Goal: Task Accomplishment & Management: Manage account settings

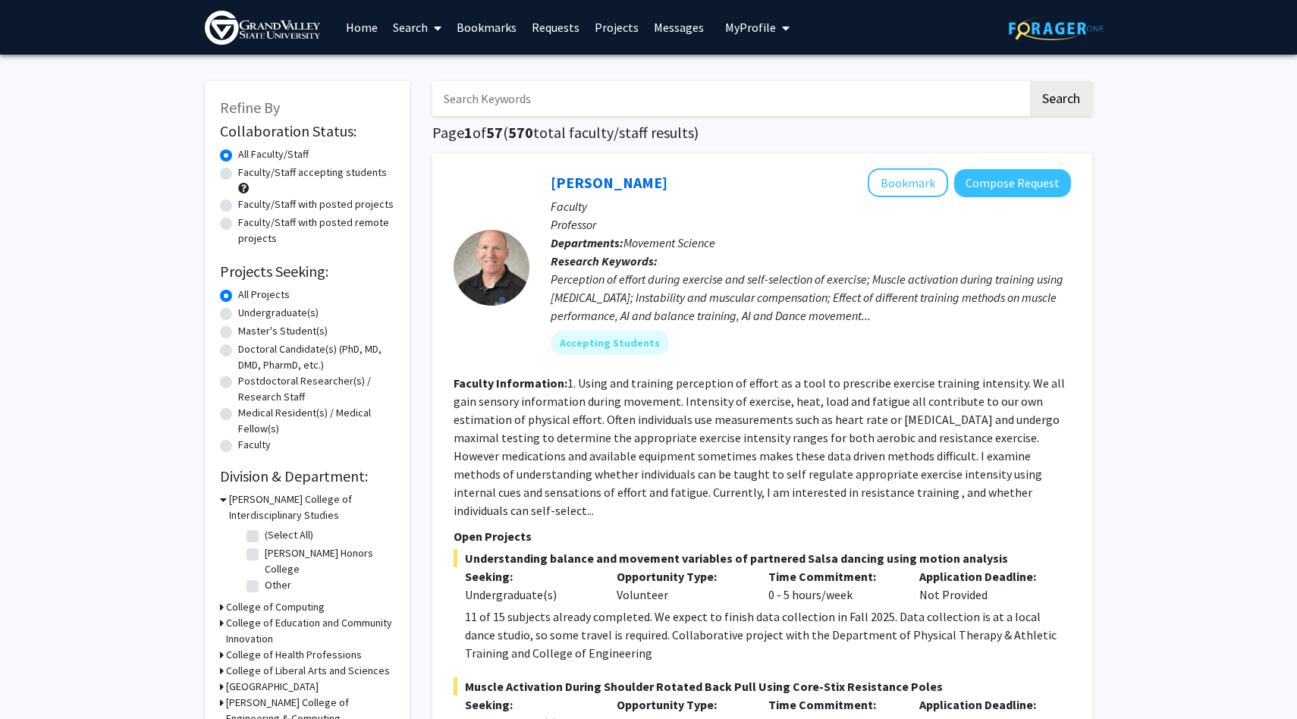
click at [322, 172] on label "Faculty/Staff accepting students" at bounding box center [312, 173] width 149 height 16
click at [248, 172] on input "Faculty/Staff accepting students" at bounding box center [243, 170] width 10 height 10
radio input "true"
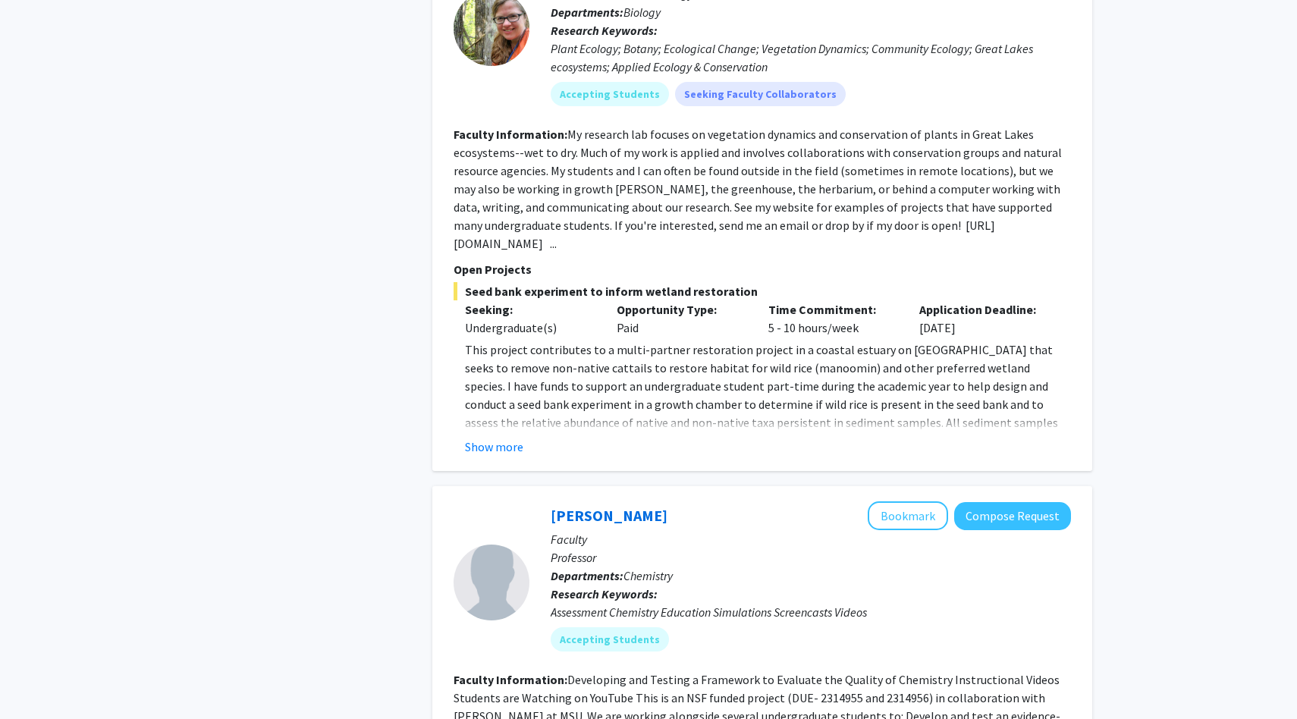
scroll to position [1557, 0]
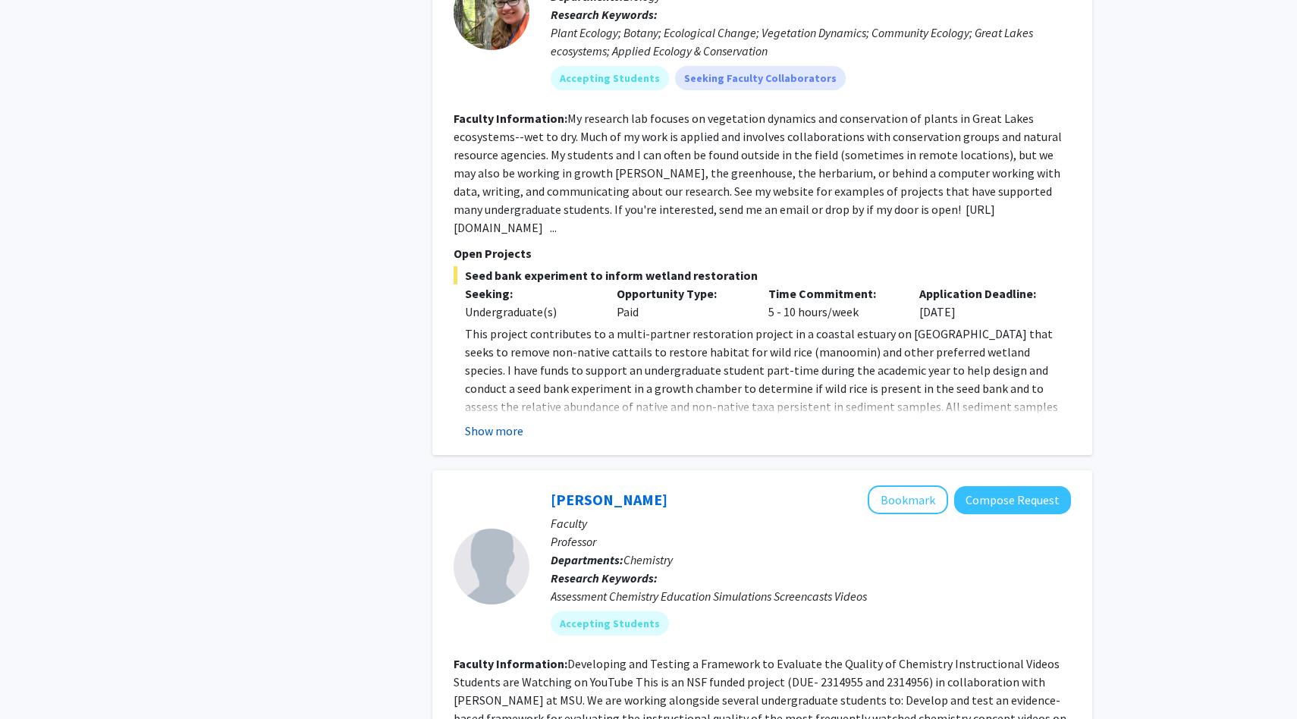
click at [492, 422] on button "Show more" at bounding box center [494, 431] width 58 height 18
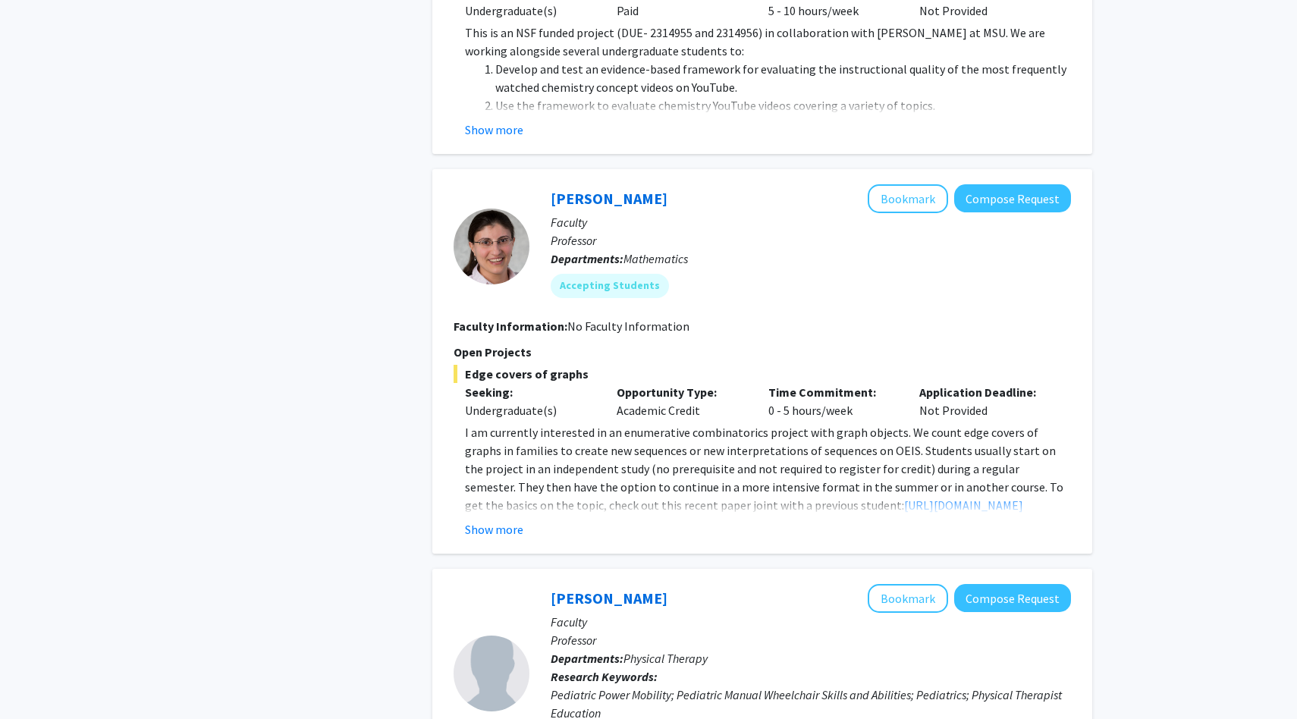
scroll to position [2524, 0]
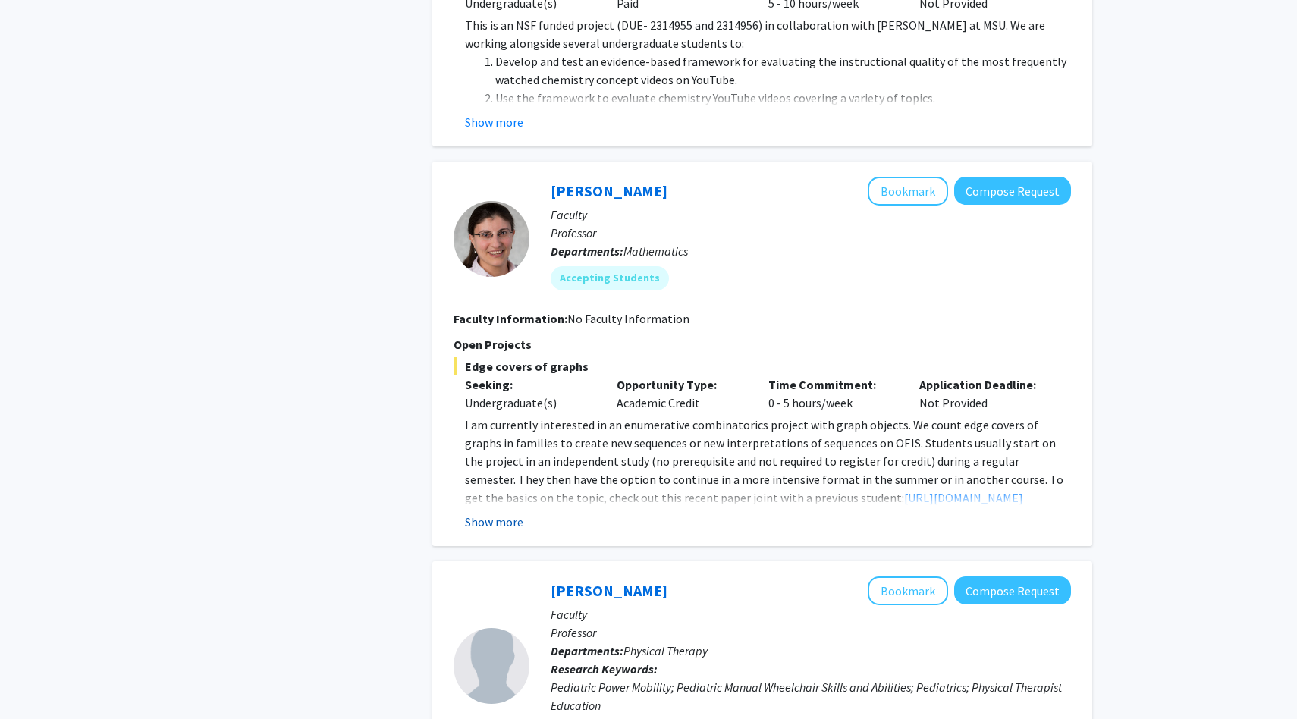
click at [505, 513] on button "Show more" at bounding box center [494, 522] width 58 height 18
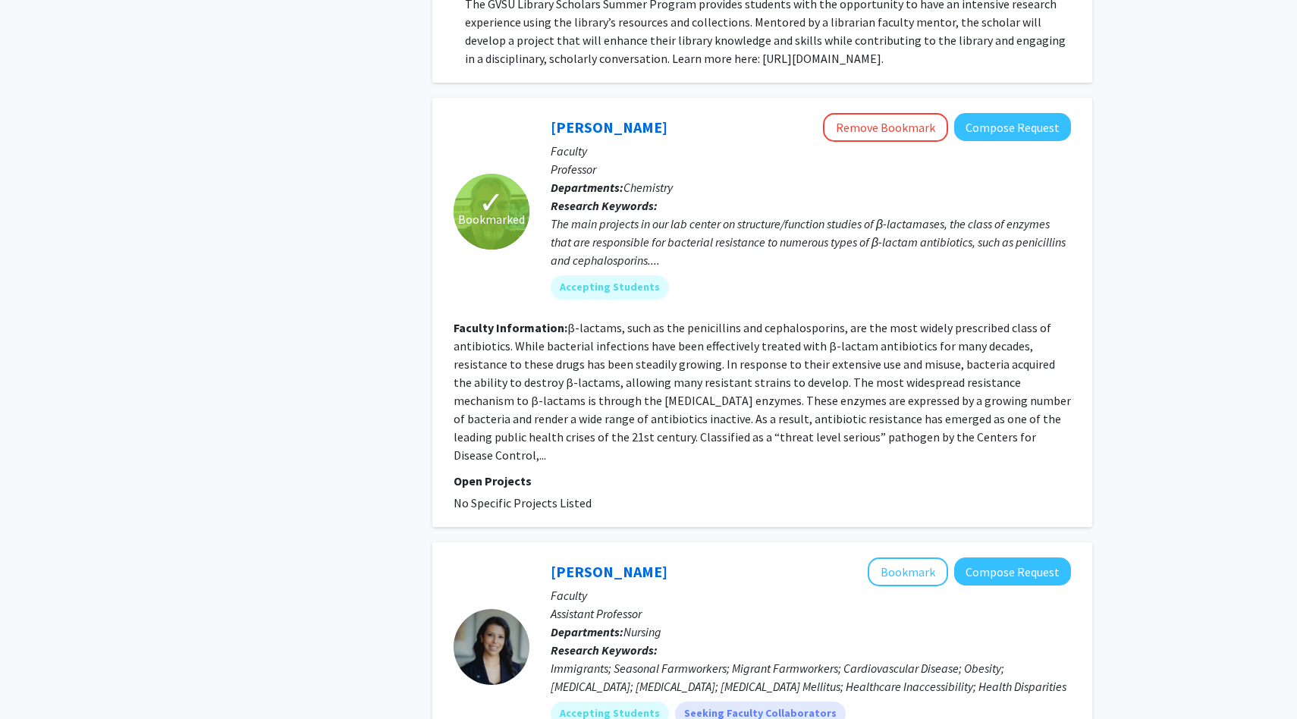
scroll to position [3942, 0]
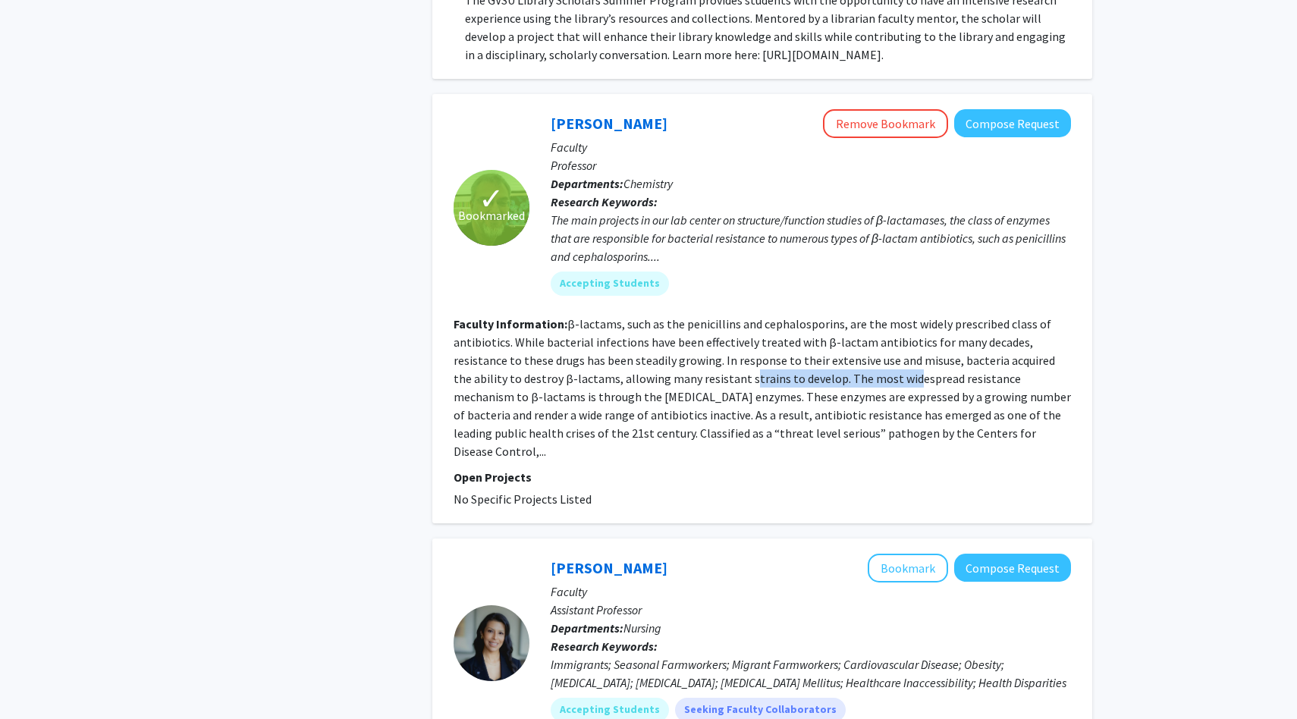
drag, startPoint x: 675, startPoint y: 341, endPoint x: 835, endPoint y: 341, distance: 160.0
click at [835, 341] on fg-read-more "β-lactams, such as the penicillins and cephalosporins, are the most widely pres…" at bounding box center [761, 387] width 617 height 143
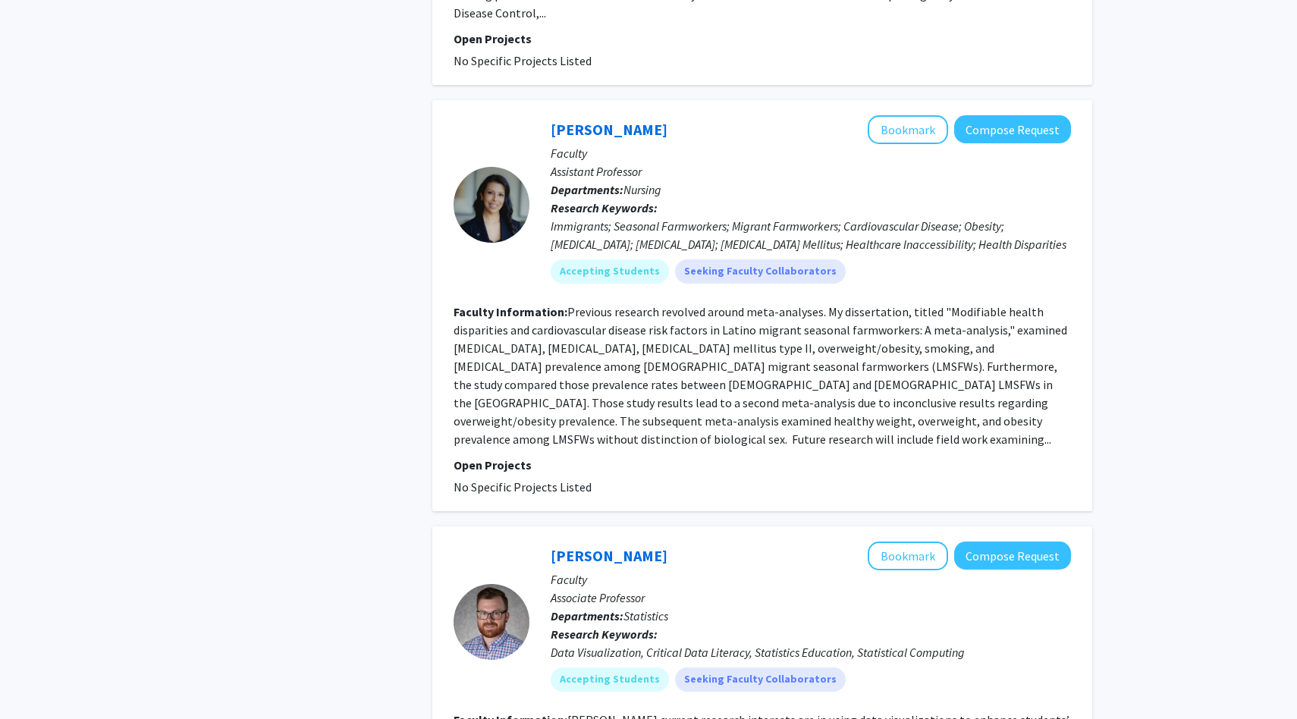
scroll to position [4584, 0]
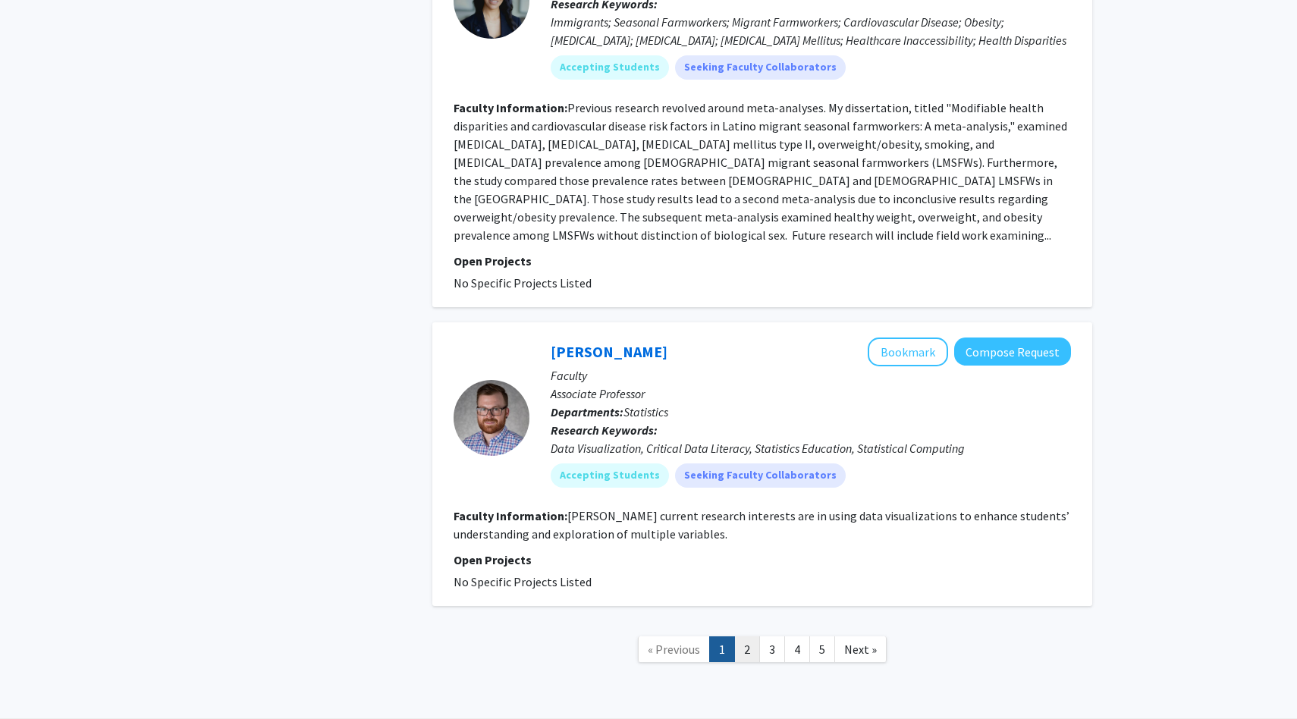
click at [745, 636] on link "2" at bounding box center [747, 649] width 26 height 27
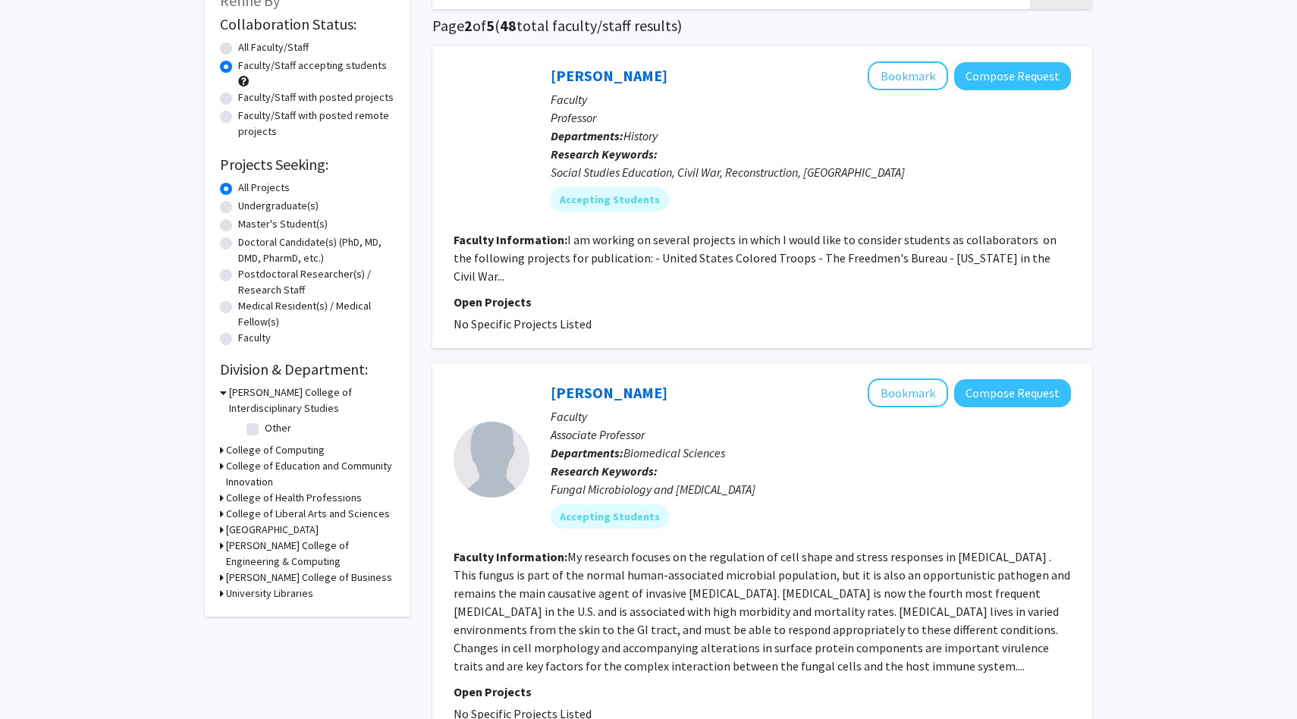
scroll to position [126, 0]
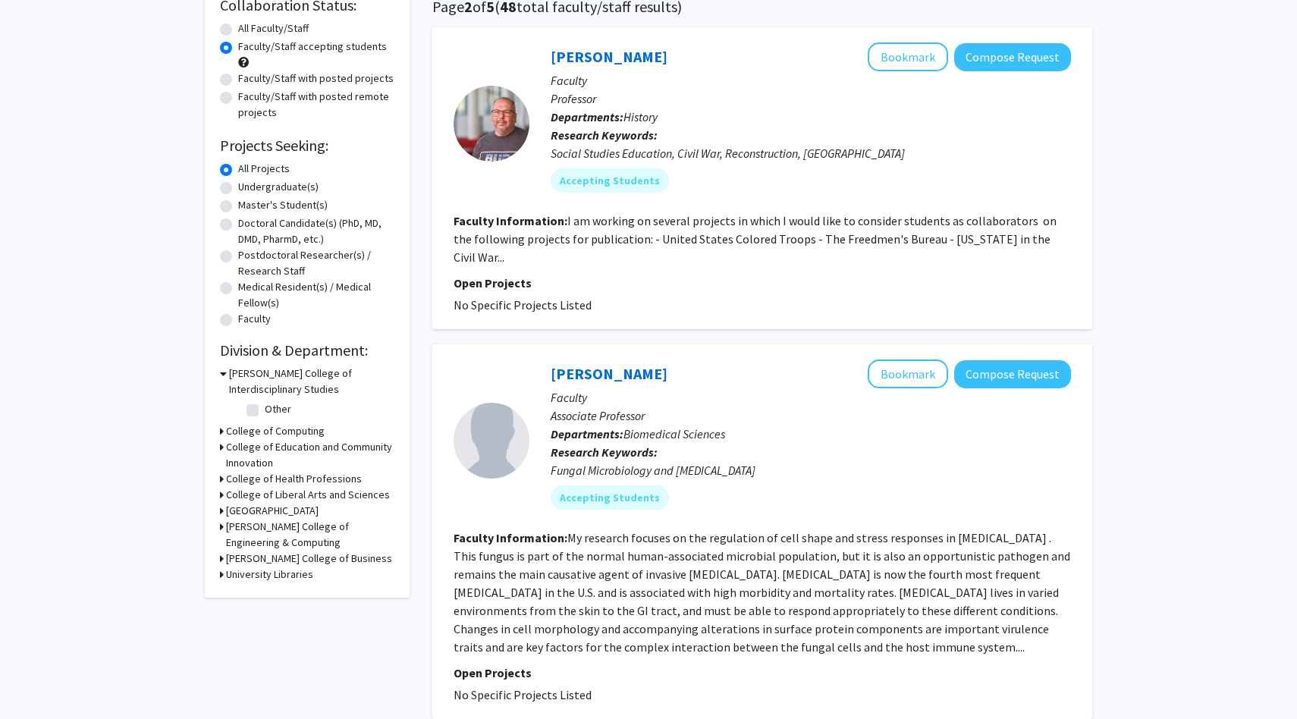
click at [228, 479] on h3 "College of Health Professions" at bounding box center [294, 479] width 136 height 16
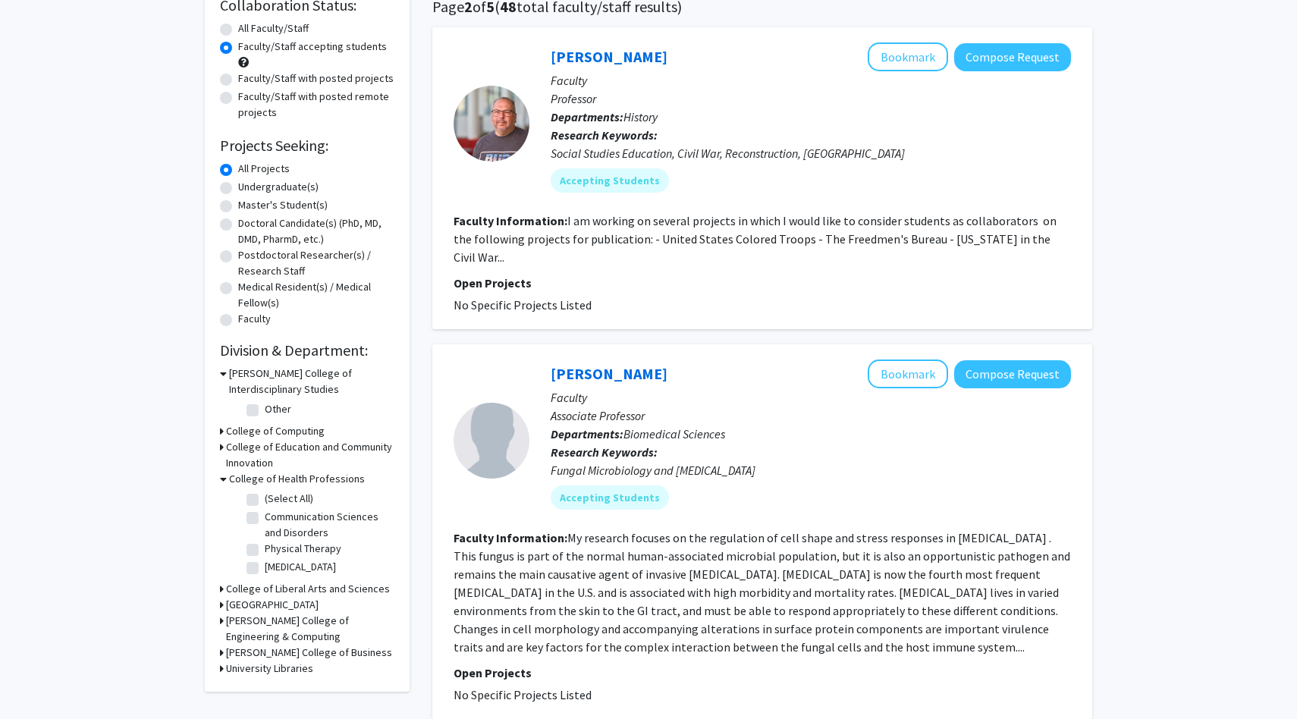
click at [265, 502] on label "(Select All)" at bounding box center [289, 499] width 49 height 16
click at [265, 500] on input "(Select All)" at bounding box center [270, 496] width 10 height 10
checkbox input "true"
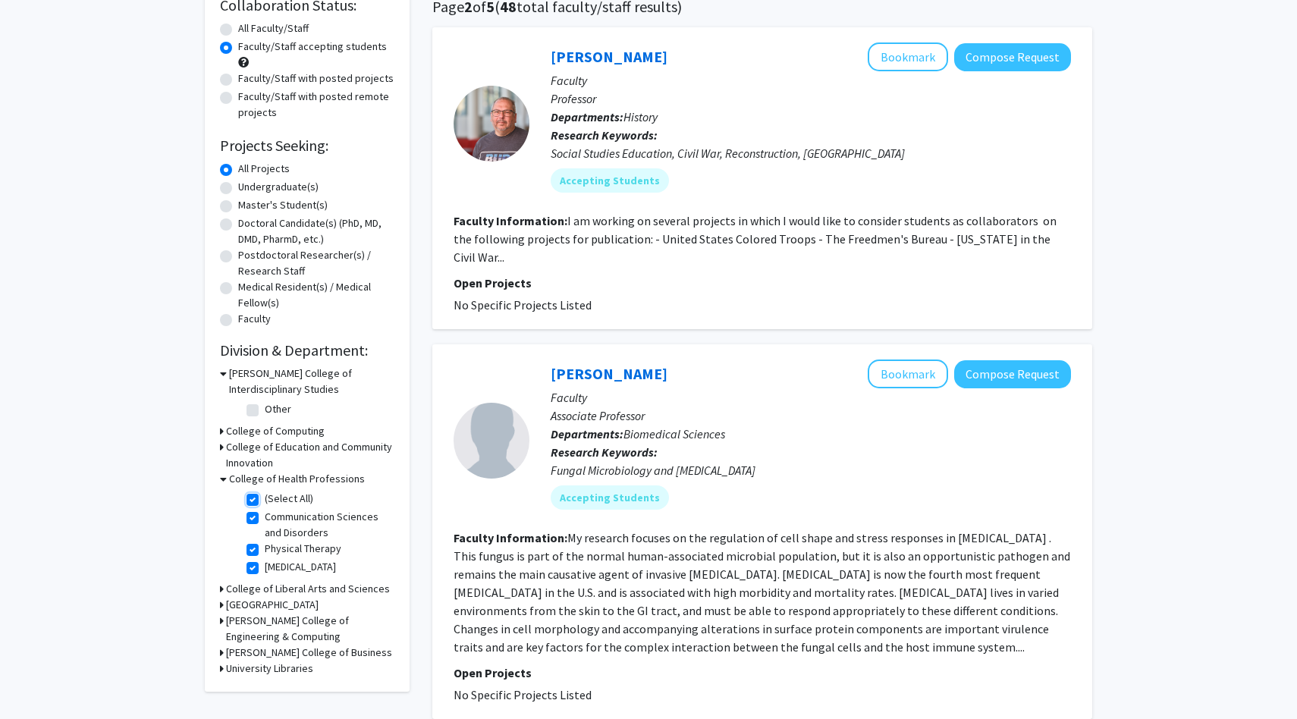
checkbox input "true"
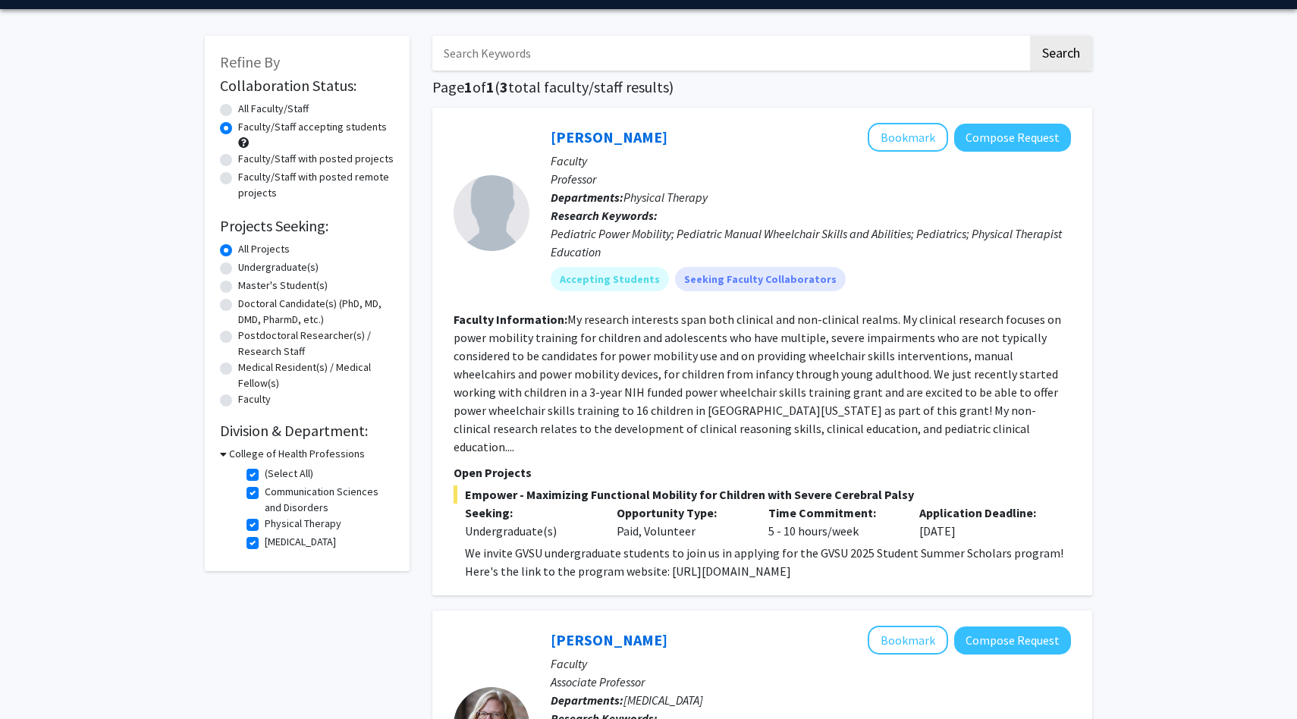
scroll to position [45, 0]
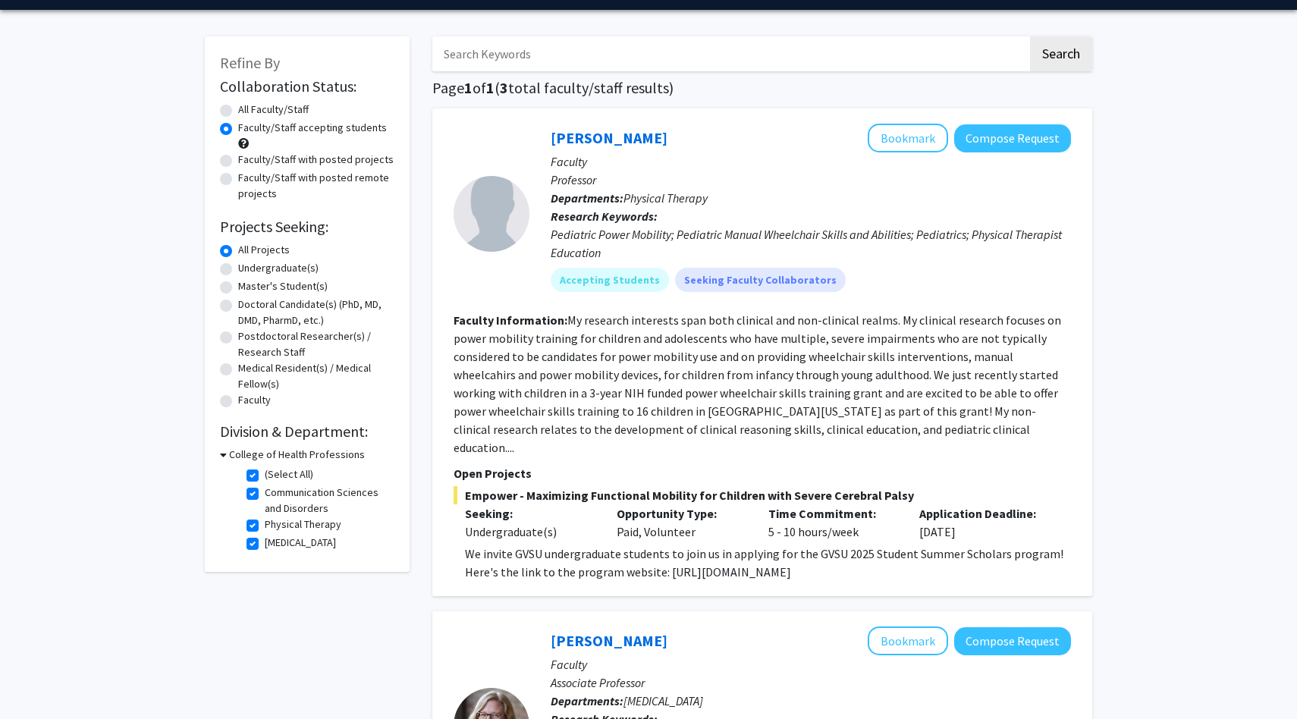
click at [223, 452] on icon at bounding box center [223, 455] width 7 height 16
click at [243, 452] on h3 "College of Health Professions" at bounding box center [294, 455] width 136 height 16
click at [265, 475] on label "(Select All)" at bounding box center [289, 474] width 49 height 16
click at [265, 475] on input "(Select All)" at bounding box center [270, 471] width 10 height 10
checkbox input "false"
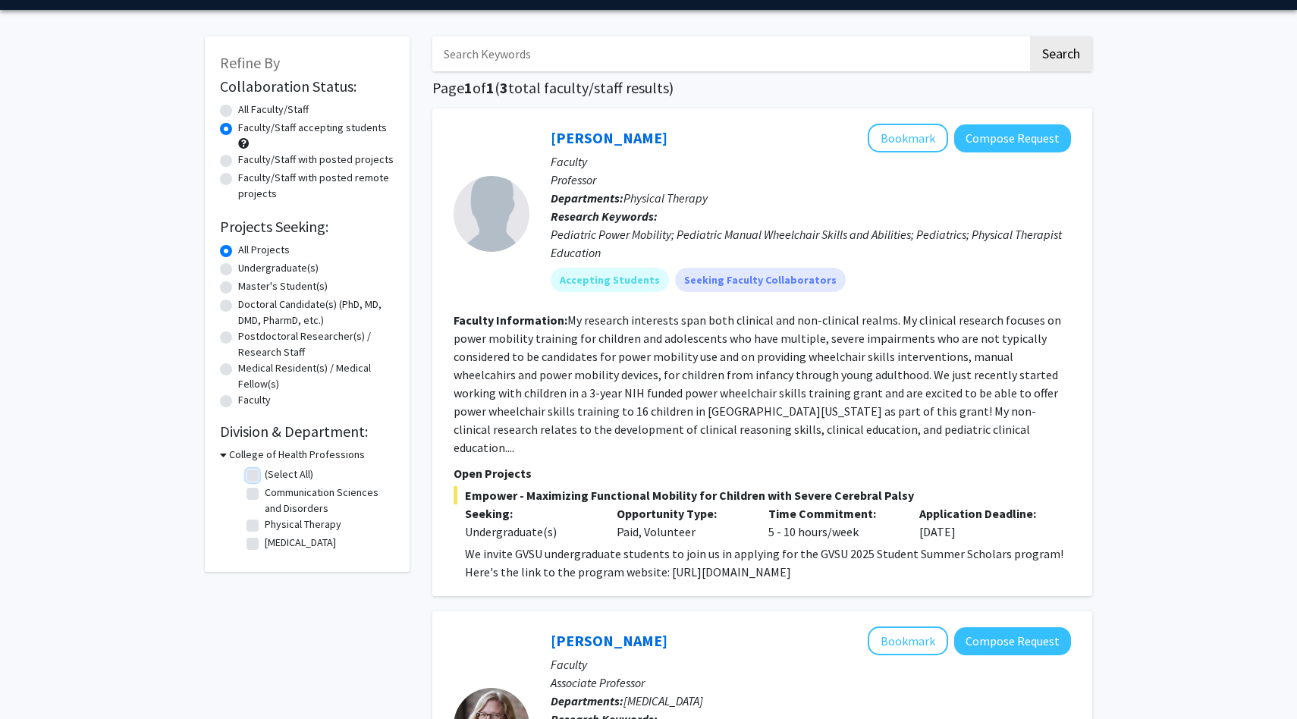
checkbox input "false"
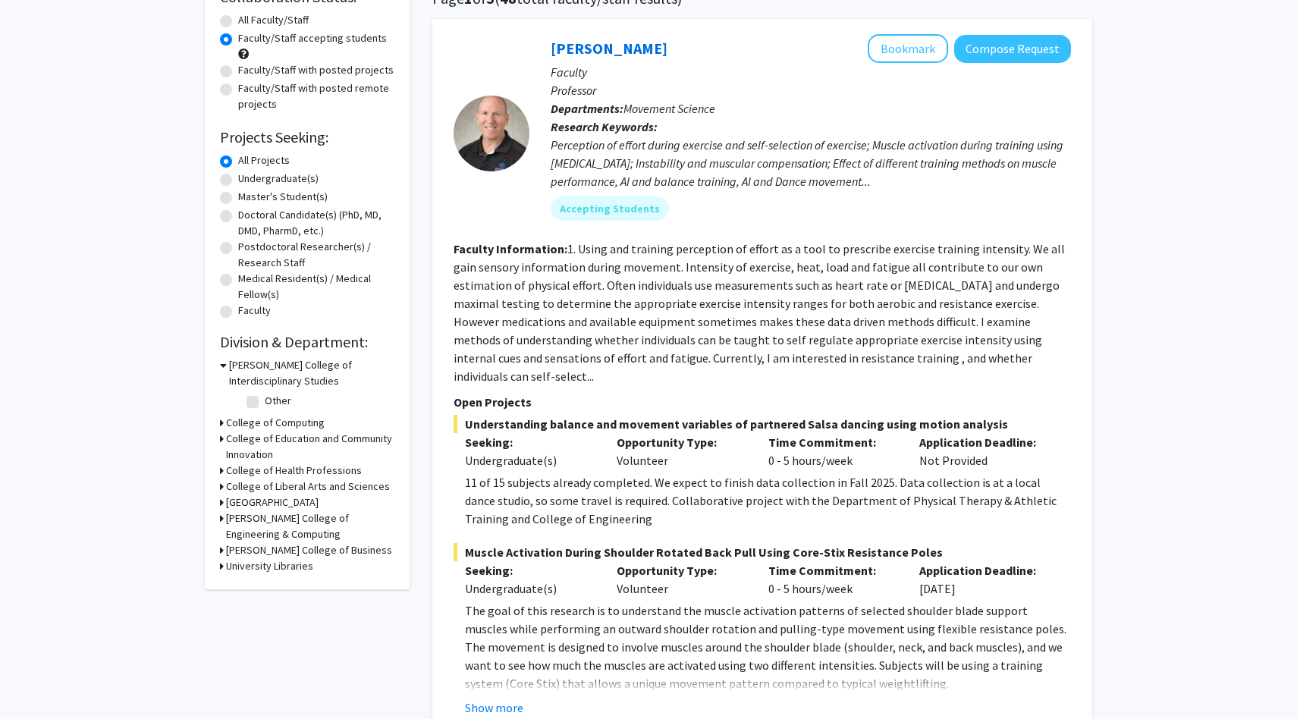
scroll to position [133, 0]
click at [304, 488] on h3 "College of Liberal Arts and Sciences" at bounding box center [308, 488] width 164 height 16
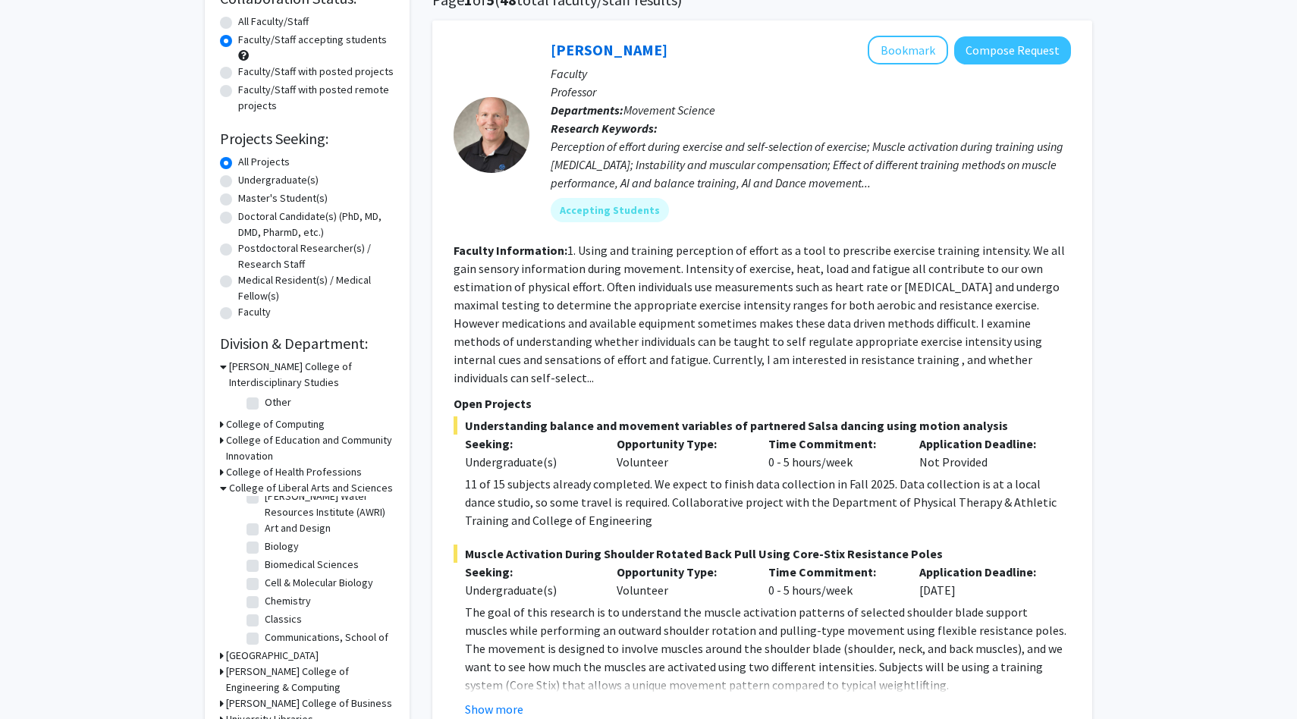
scroll to position [59, 0]
click at [265, 536] on label "Biology" at bounding box center [282, 535] width 34 height 16
click at [265, 536] on input "Biology" at bounding box center [270, 532] width 10 height 10
checkbox input "true"
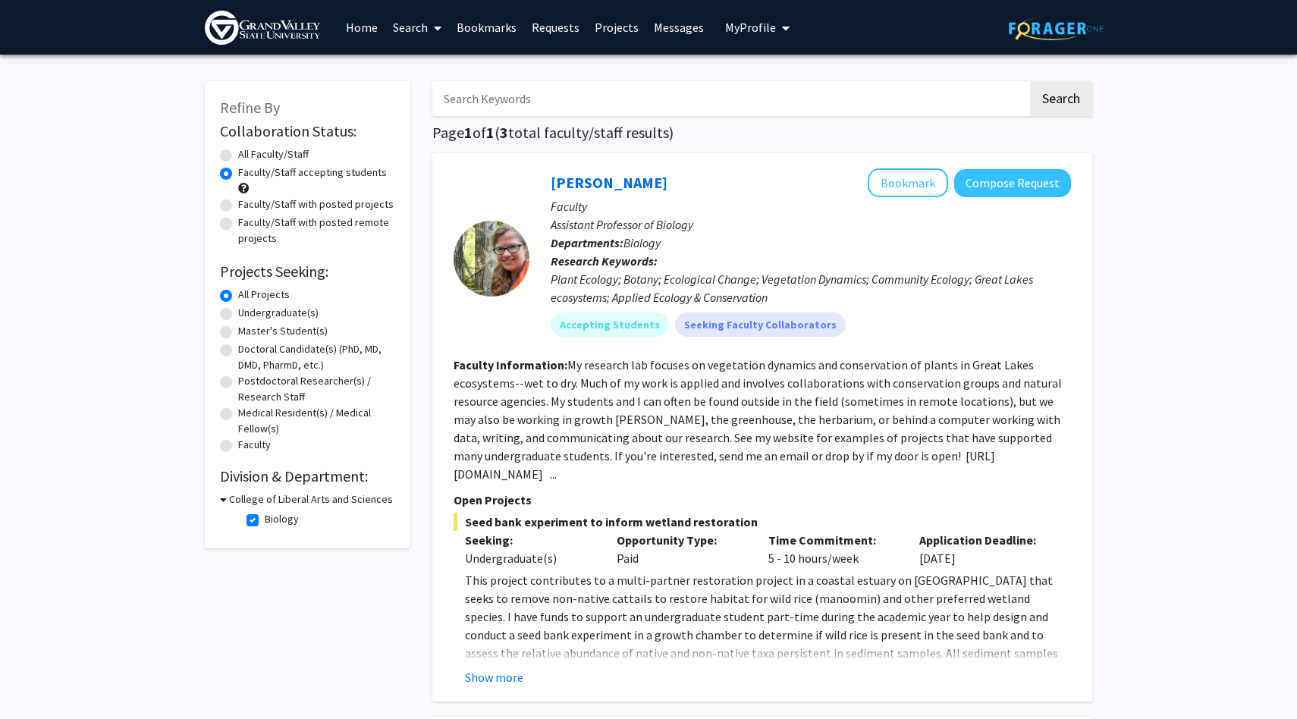
scroll to position [15, 0]
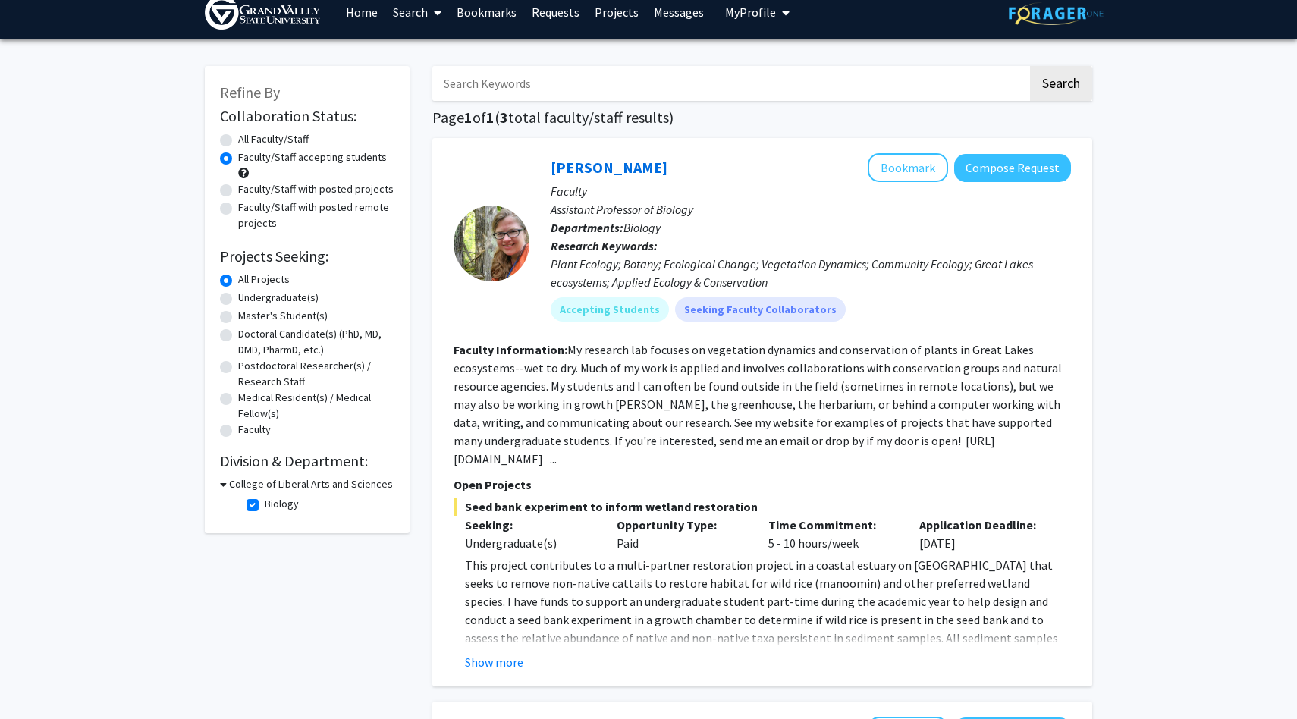
click at [222, 485] on icon at bounding box center [223, 484] width 7 height 16
click at [221, 486] on icon at bounding box center [222, 484] width 4 height 16
click at [265, 504] on label "Biology" at bounding box center [282, 504] width 34 height 16
click at [265, 504] on input "Biology" at bounding box center [270, 501] width 10 height 10
checkbox input "false"
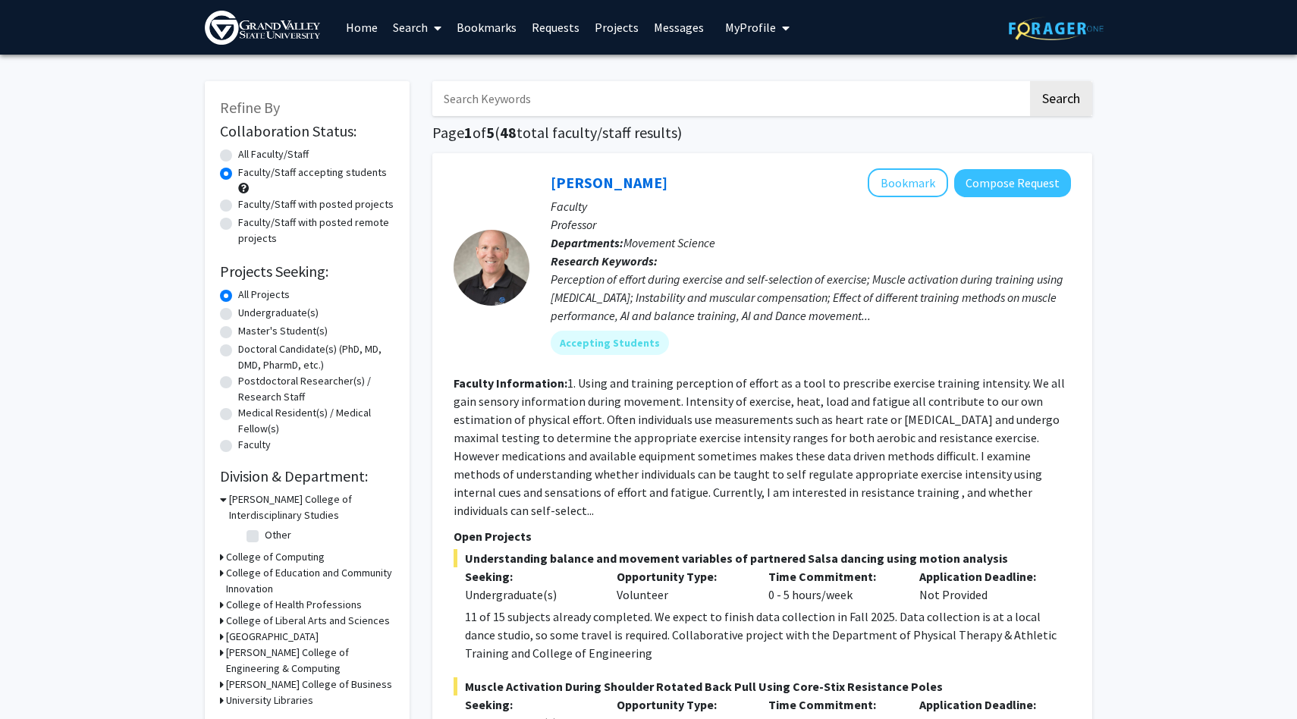
scroll to position [89, 0]
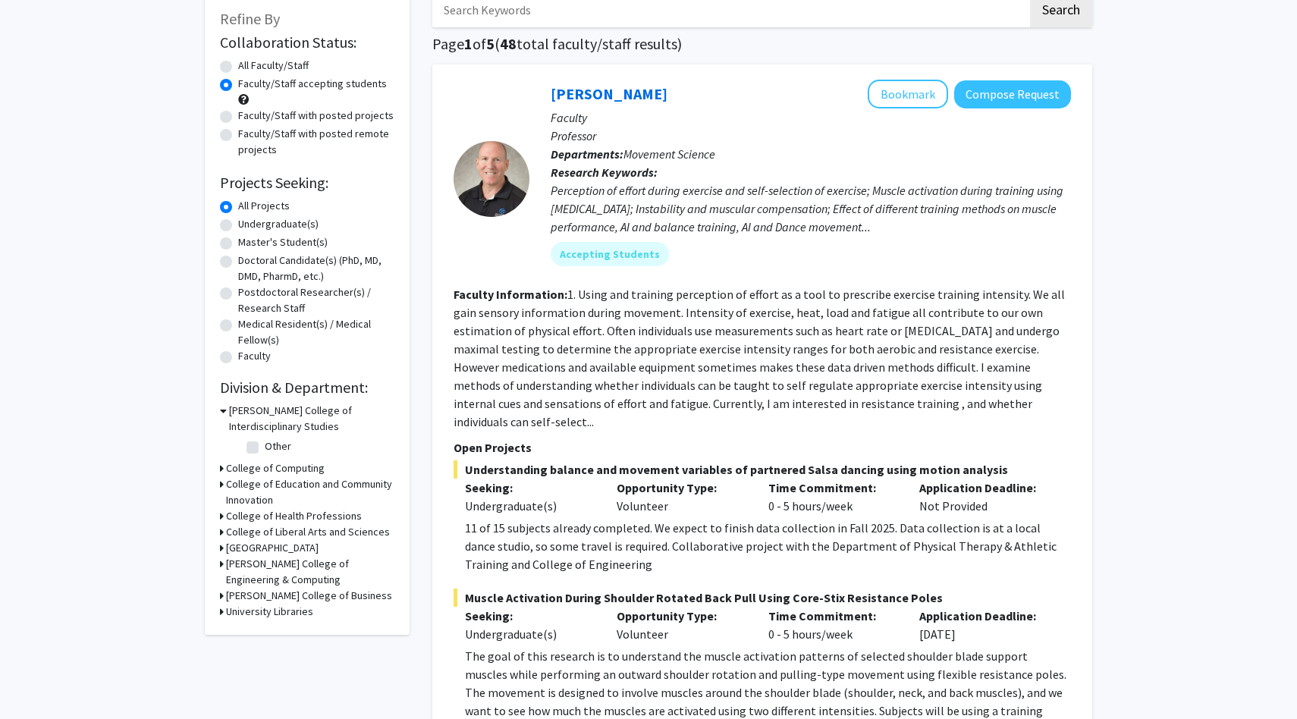
click at [256, 532] on h3 "College of Liberal Arts and Sciences" at bounding box center [308, 532] width 164 height 16
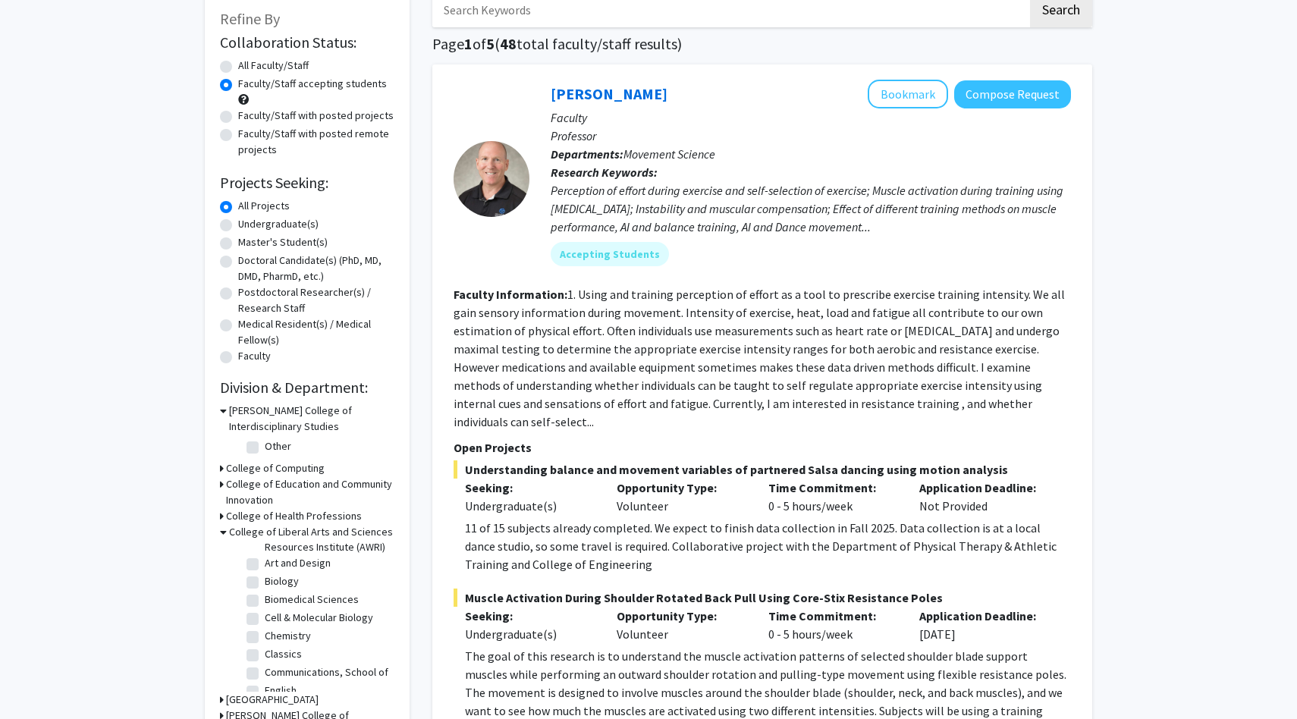
scroll to position [70, 0]
click at [265, 584] on label "Biomedical Sciences" at bounding box center [312, 587] width 94 height 16
click at [265, 584] on input "Biomedical Sciences" at bounding box center [270, 584] width 10 height 10
checkbox input "true"
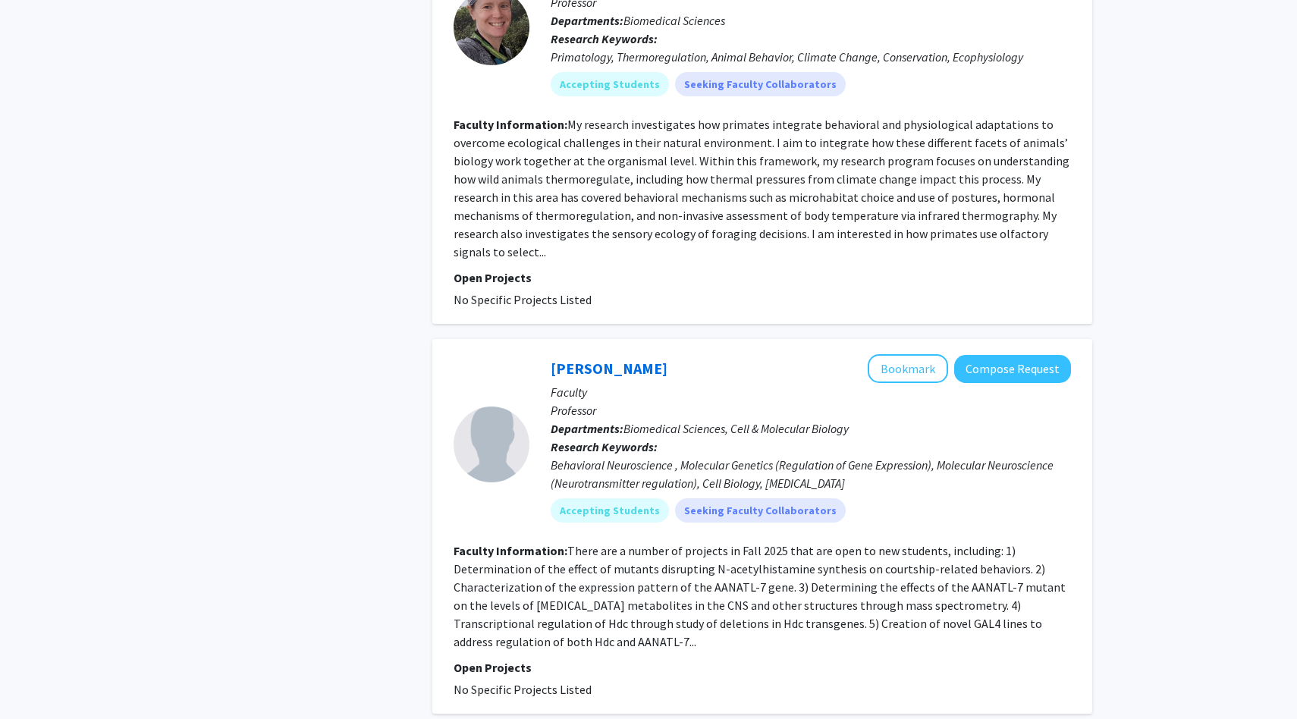
scroll to position [756, 0]
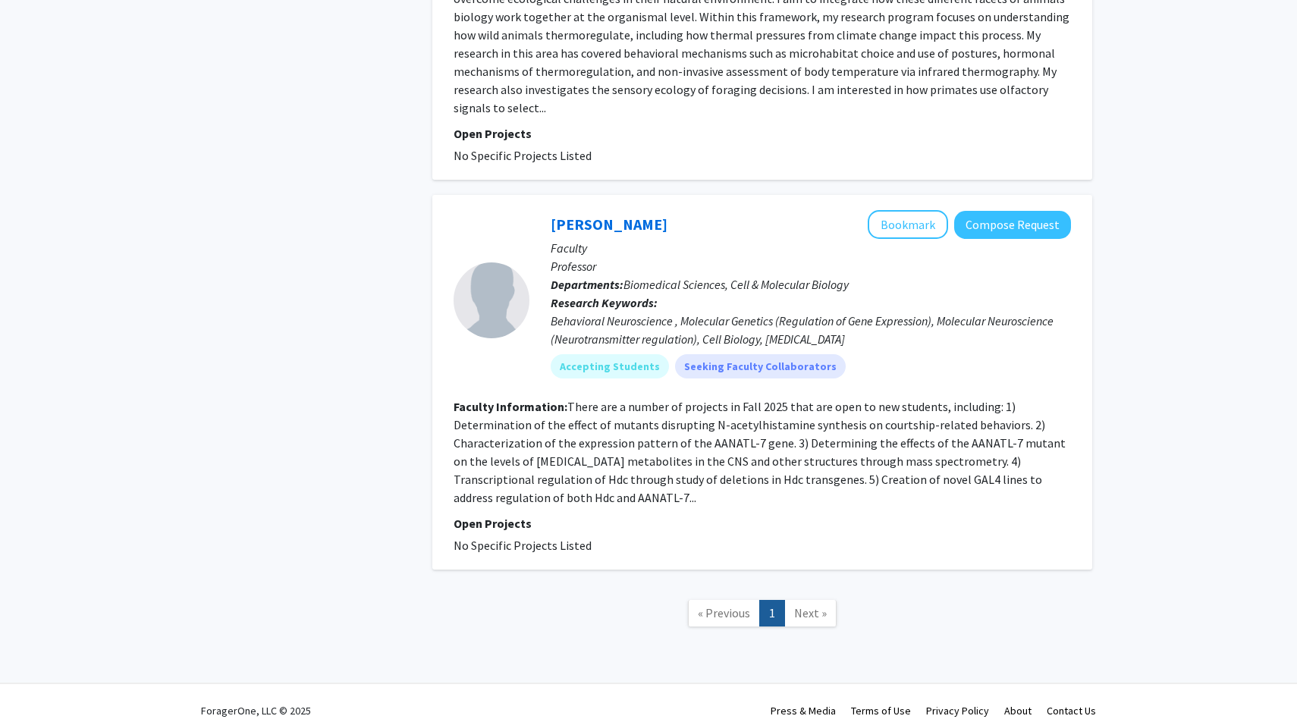
click at [729, 438] on fg-read-more "There are a number of projects in Fall 2025 that are open to new students, incl…" at bounding box center [759, 452] width 612 height 106
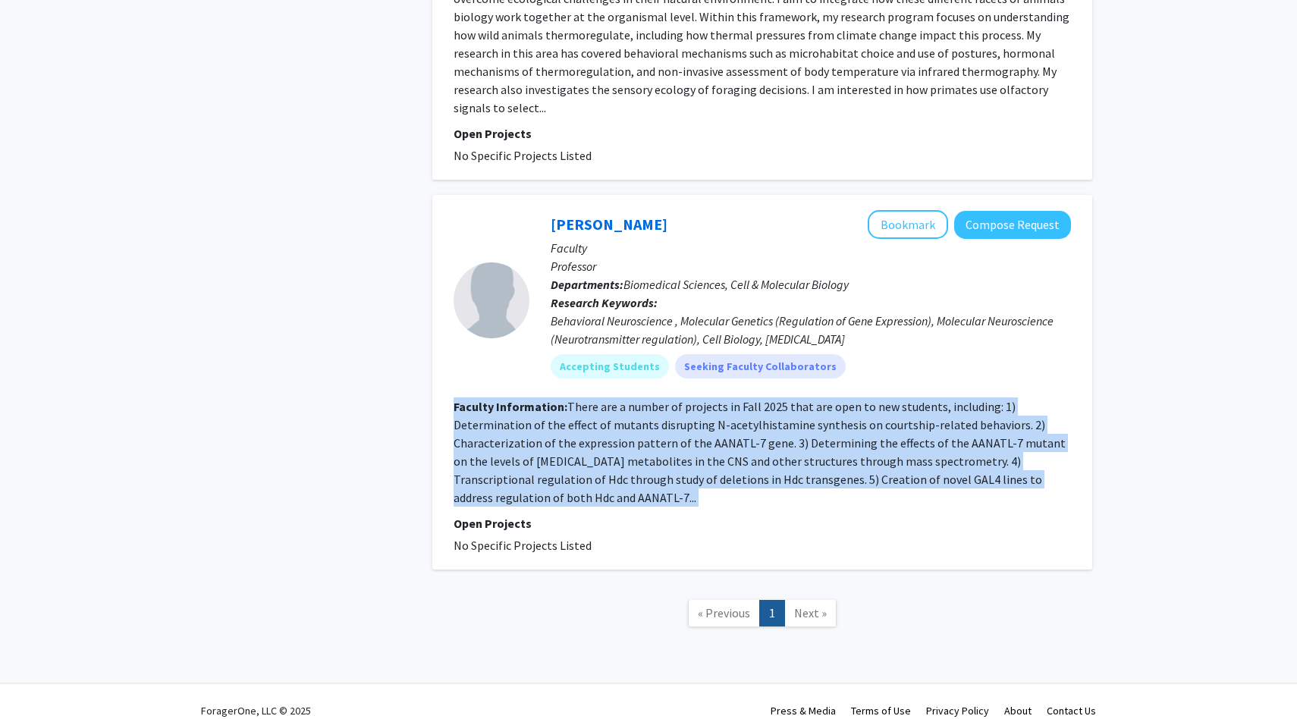
click at [729, 438] on fg-read-more "There are a number of projects in Fall 2025 that are open to new students, incl…" at bounding box center [759, 452] width 612 height 106
click at [731, 439] on fg-read-more "There are a number of projects in Fall 2025 that are open to new students, incl…" at bounding box center [759, 452] width 612 height 106
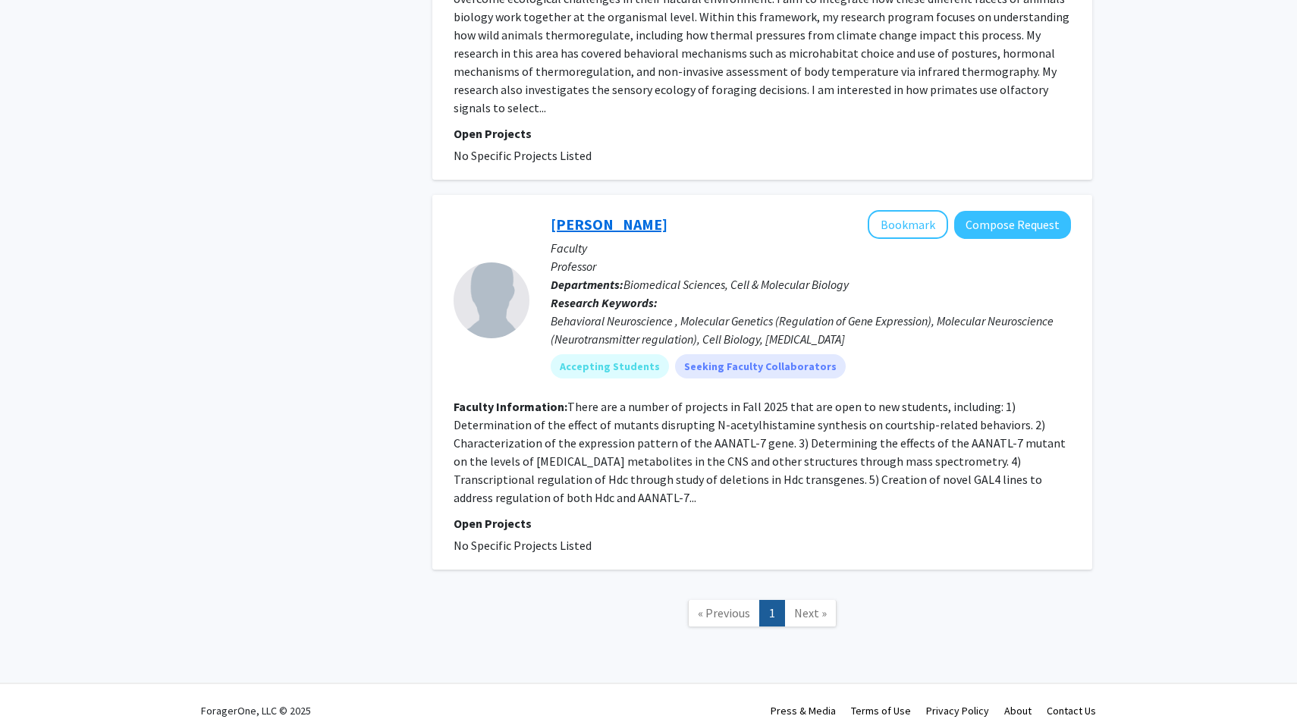
click at [595, 215] on link "[PERSON_NAME]" at bounding box center [609, 224] width 117 height 19
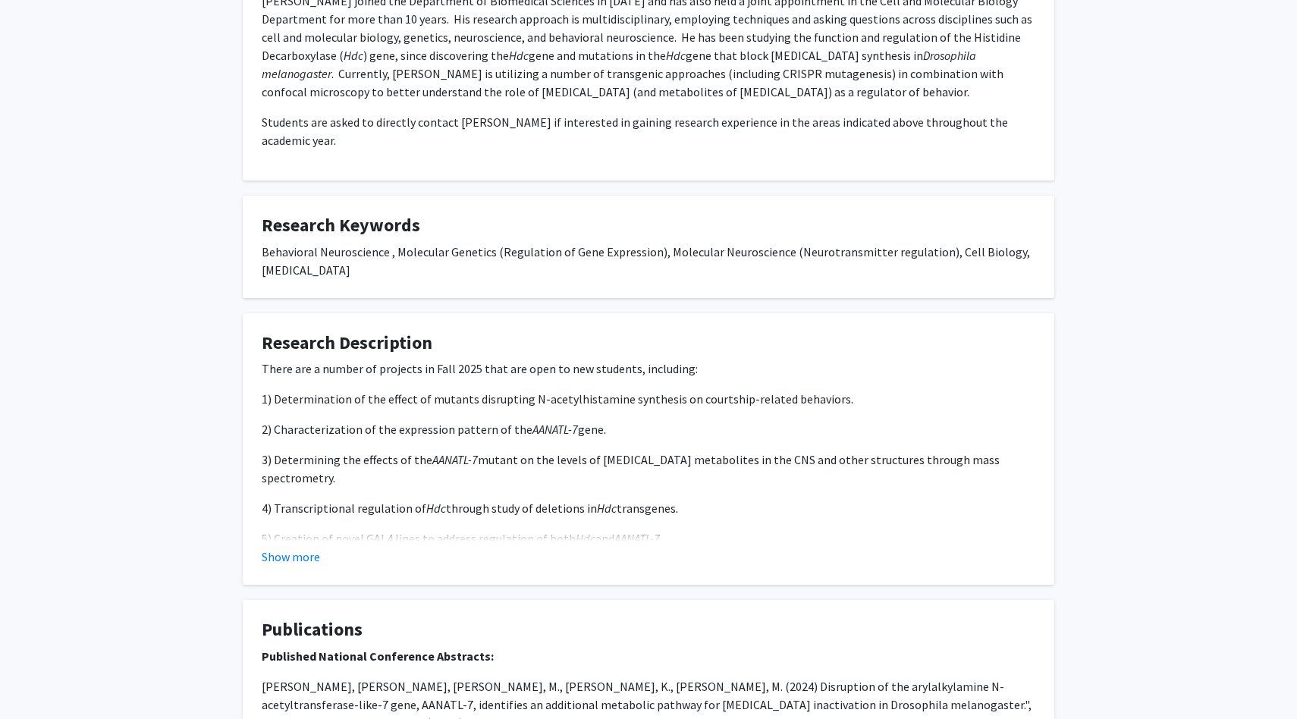
scroll to position [340, 0]
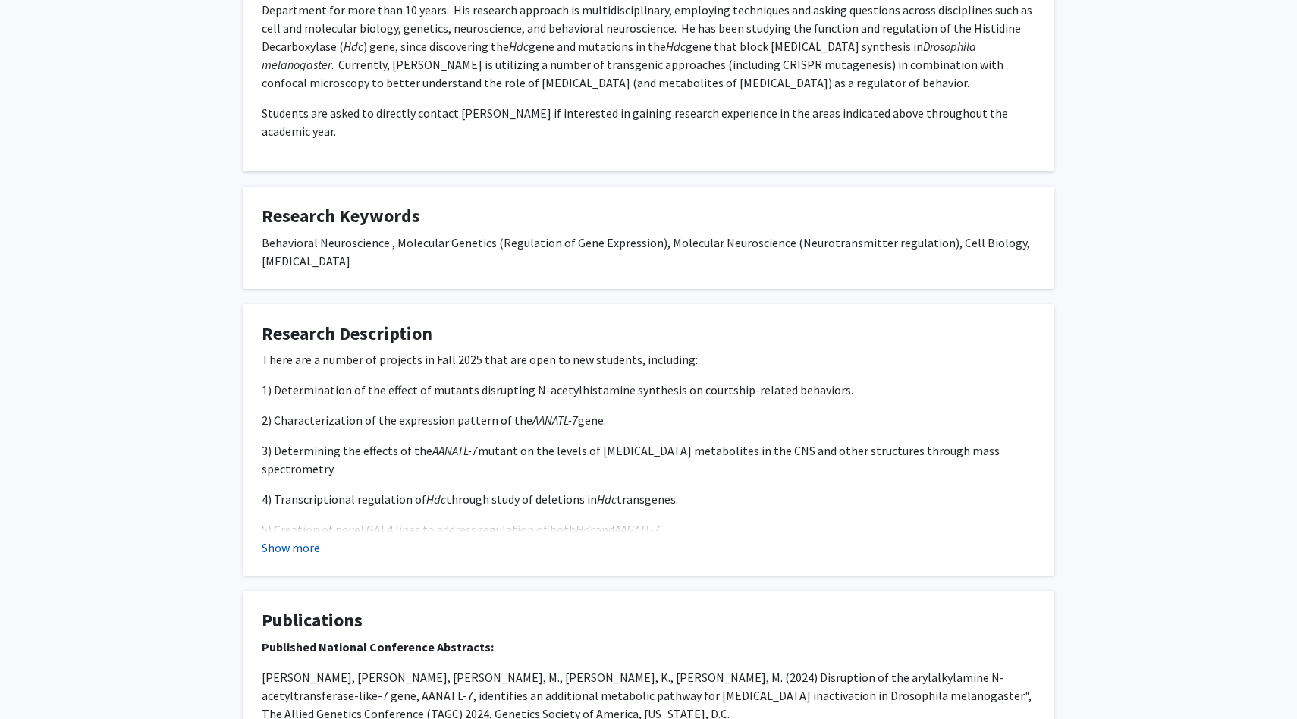
click at [290, 538] on button "Show more" at bounding box center [291, 547] width 58 height 18
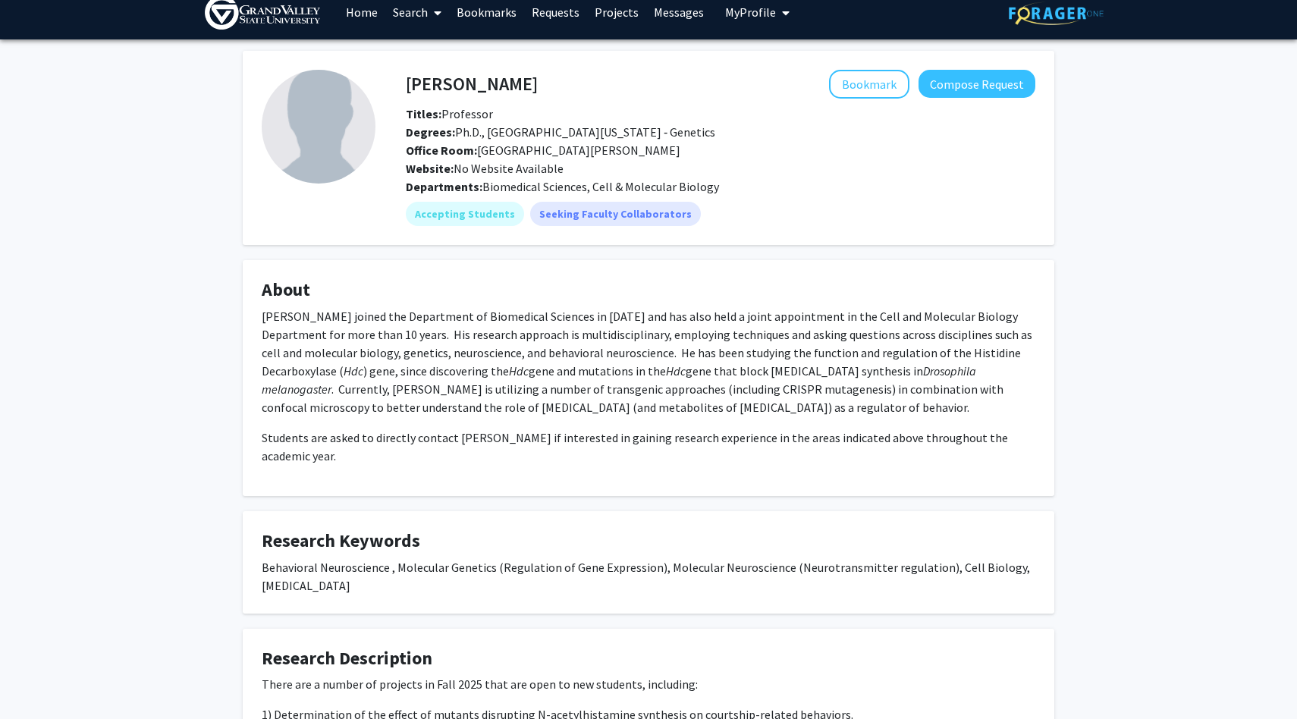
scroll to position [0, 0]
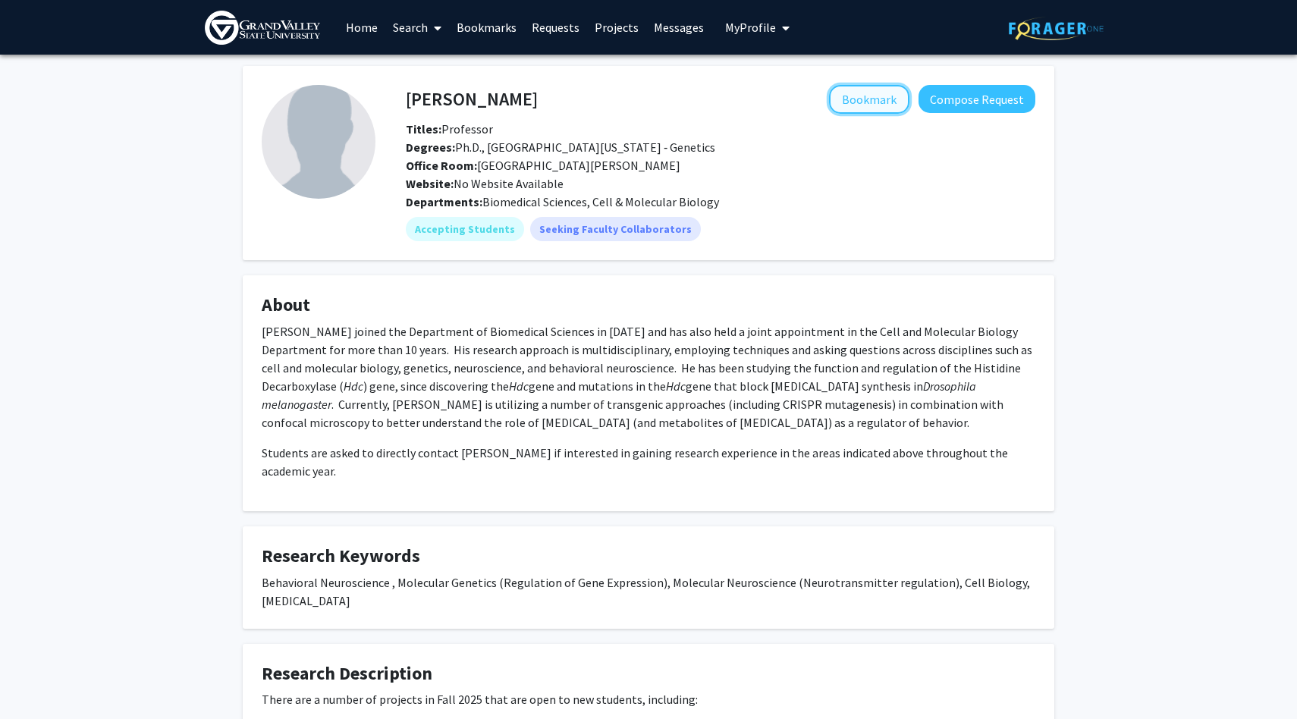
click at [855, 97] on button "Bookmark" at bounding box center [869, 99] width 80 height 29
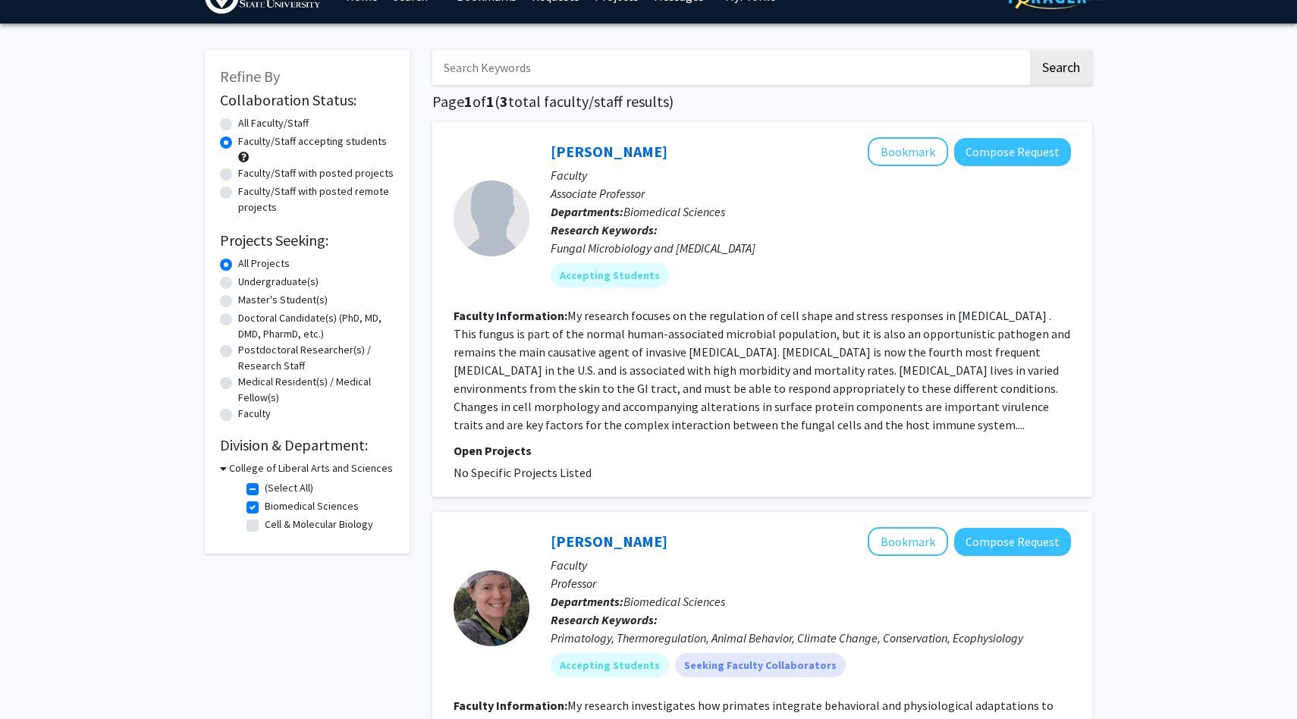
scroll to position [30, 0]
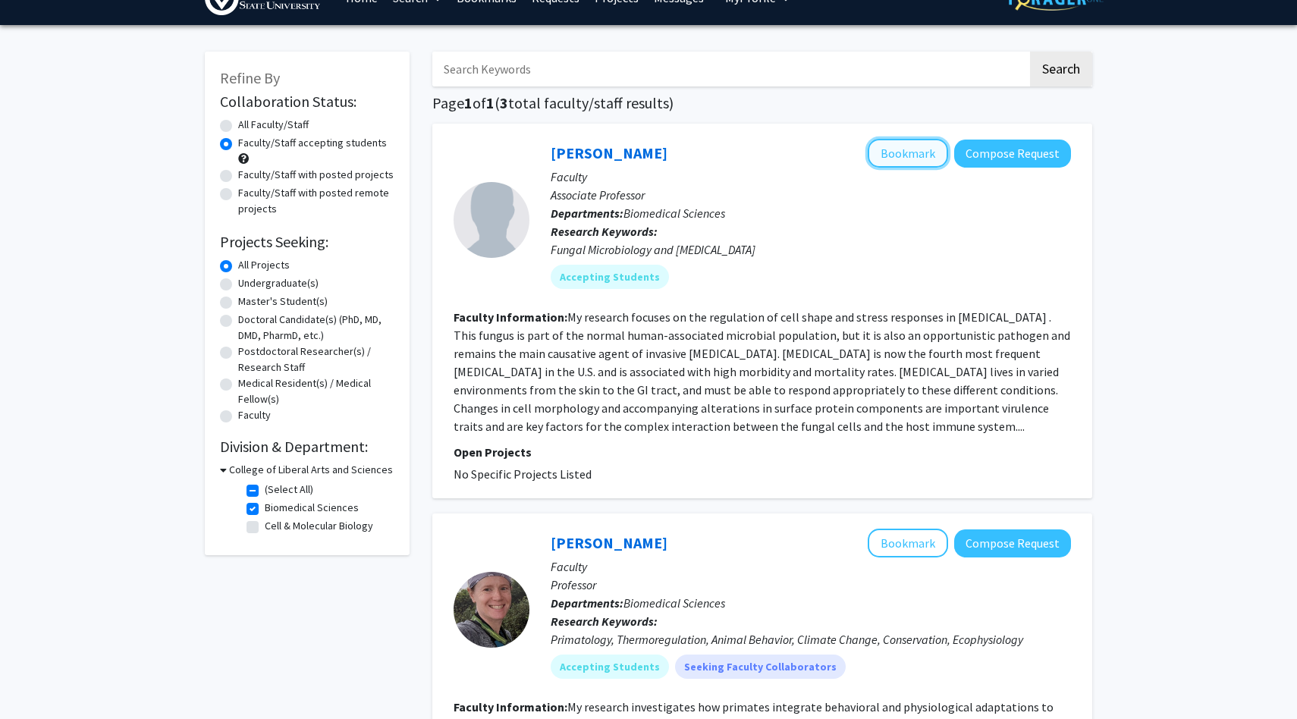
click at [935, 152] on button "Bookmark" at bounding box center [908, 153] width 80 height 29
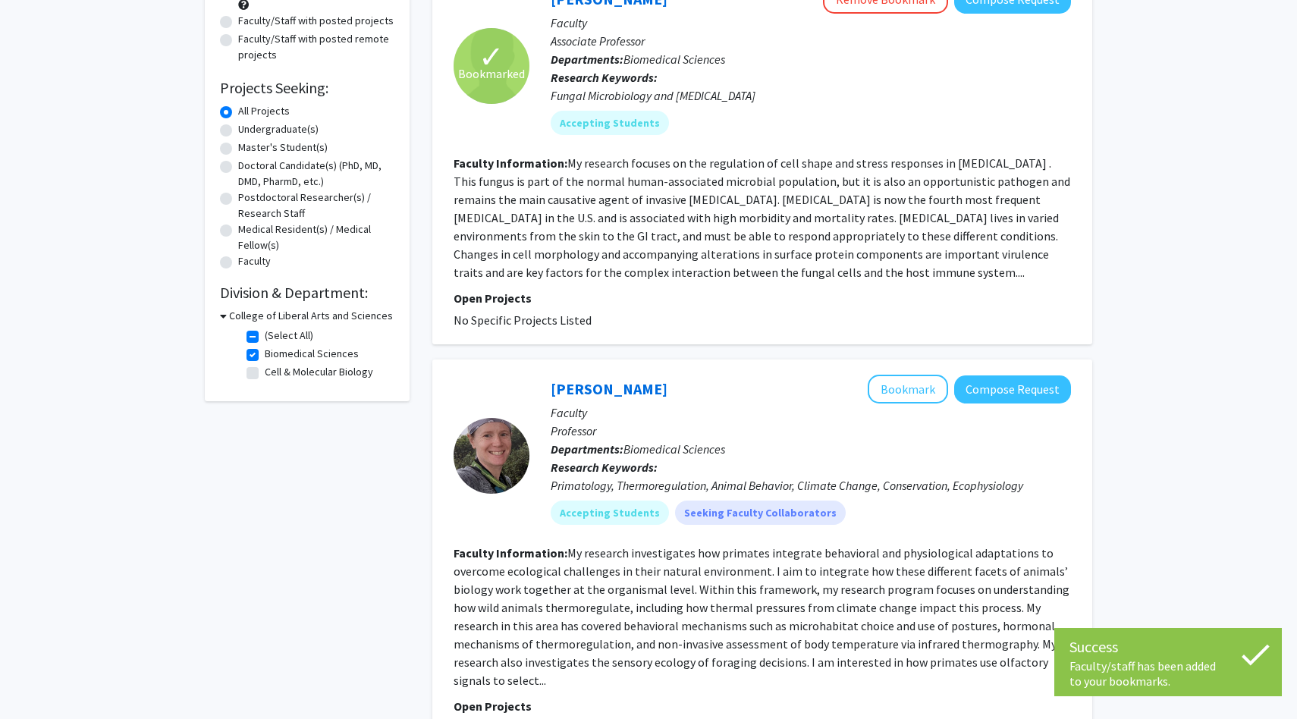
scroll to position [184, 0]
click at [842, 289] on p "Open Projects" at bounding box center [761, 297] width 617 height 18
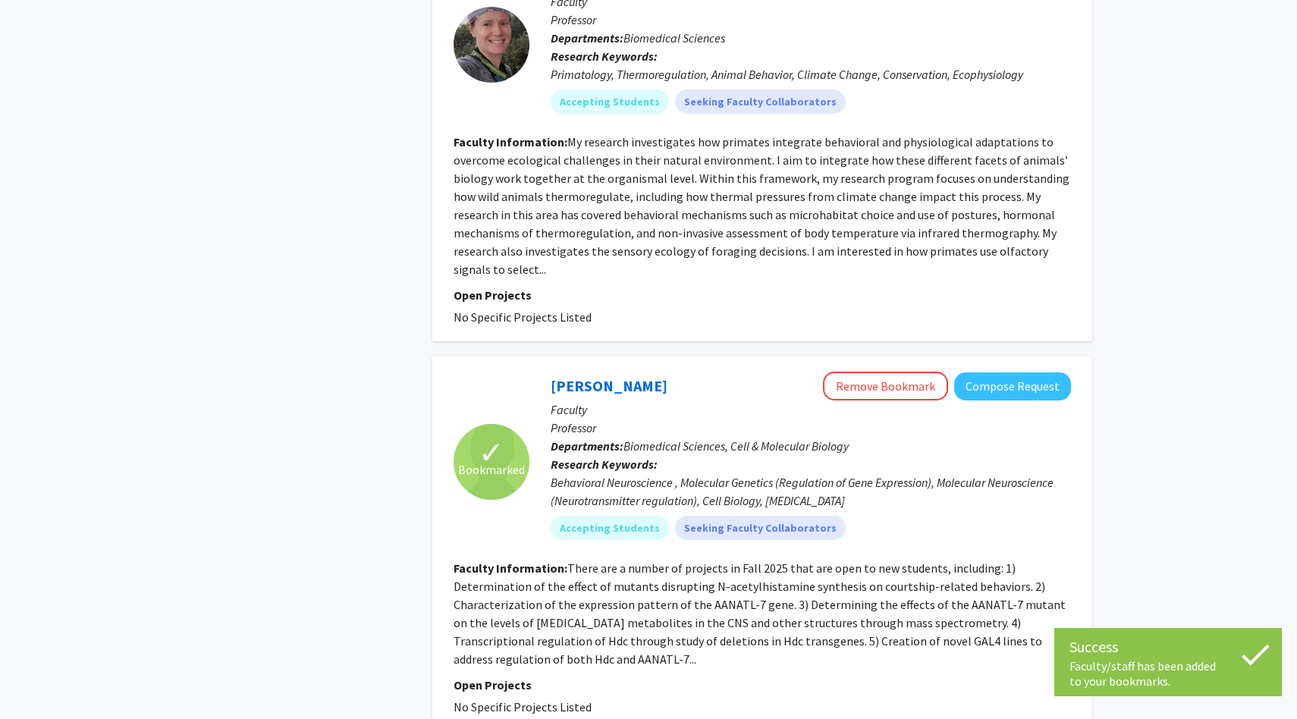
scroll to position [756, 0]
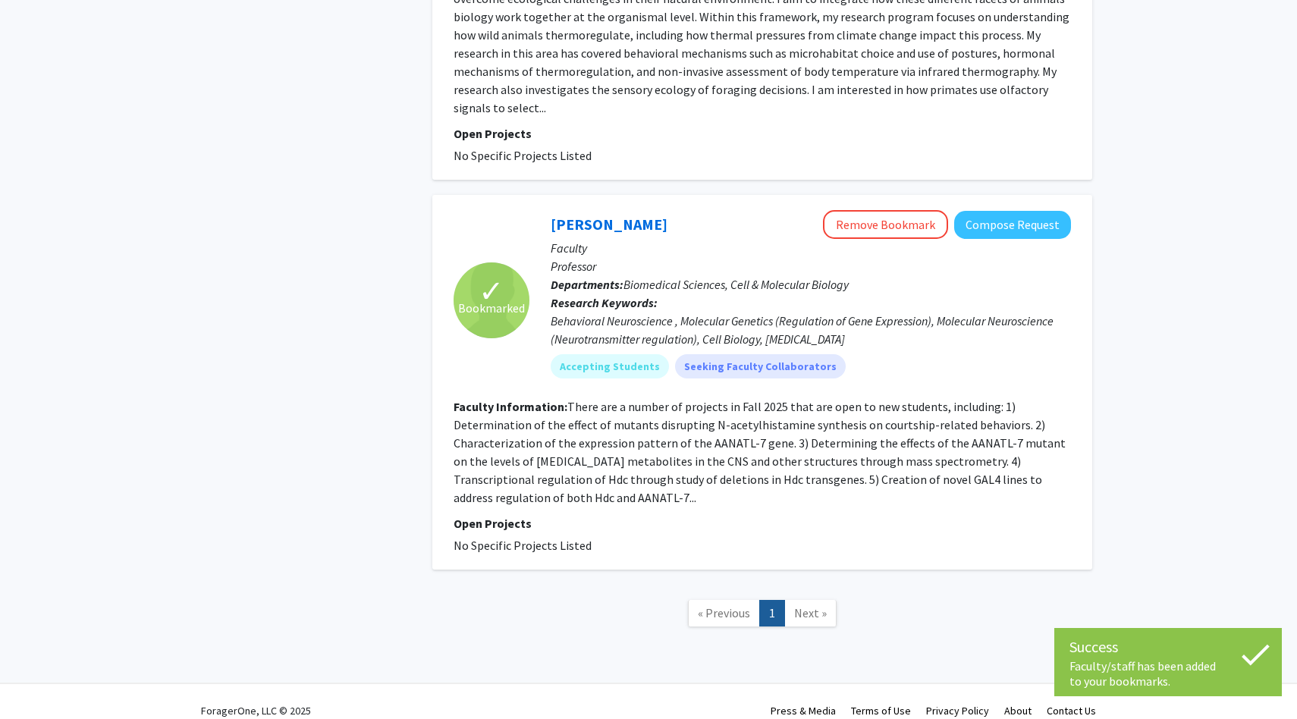
click at [799, 605] on span "Next »" at bounding box center [810, 612] width 33 height 15
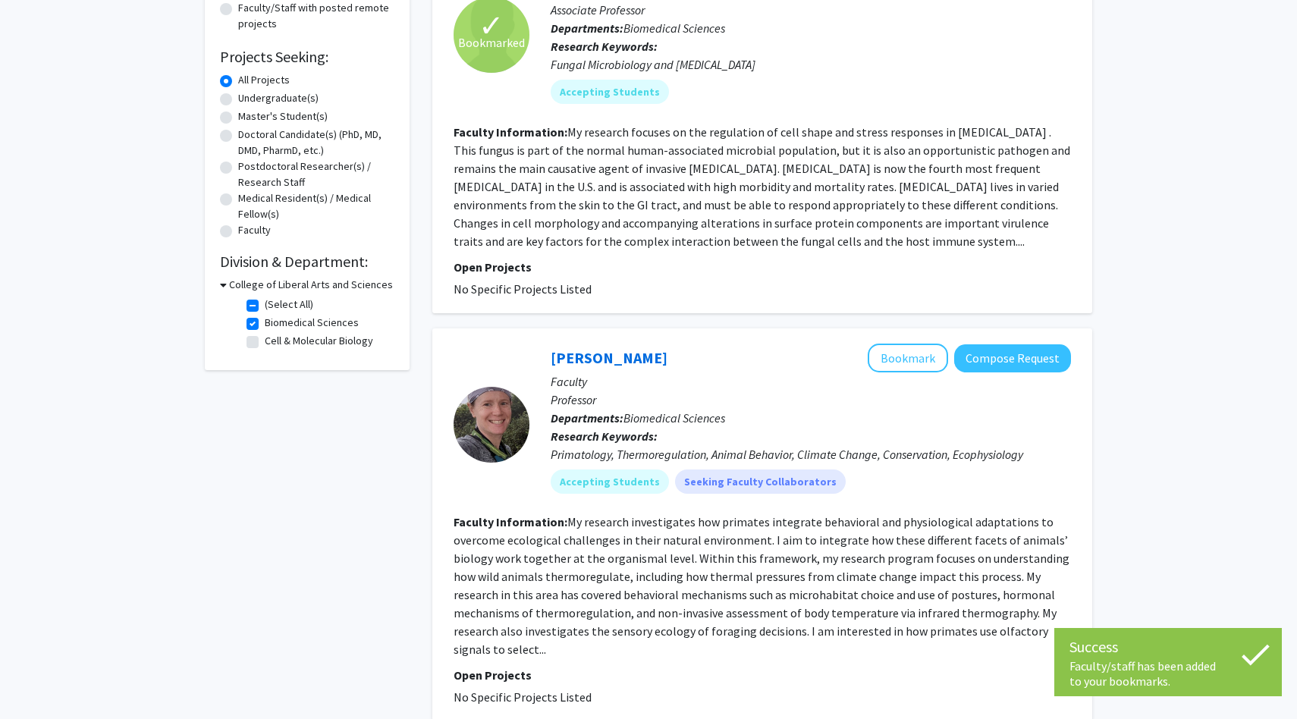
scroll to position [0, 0]
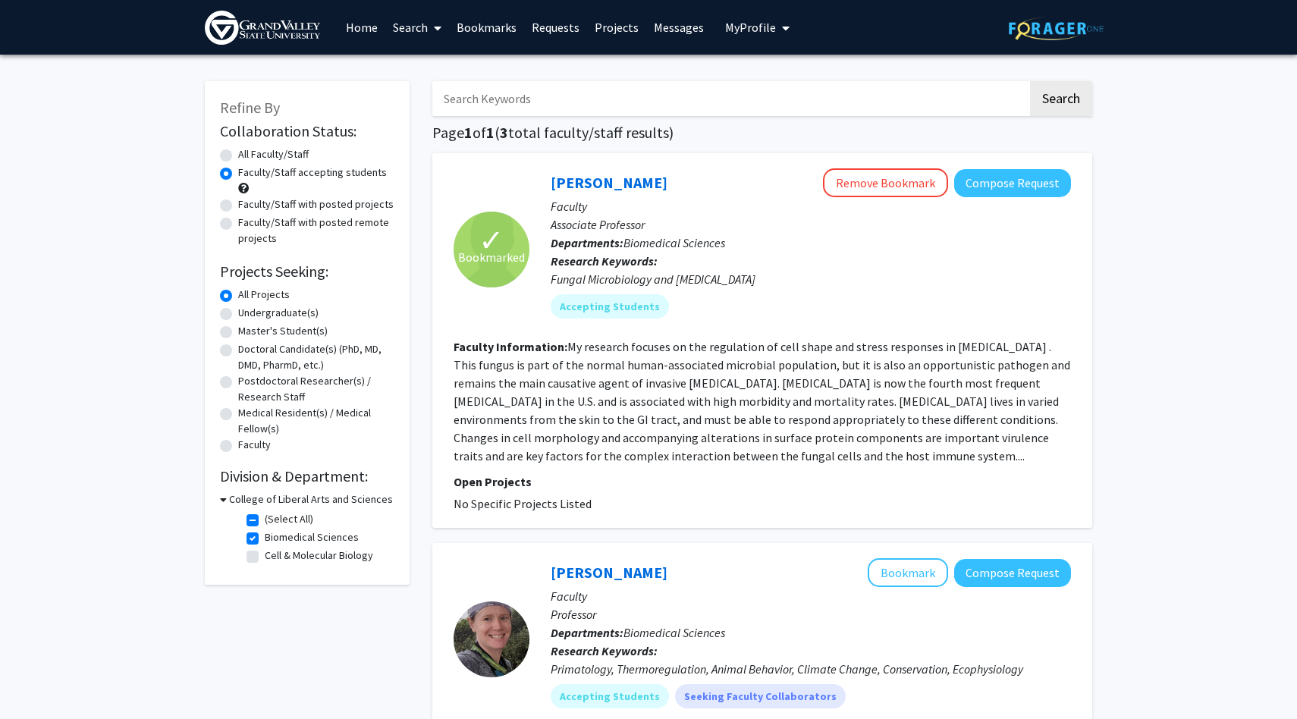
click at [265, 552] on label "Cell & Molecular Biology" at bounding box center [319, 555] width 108 height 16
click at [265, 552] on input "Cell & Molecular Biology" at bounding box center [270, 552] width 10 height 10
checkbox input "true"
click at [265, 520] on label "(Select All)" at bounding box center [289, 519] width 49 height 16
click at [265, 520] on input "(Select All)" at bounding box center [270, 516] width 10 height 10
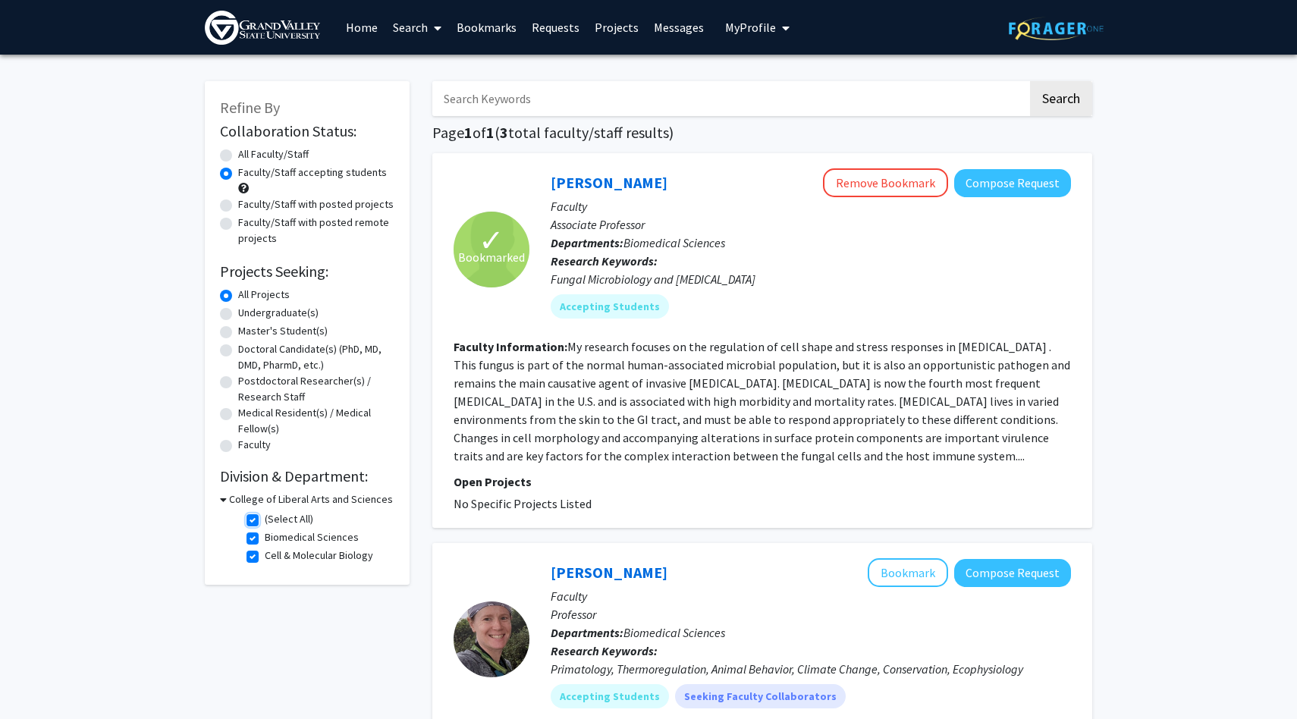
checkbox input "false"
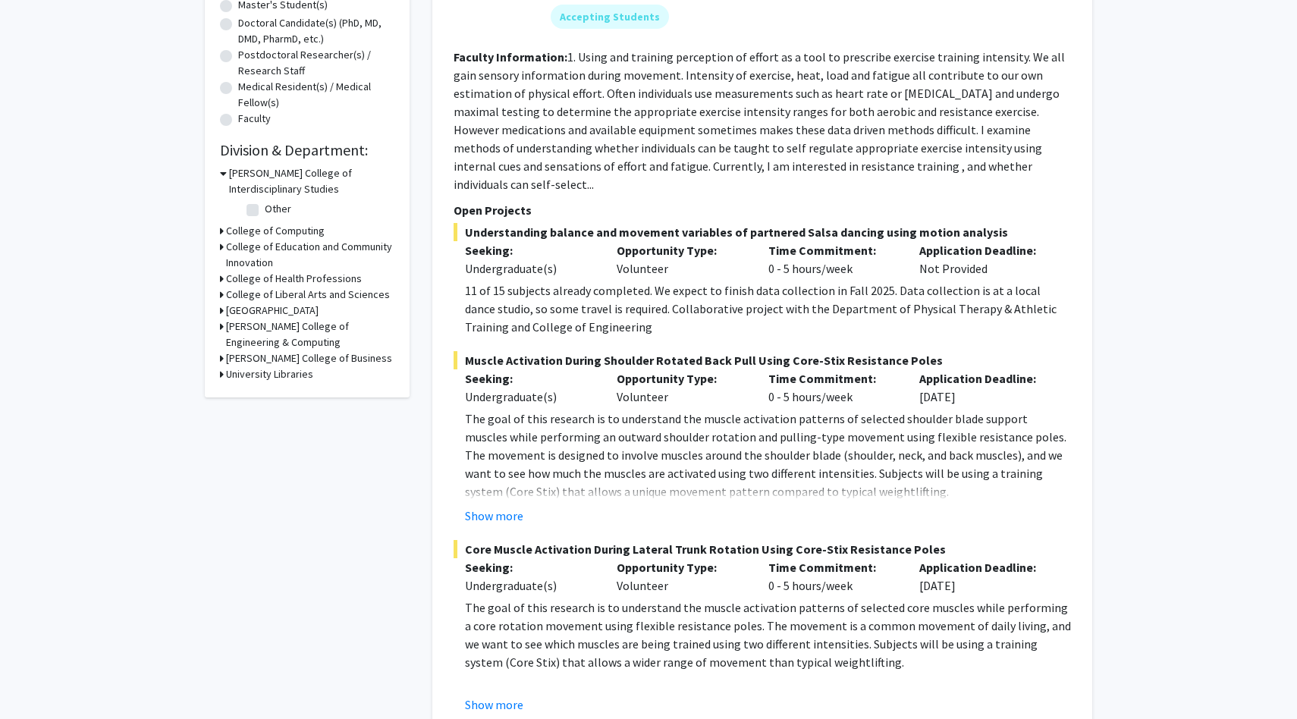
scroll to position [327, 0]
click at [508, 506] on button "Show more" at bounding box center [494, 515] width 58 height 18
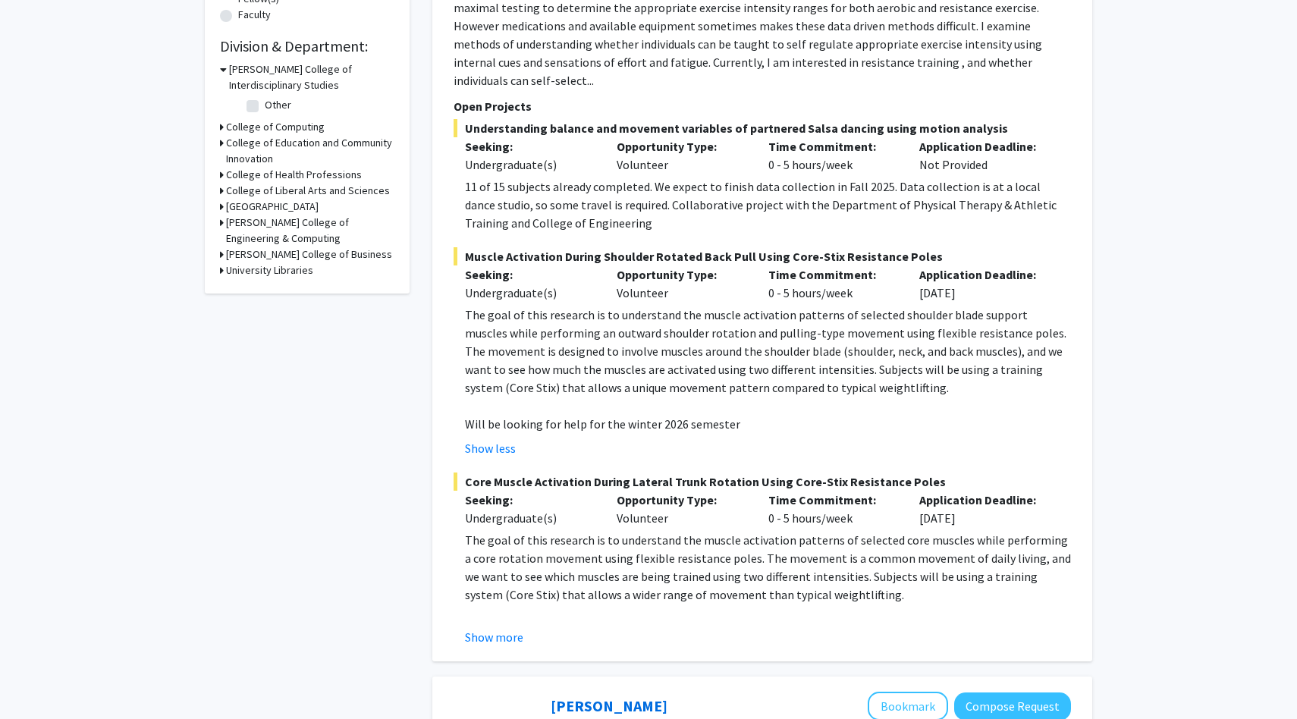
scroll to position [431, 0]
click at [510, 626] on button "Show more" at bounding box center [494, 635] width 58 height 18
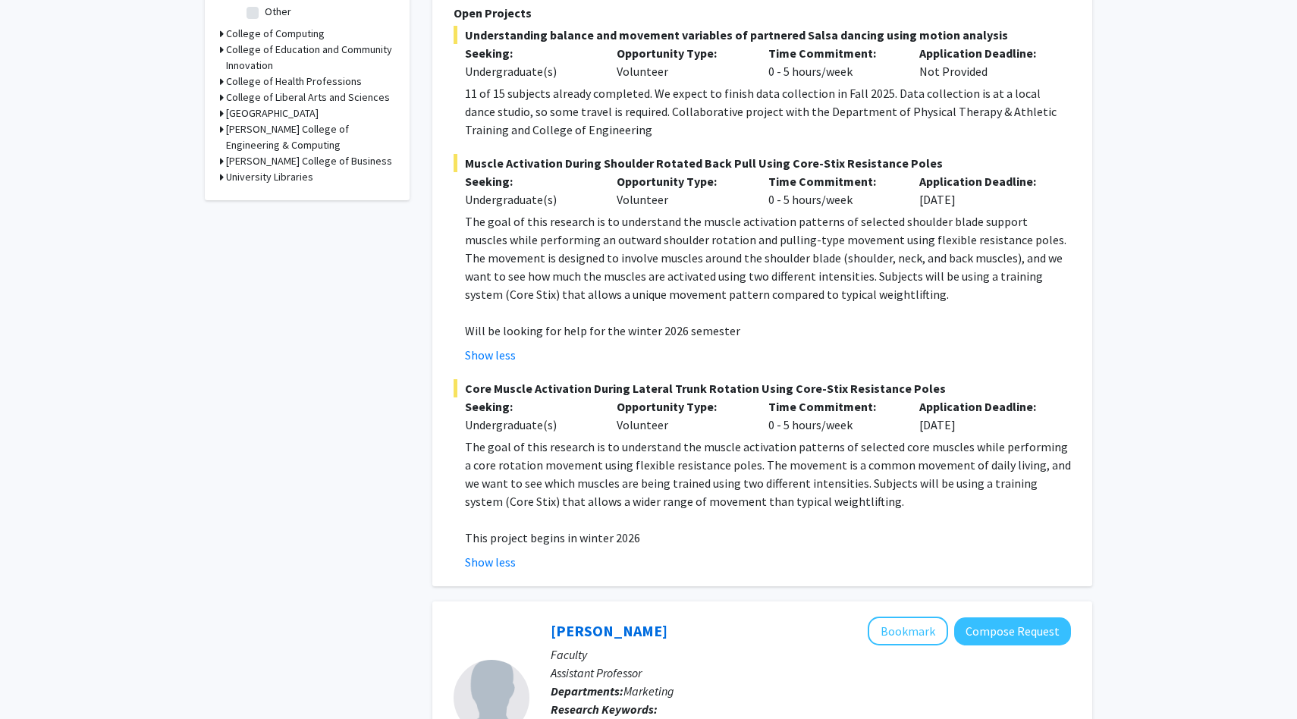
scroll to position [538, 0]
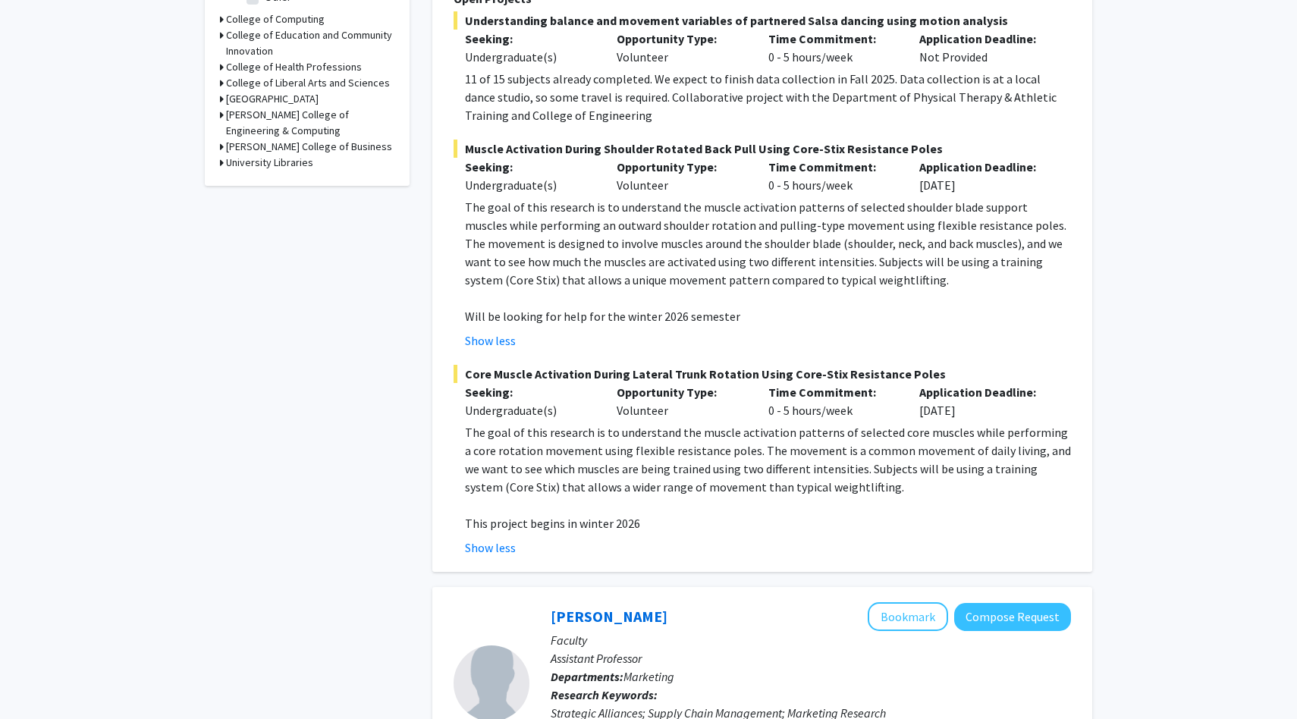
click at [607, 423] on p "The goal of this research is to understand the muscle activation patterns of se…" at bounding box center [768, 459] width 606 height 73
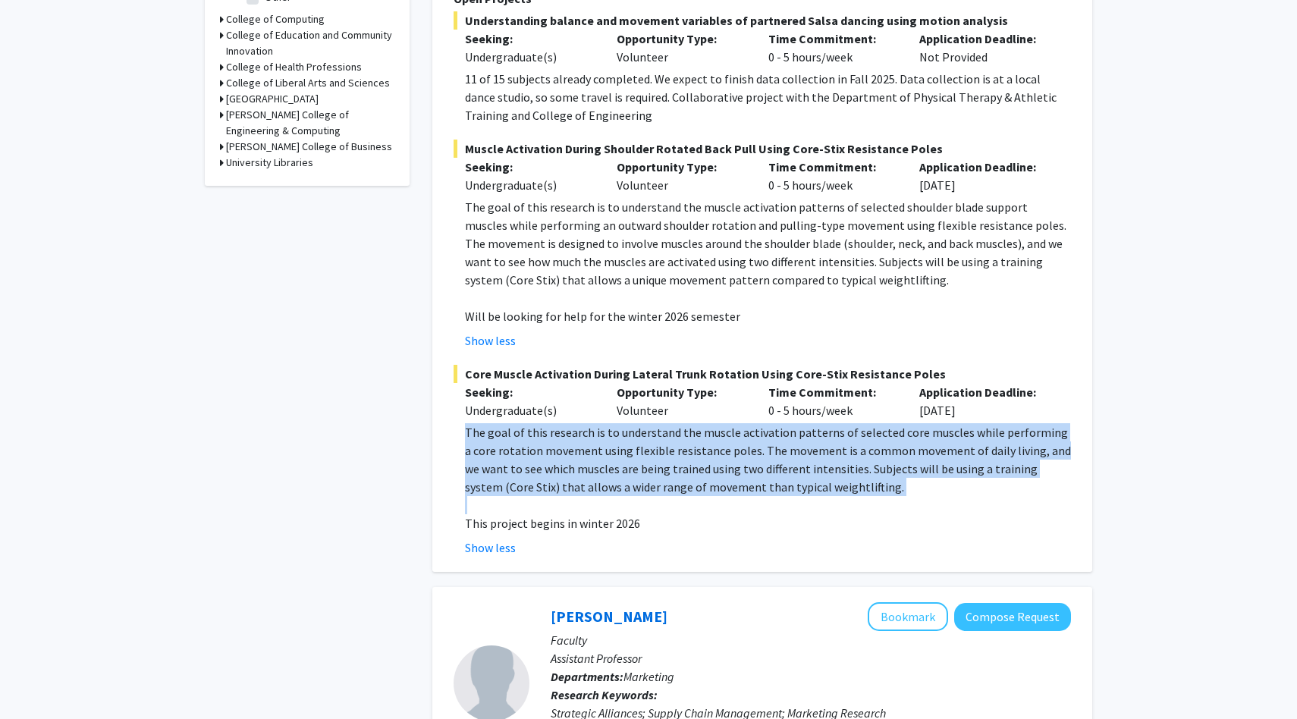
click at [607, 423] on p "The goal of this research is to understand the muscle activation patterns of se…" at bounding box center [768, 459] width 606 height 73
click at [613, 423] on p "The goal of this research is to understand the muscle activation patterns of se…" at bounding box center [768, 459] width 606 height 73
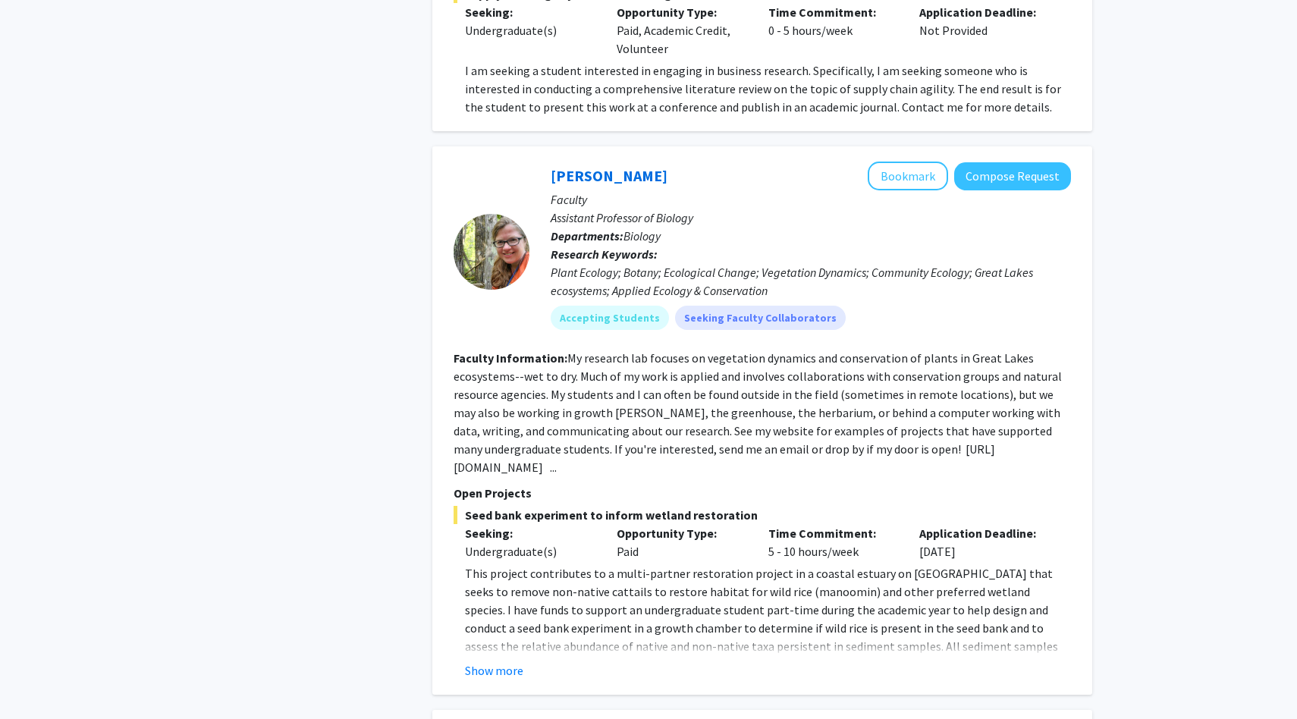
scroll to position [1373, 0]
click at [503, 660] on button "Show more" at bounding box center [494, 669] width 58 height 18
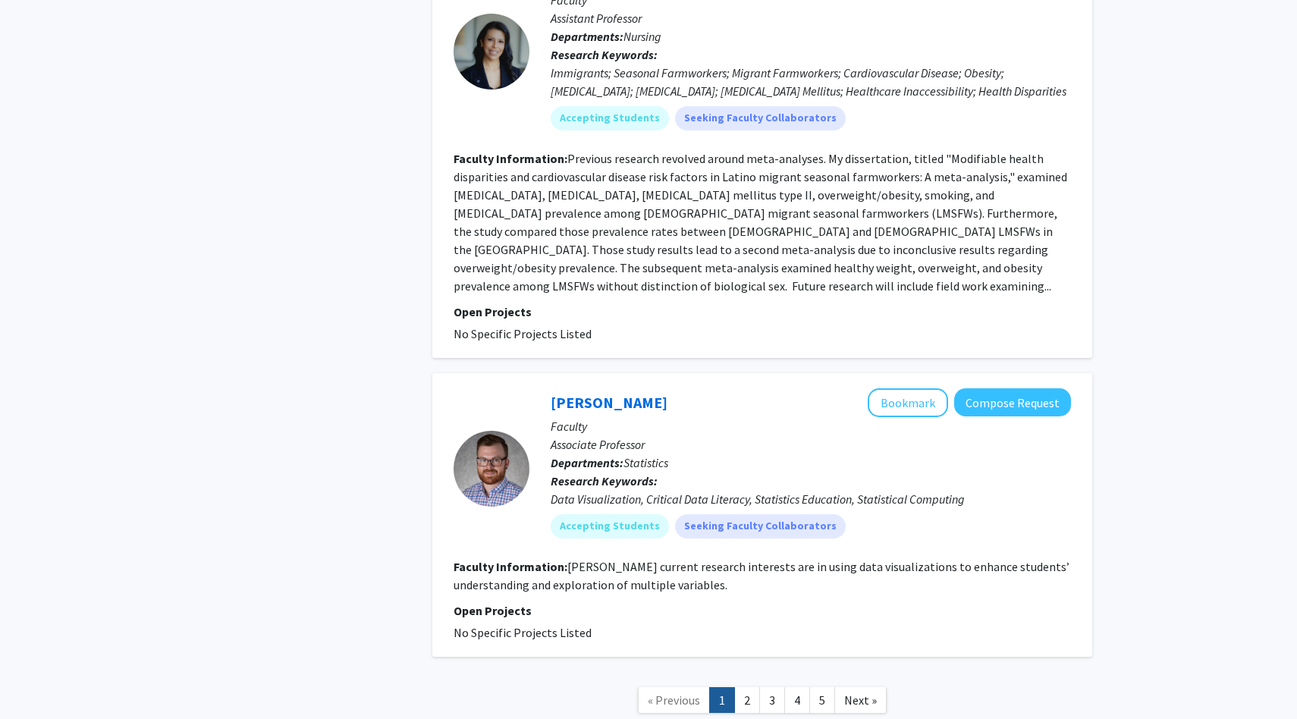
scroll to position [4552, 0]
click at [750, 686] on link "2" at bounding box center [747, 699] width 26 height 27
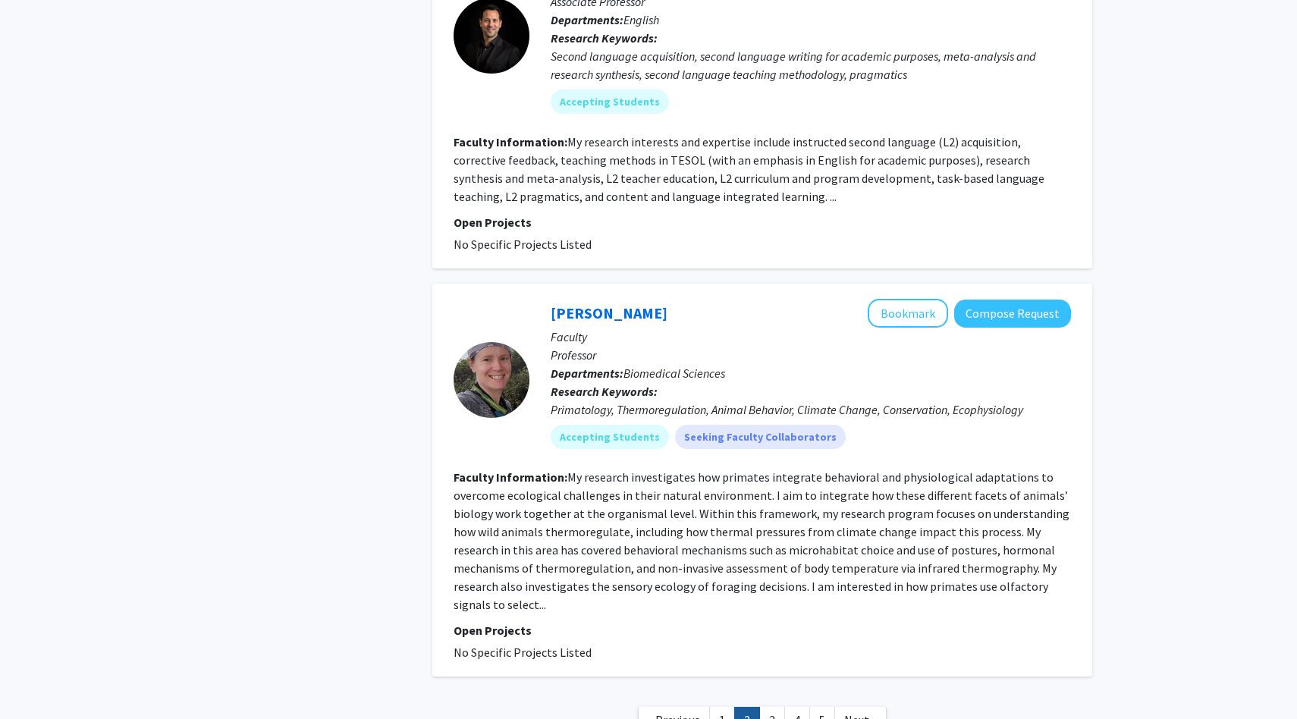
scroll to position [3193, 0]
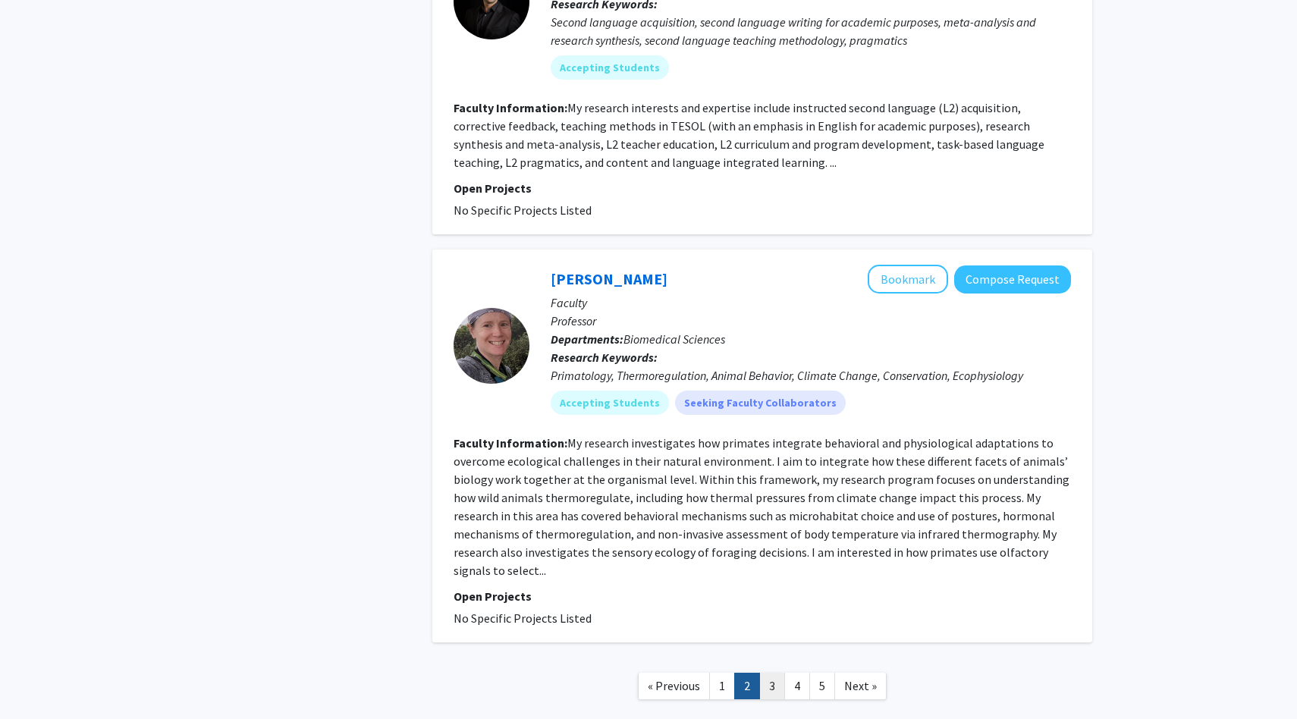
click at [764, 673] on link "3" at bounding box center [772, 686] width 26 height 27
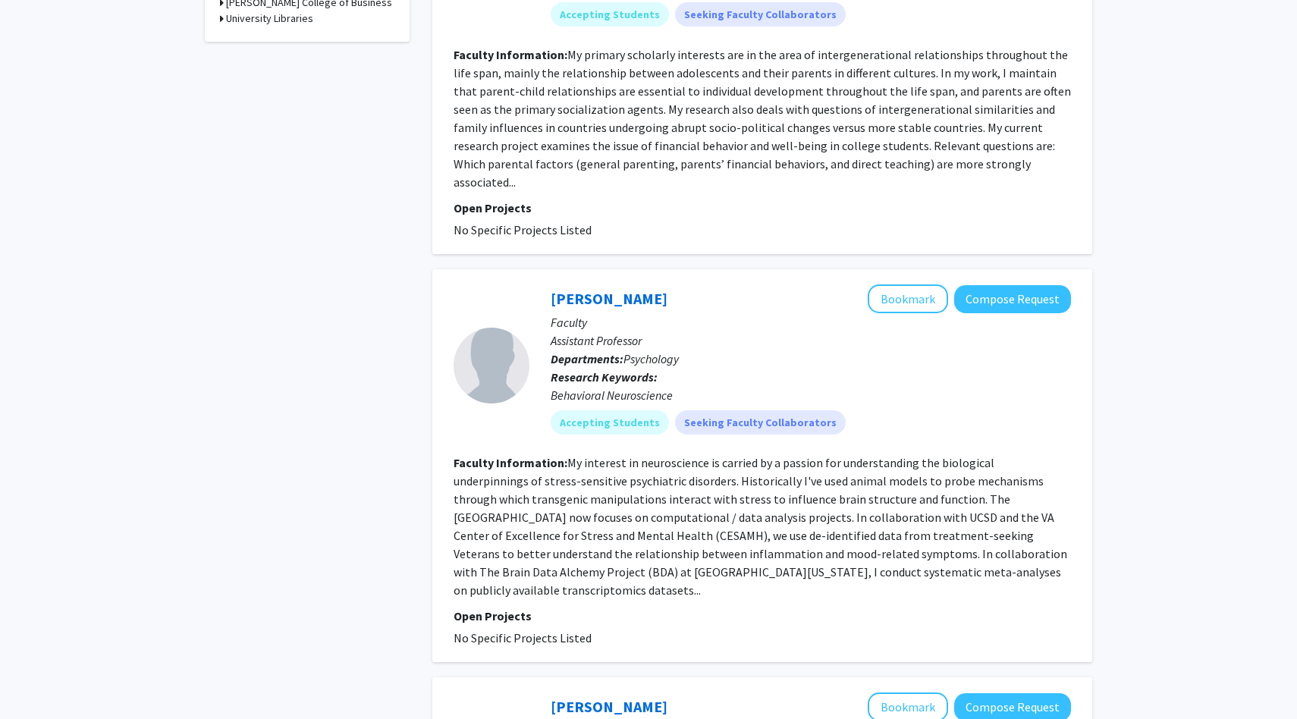
scroll to position [682, 0]
click at [918, 284] on button "Bookmark" at bounding box center [908, 298] width 80 height 29
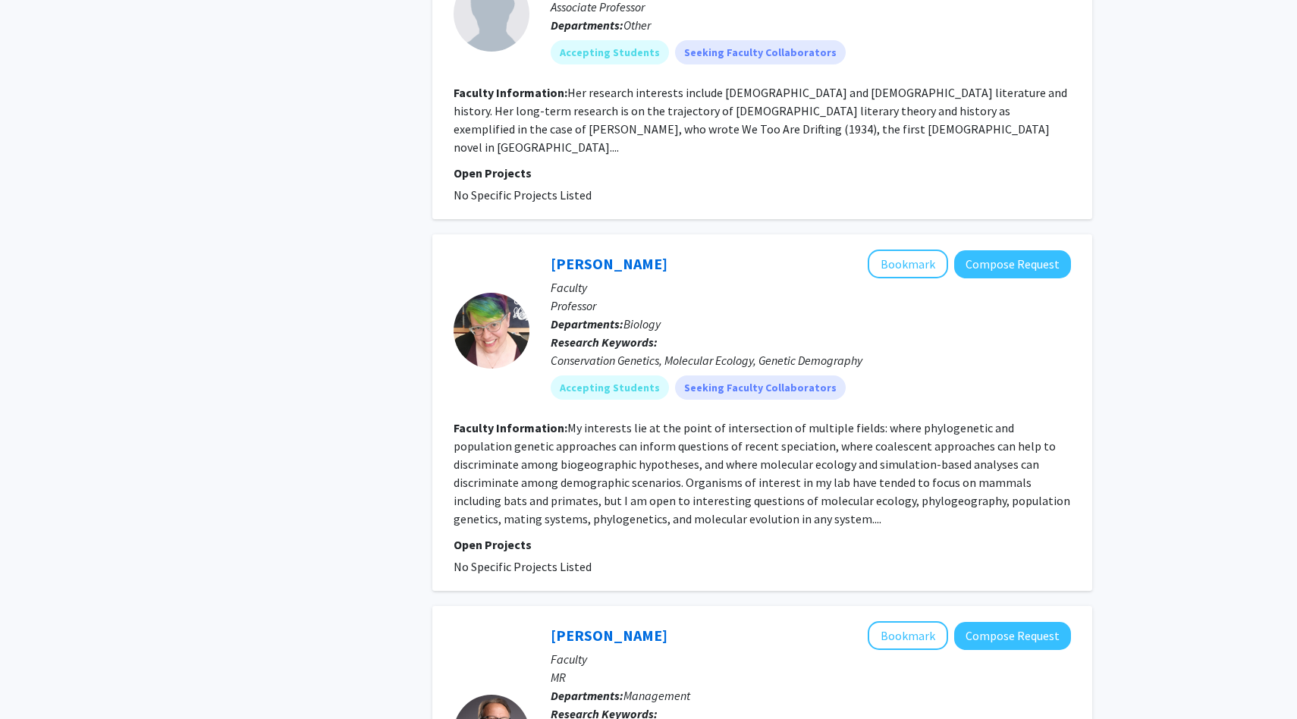
scroll to position [2502, 0]
click at [909, 249] on button "Bookmark" at bounding box center [908, 263] width 80 height 29
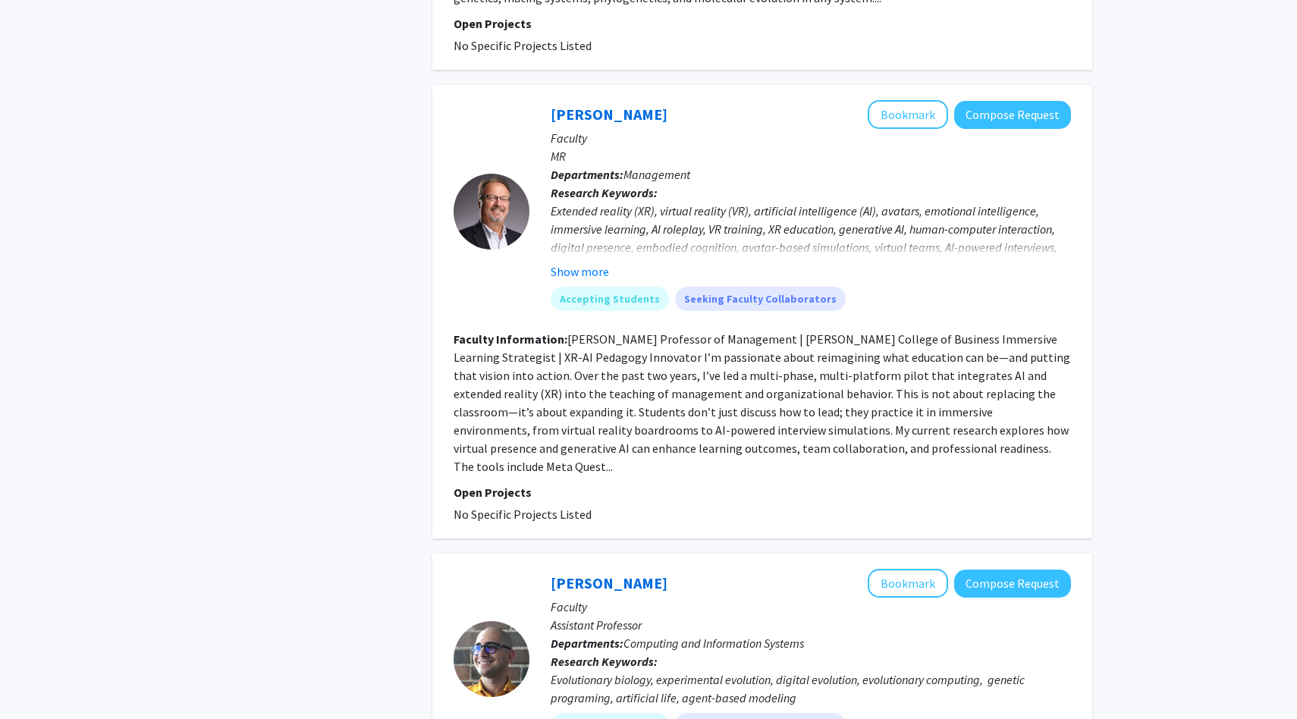
scroll to position [3327, 0]
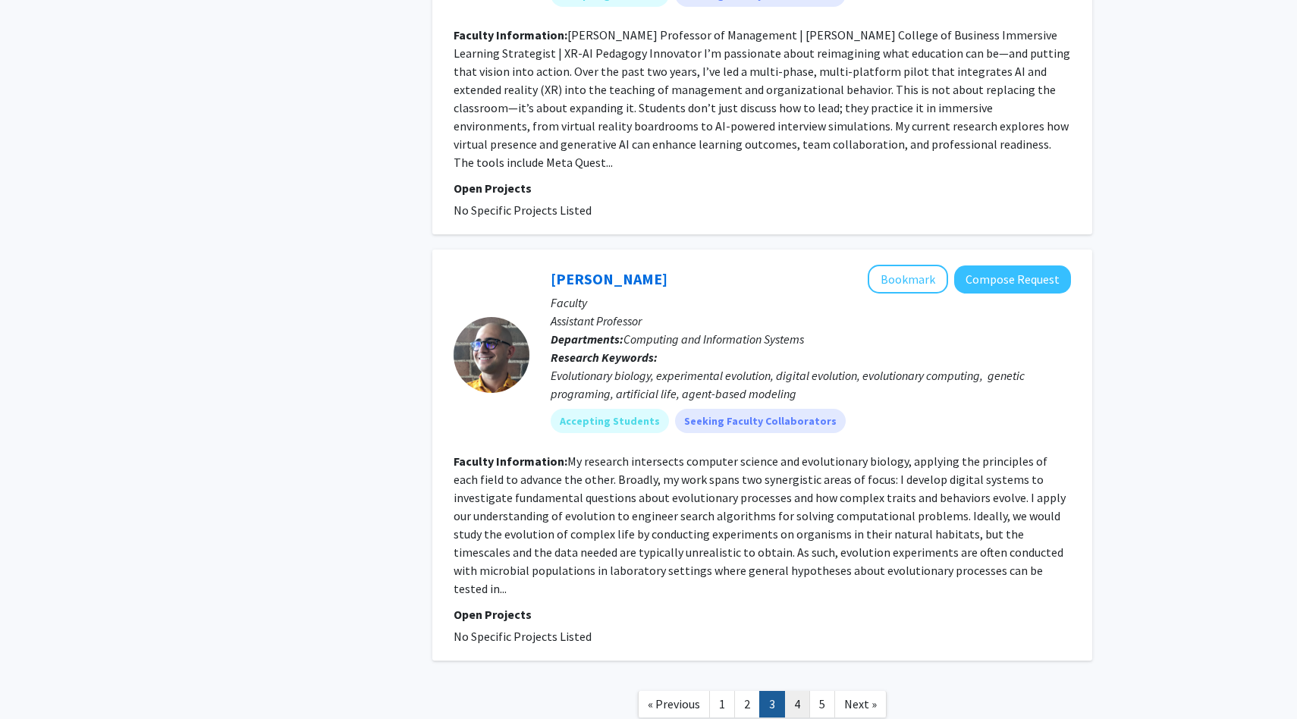
click at [792, 691] on link "4" at bounding box center [797, 704] width 26 height 27
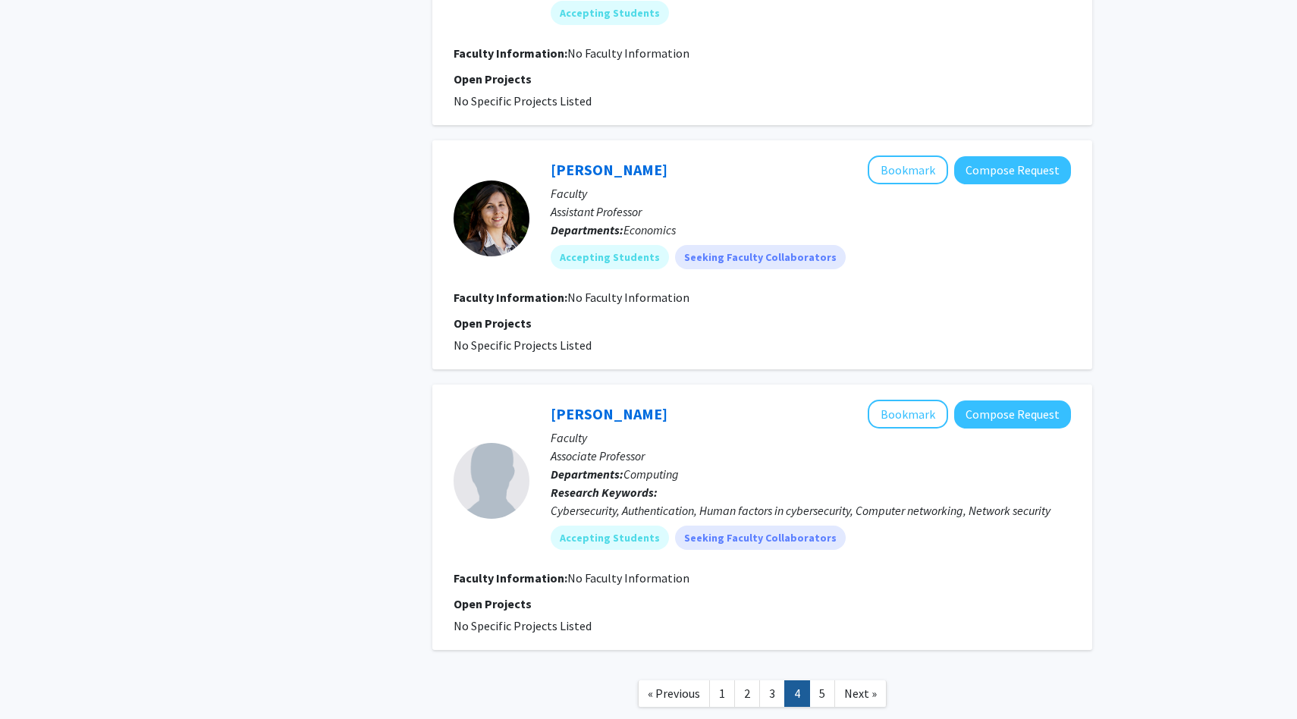
scroll to position [2295, 0]
click at [830, 698] on link "5" at bounding box center [822, 692] width 26 height 27
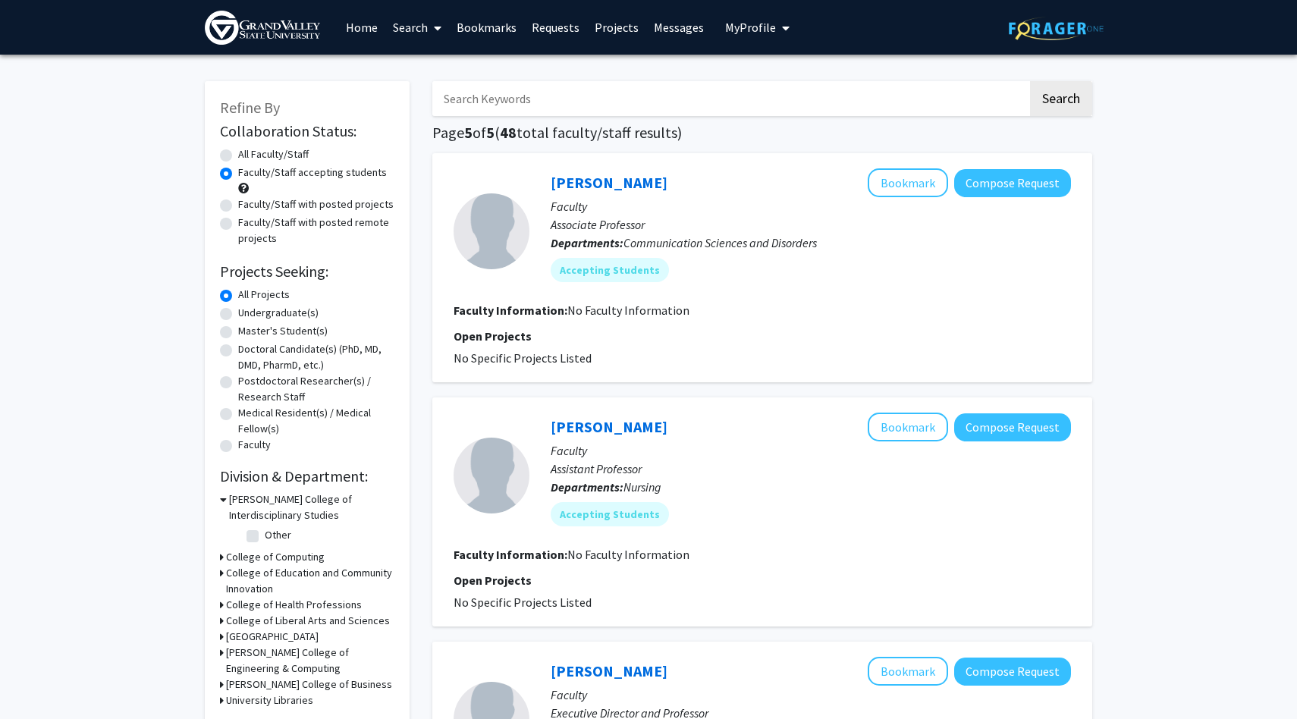
click at [358, 30] on link "Home" at bounding box center [361, 27] width 47 height 53
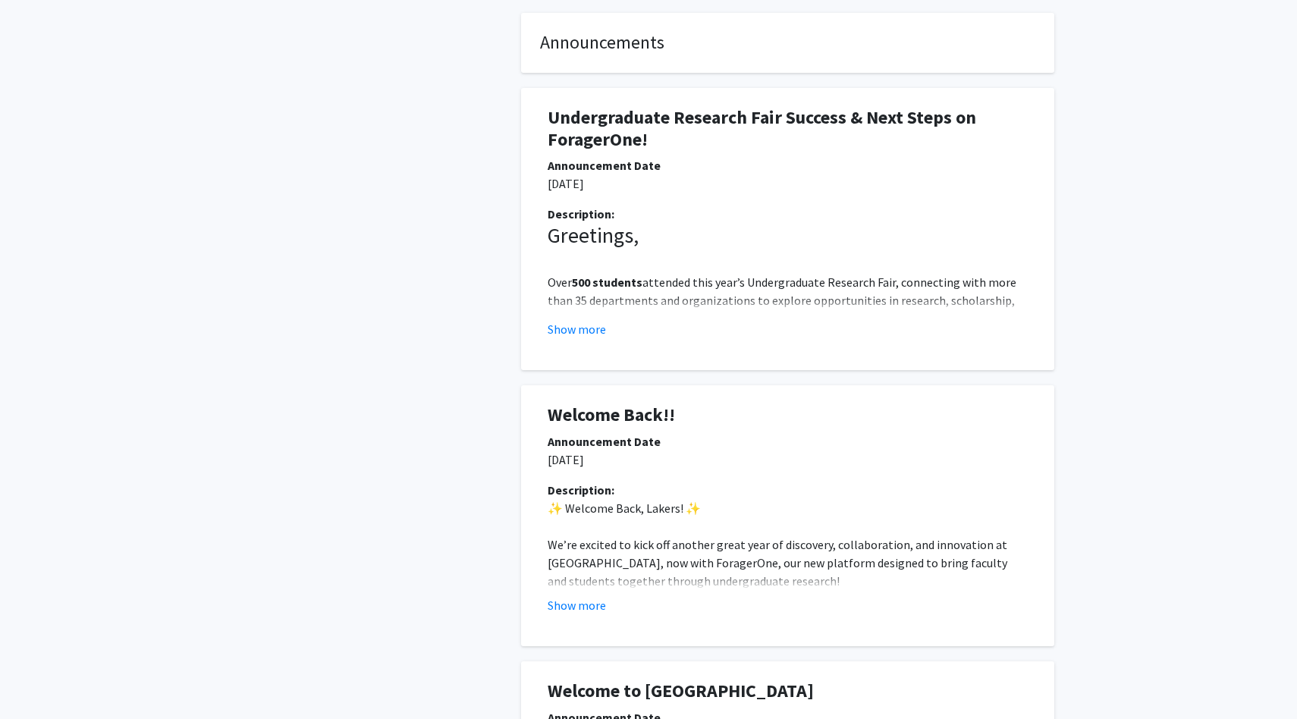
scroll to position [420, 0]
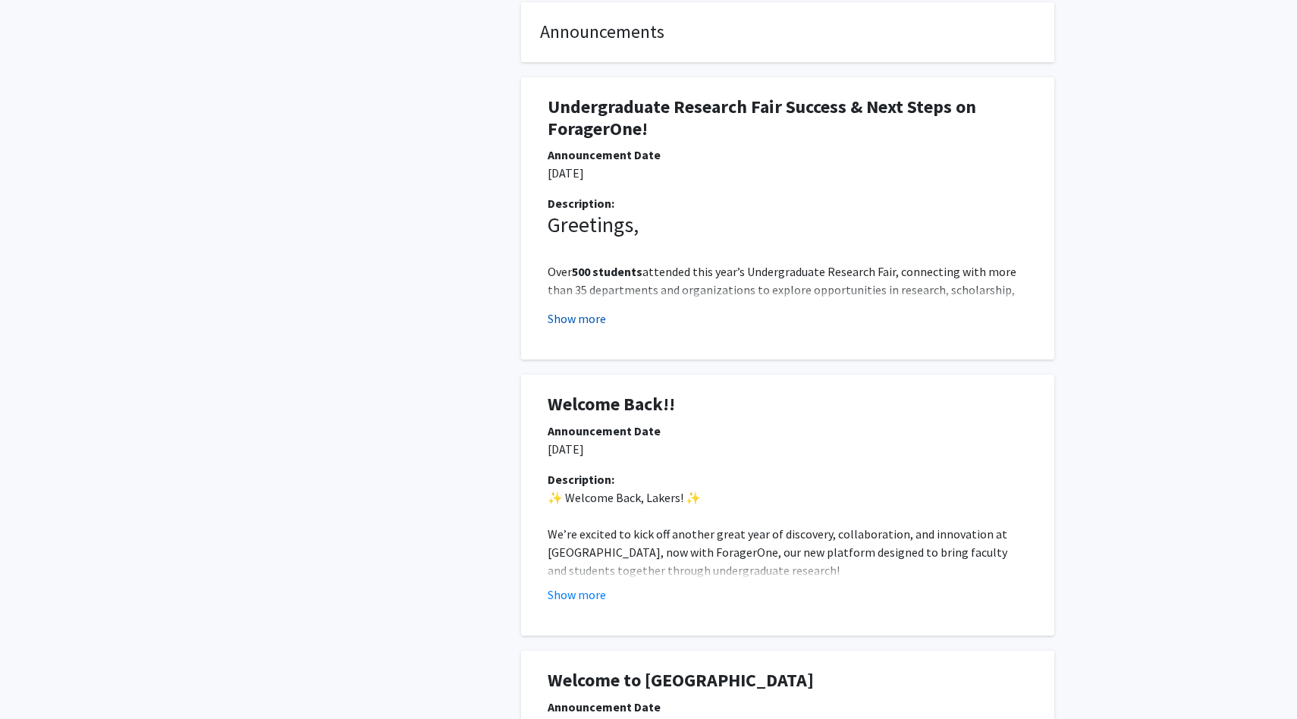
click at [579, 320] on button "Show more" at bounding box center [576, 318] width 58 height 18
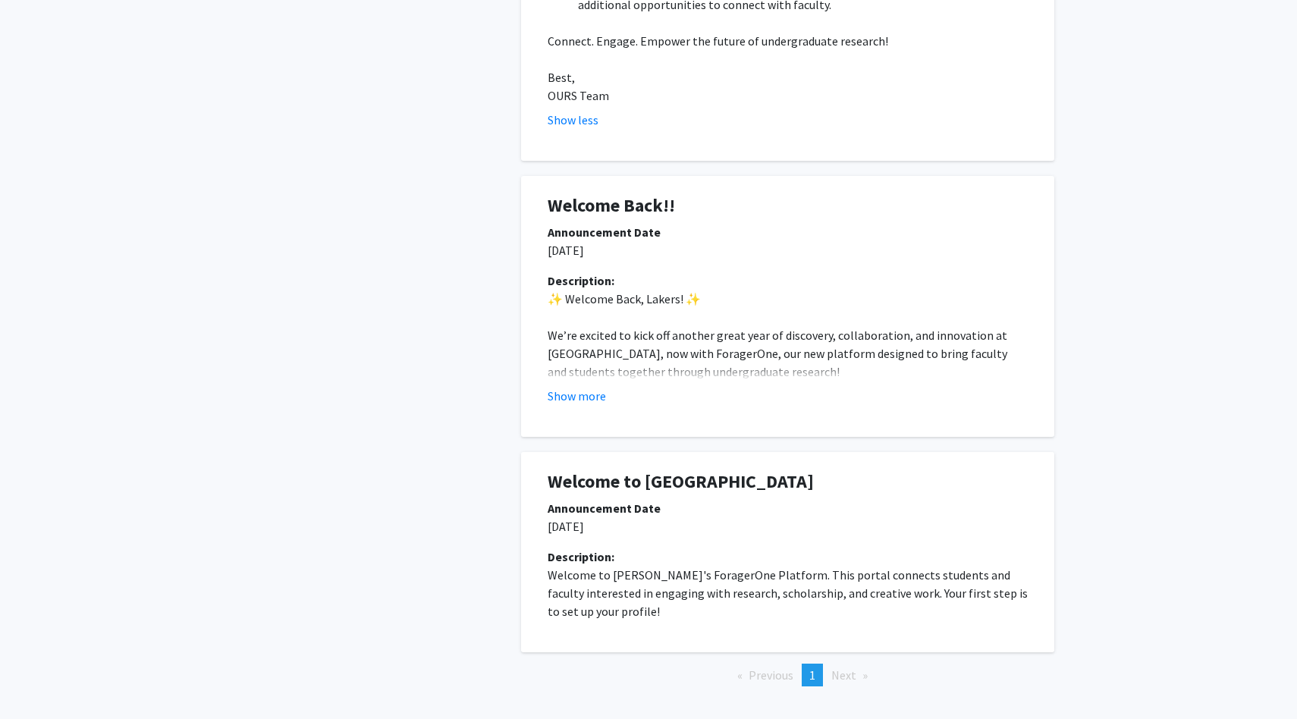
scroll to position [0, 0]
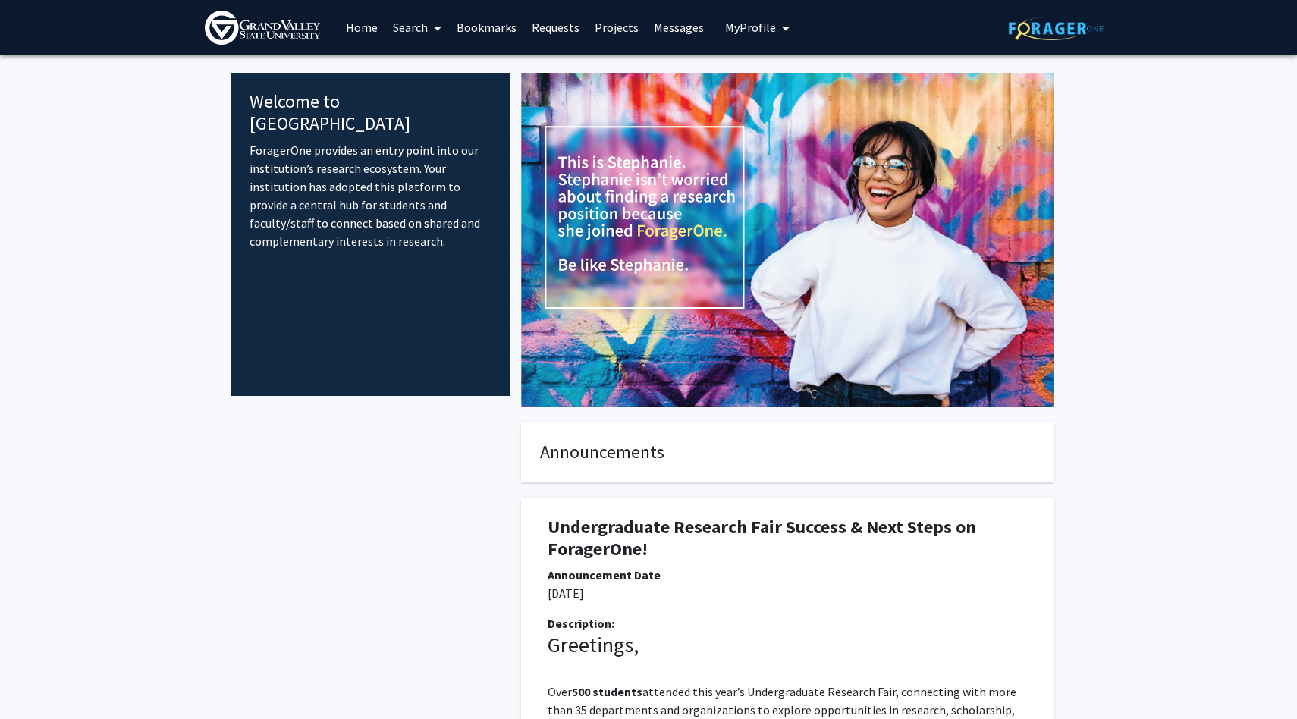
click at [492, 24] on link "Bookmarks" at bounding box center [486, 27] width 75 height 53
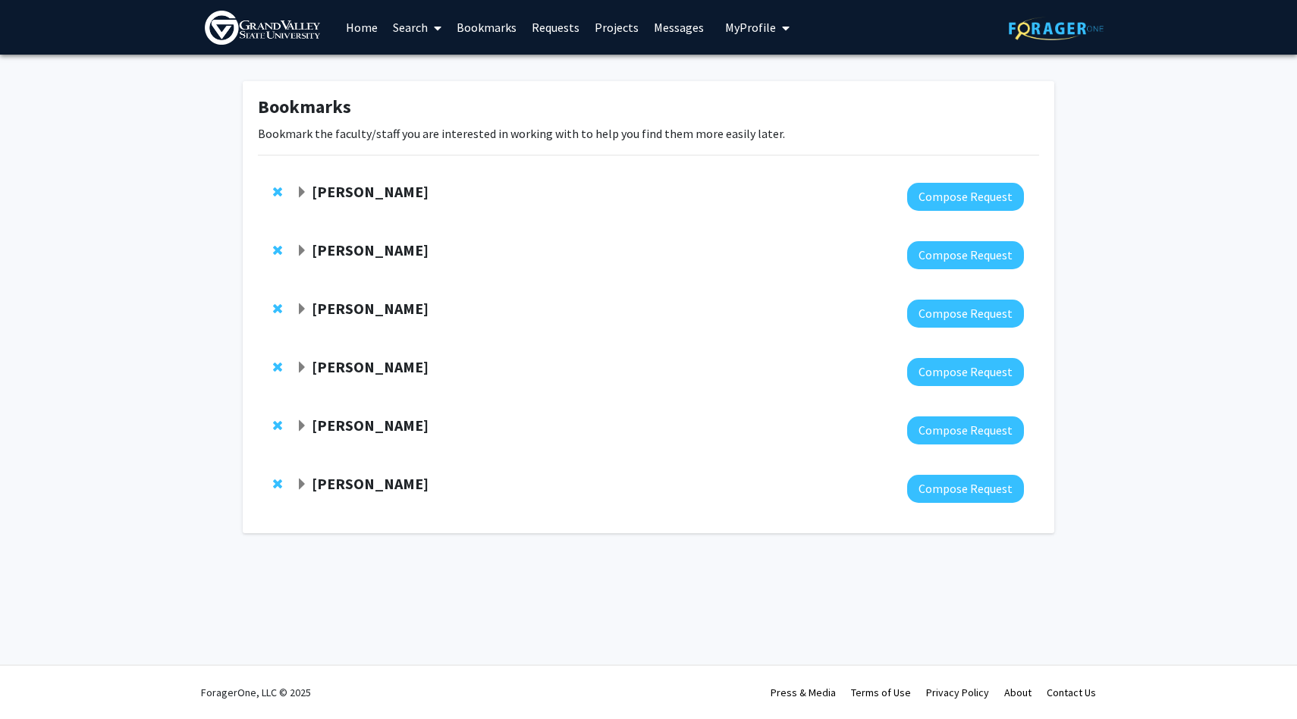
click at [544, 25] on link "Requests" at bounding box center [555, 27] width 63 height 53
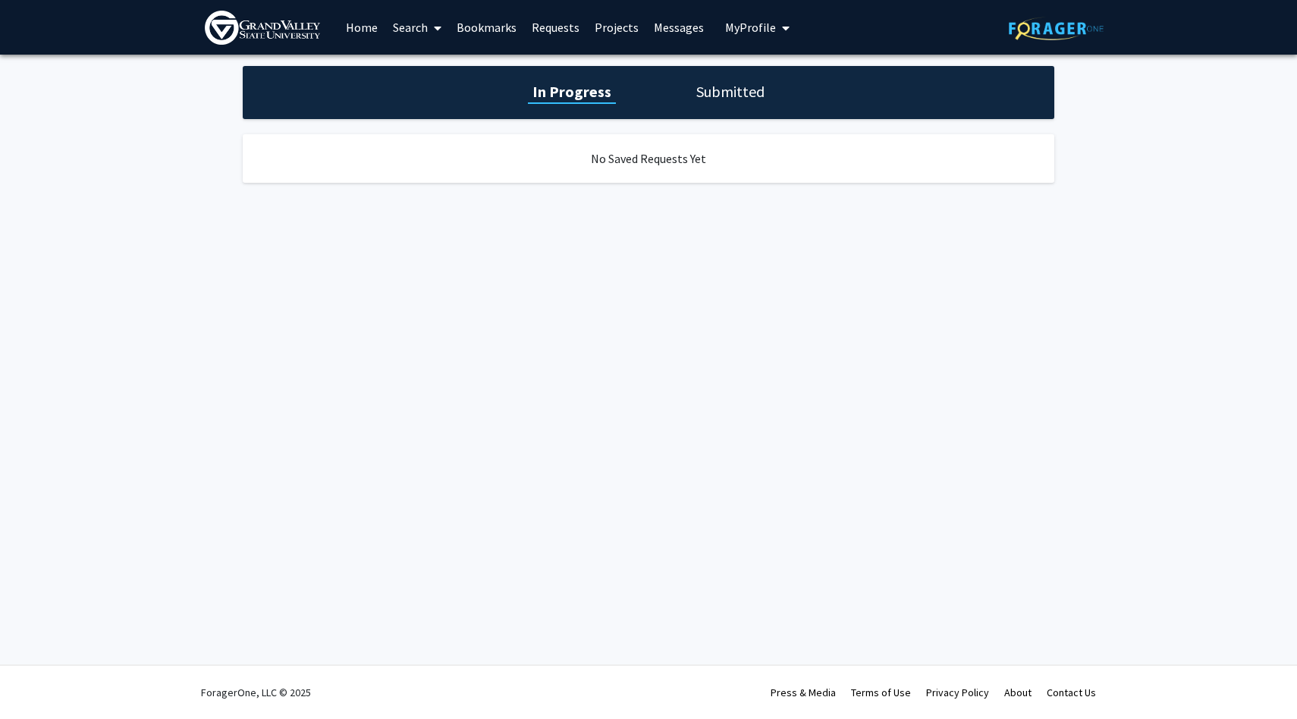
click at [624, 25] on link "Projects" at bounding box center [616, 27] width 59 height 53
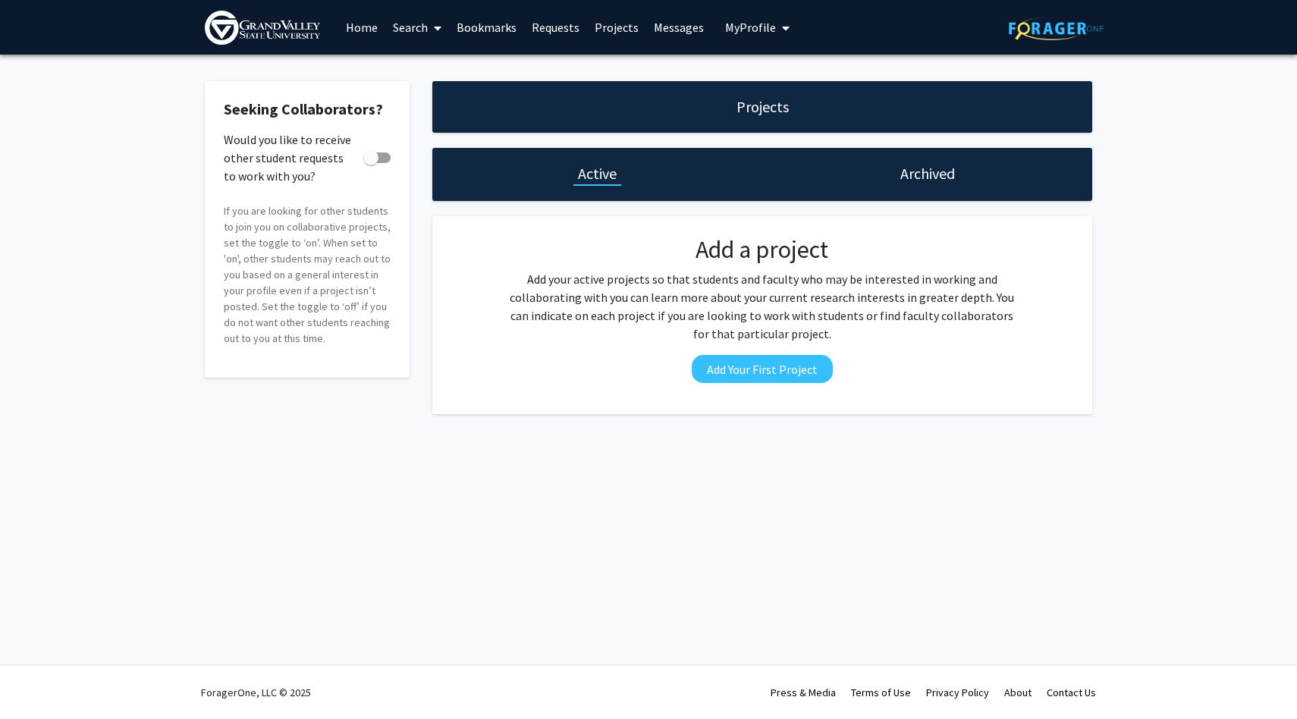
click at [675, 30] on link "Messages" at bounding box center [678, 27] width 65 height 53
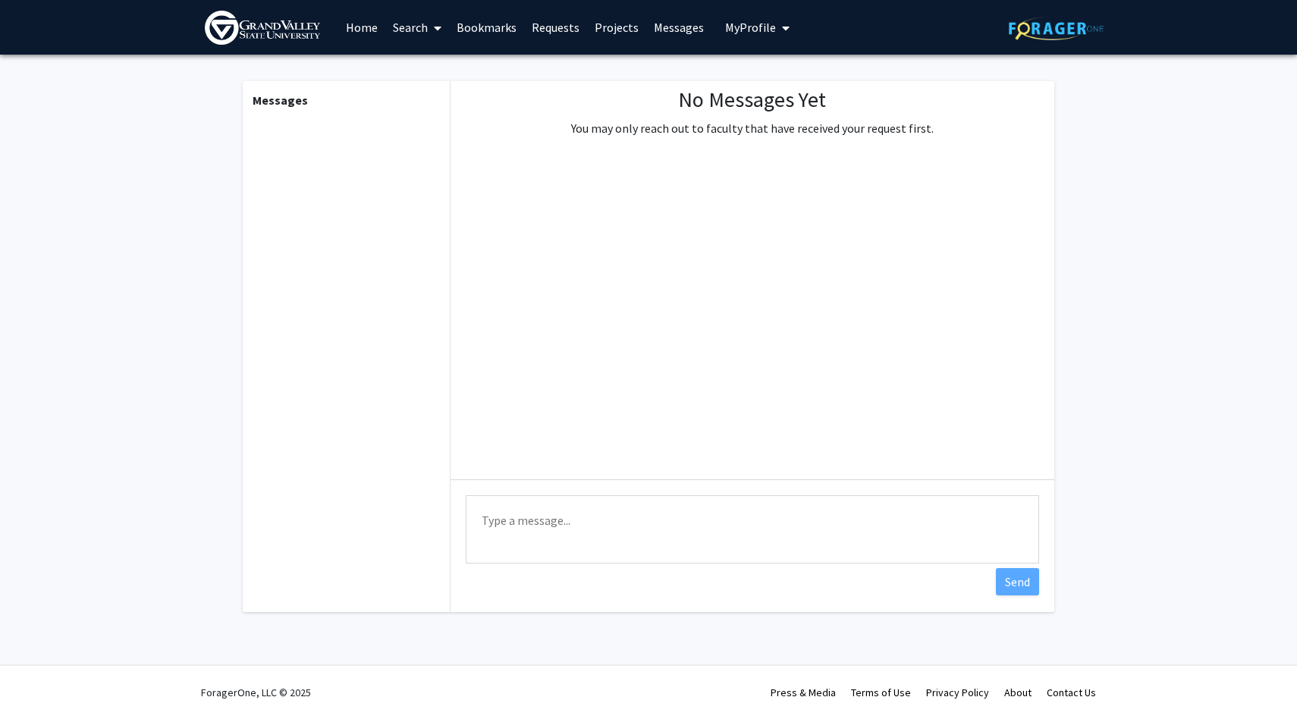
click at [782, 30] on icon "My profile dropdown to access profile and logout" at bounding box center [786, 28] width 8 height 12
click at [763, 71] on div "[PERSON_NAME] View Profile" at bounding box center [801, 78] width 130 height 33
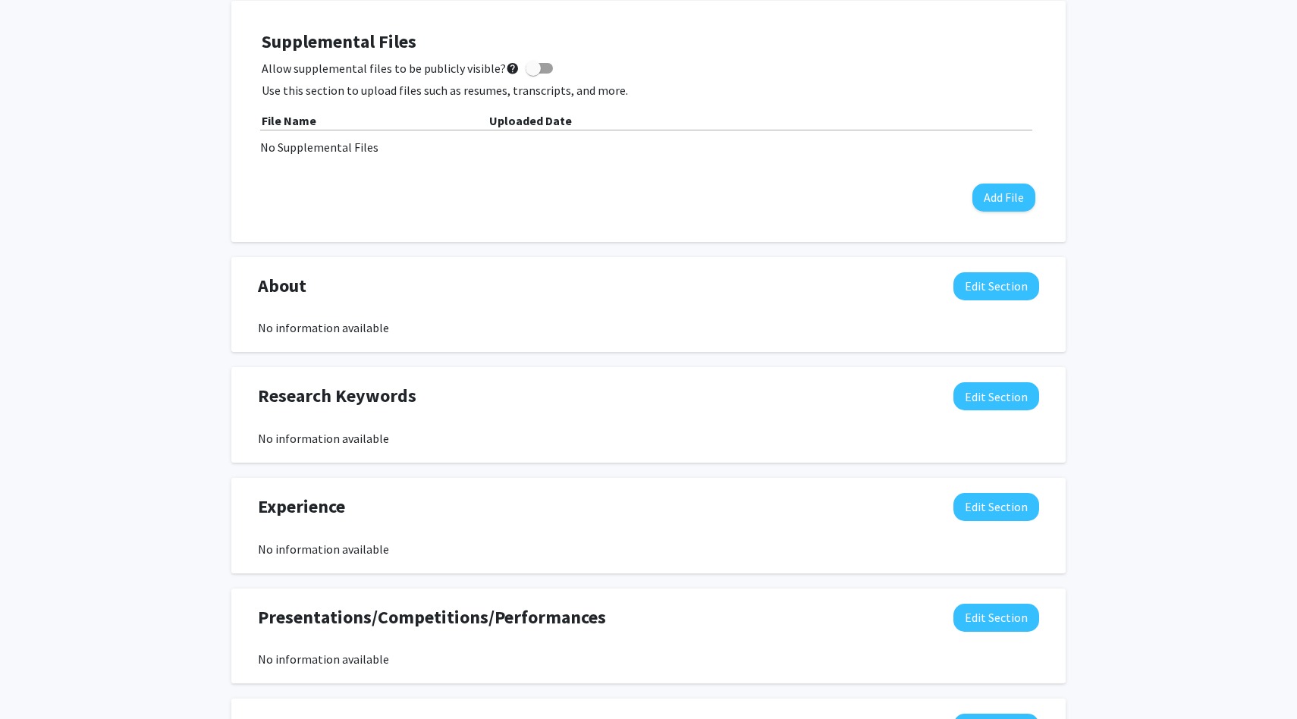
scroll to position [304, 0]
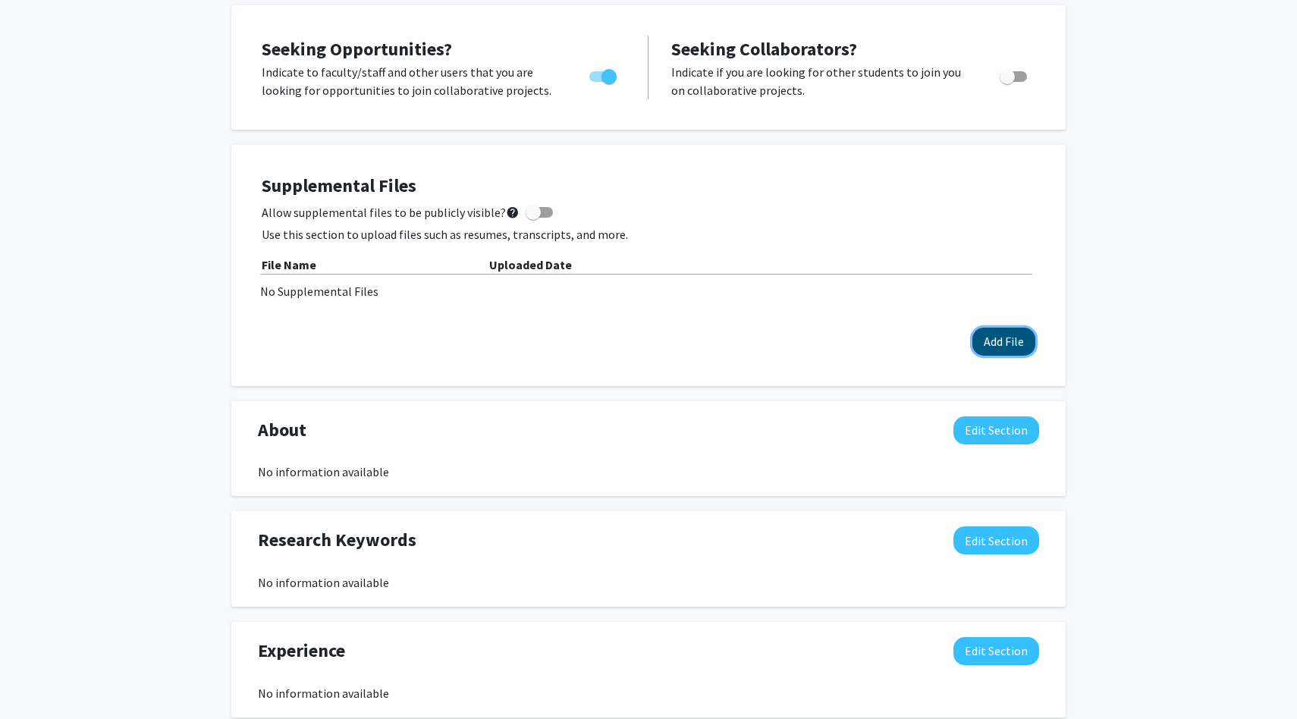
click at [991, 335] on button "Add File" at bounding box center [1003, 342] width 63 height 28
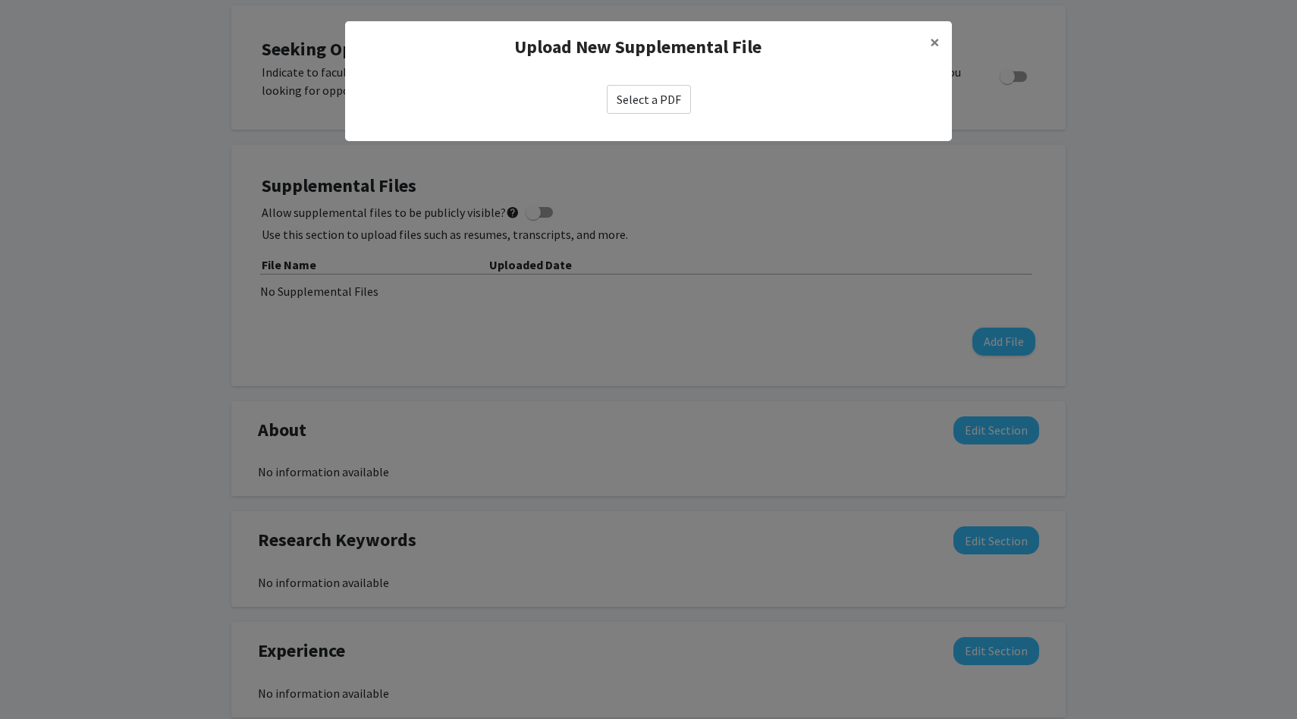
click at [645, 94] on label "Select a PDF" at bounding box center [649, 99] width 84 height 29
click at [0, 0] on input "Select a PDF" at bounding box center [0, 0] width 0 height 0
click at [941, 39] on button "×" at bounding box center [935, 42] width 34 height 42
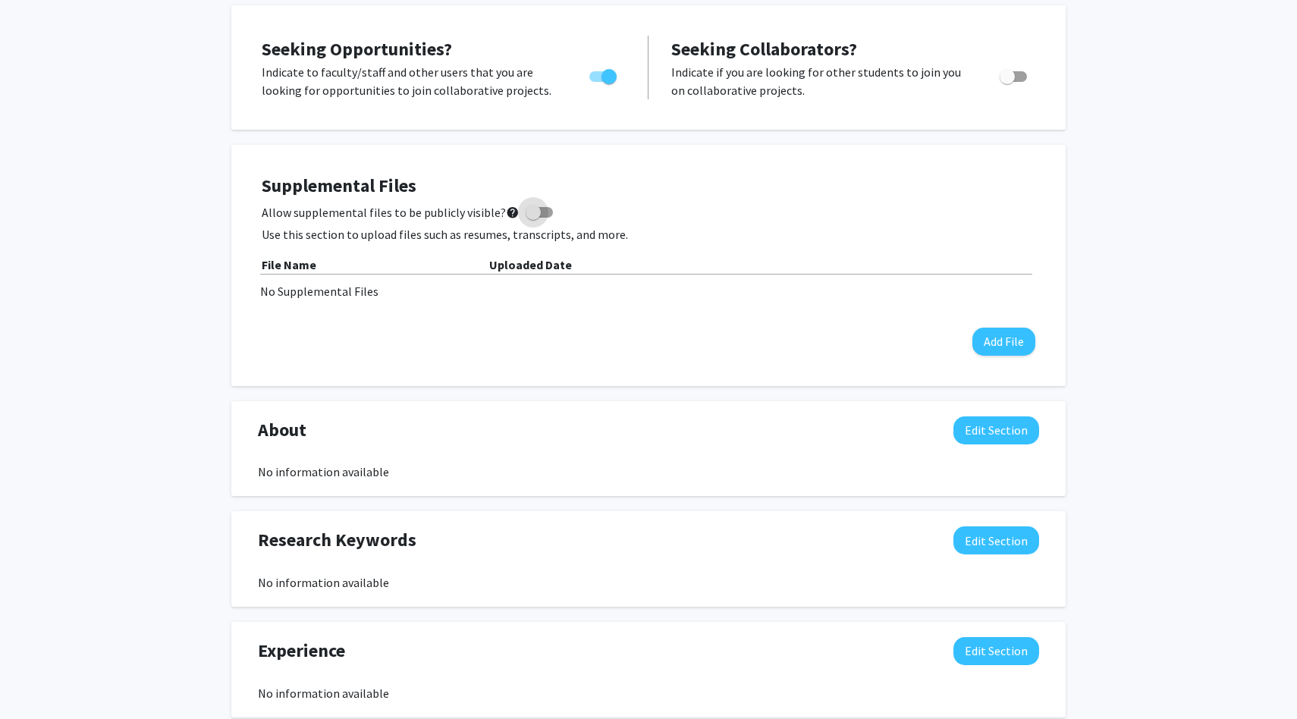
click at [532, 216] on span at bounding box center [533, 212] width 15 height 15
click at [532, 218] on input "Allow supplemental files to be publicly visible? help" at bounding box center [532, 218] width 1 height 1
checkbox input "true"
click at [992, 342] on button "Add File" at bounding box center [1003, 342] width 63 height 28
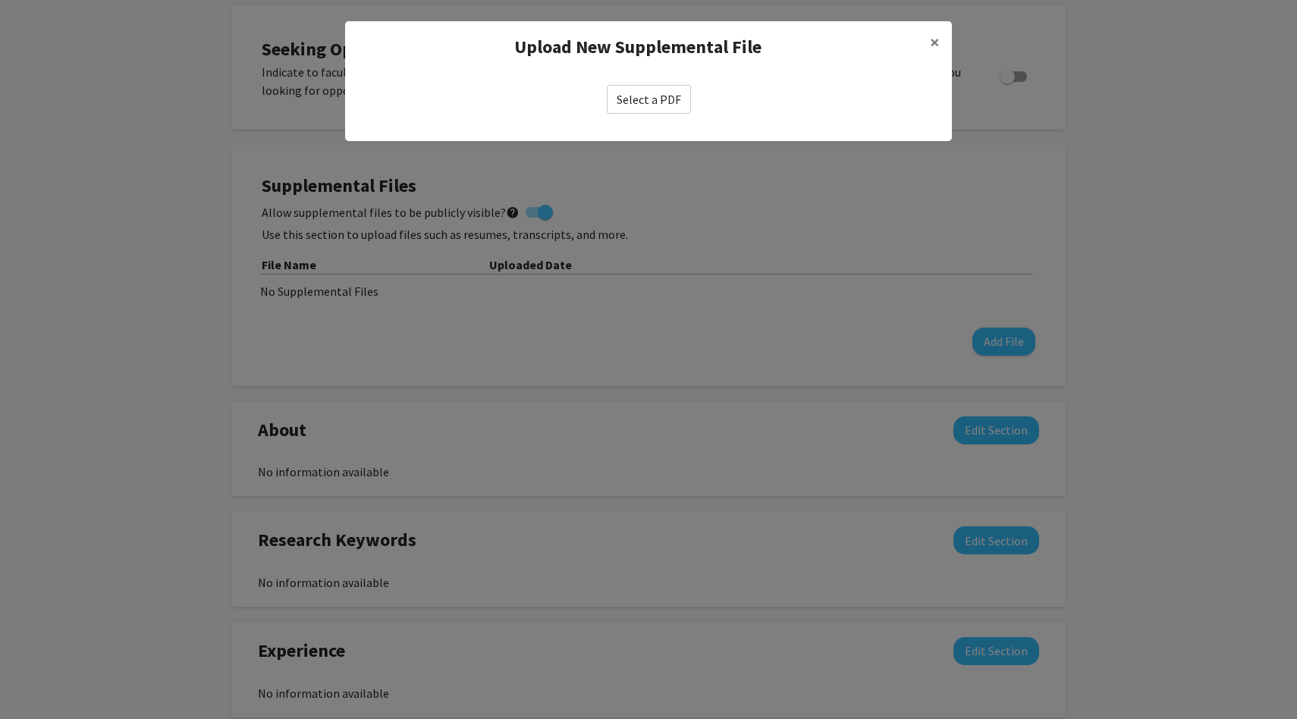
click at [681, 104] on label "Select a PDF" at bounding box center [649, 99] width 84 height 29
click at [0, 0] on input "Select a PDF" at bounding box center [0, 0] width 0 height 0
click at [651, 99] on label "Select a PDF" at bounding box center [649, 99] width 84 height 29
click at [0, 0] on input "Select a PDF" at bounding box center [0, 0] width 0 height 0
click at [937, 45] on span "×" at bounding box center [935, 42] width 10 height 24
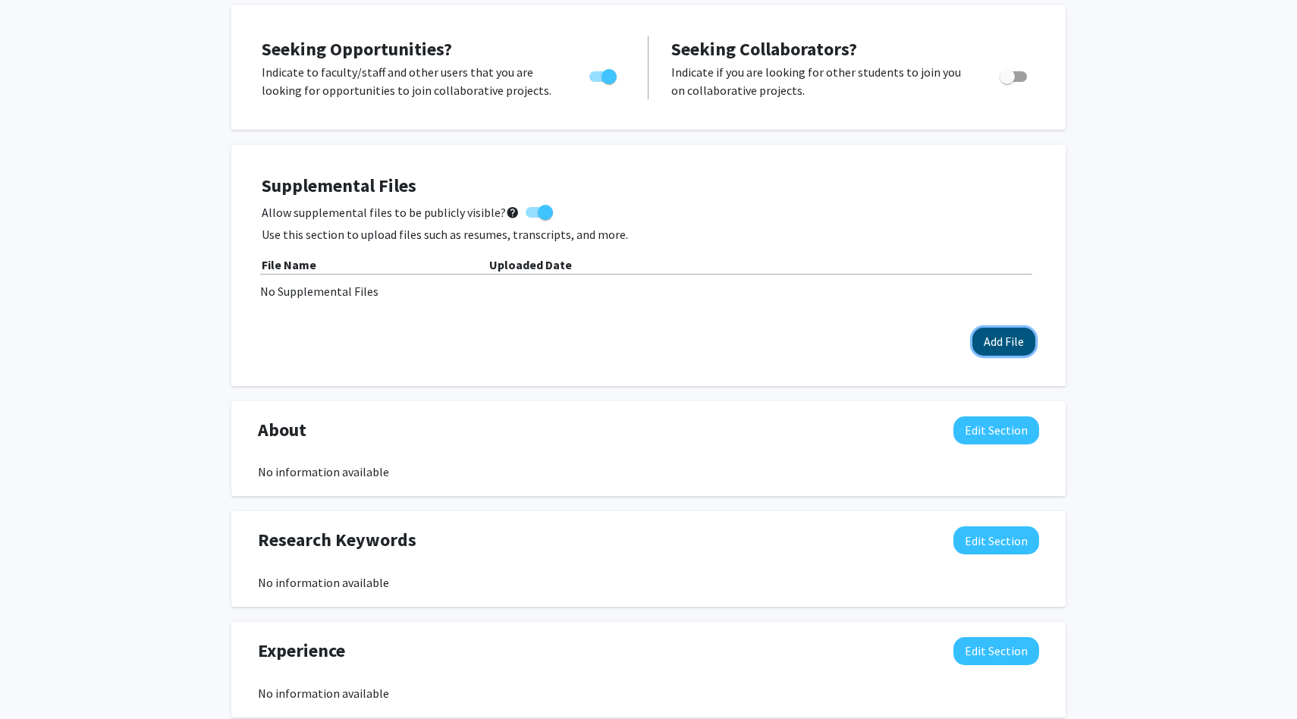
click at [998, 339] on button "Add File" at bounding box center [1003, 342] width 63 height 28
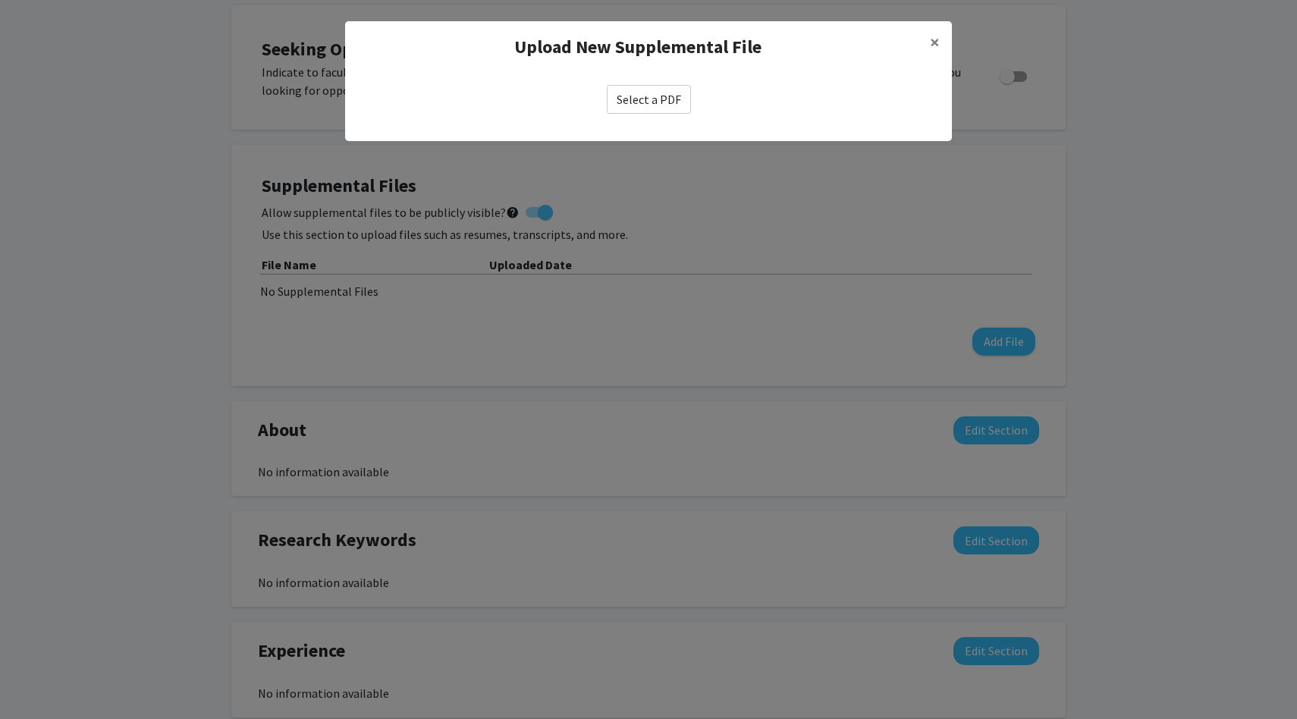
click at [668, 94] on label "Select a PDF" at bounding box center [649, 99] width 84 height 29
click at [0, 0] on input "Select a PDF" at bounding box center [0, 0] width 0 height 0
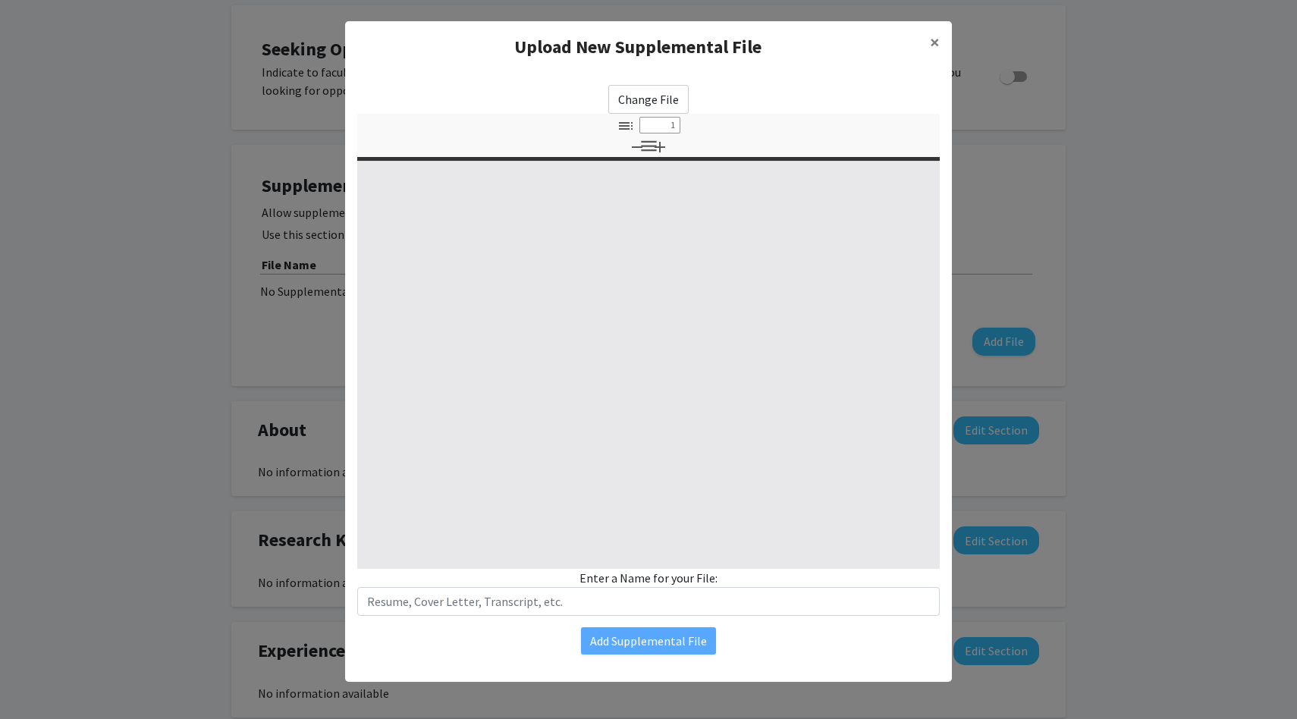
select select "custom"
type input "0"
select select "custom"
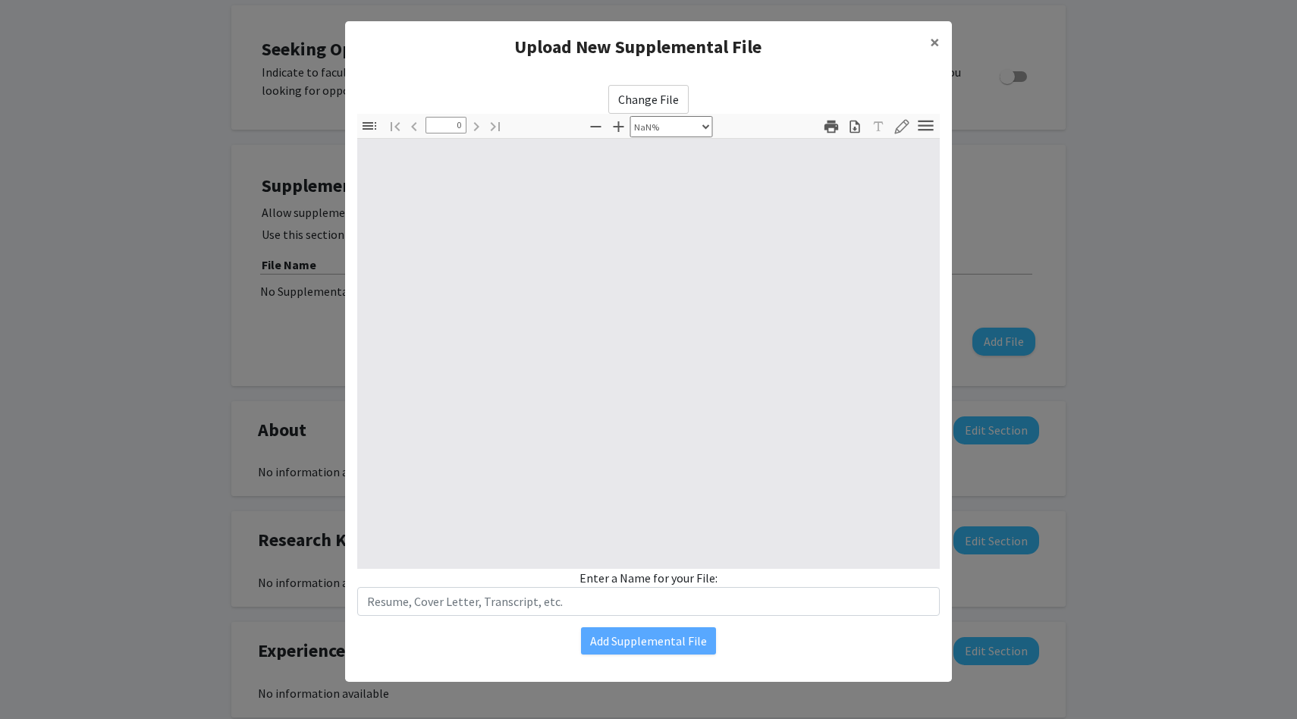
type input "1"
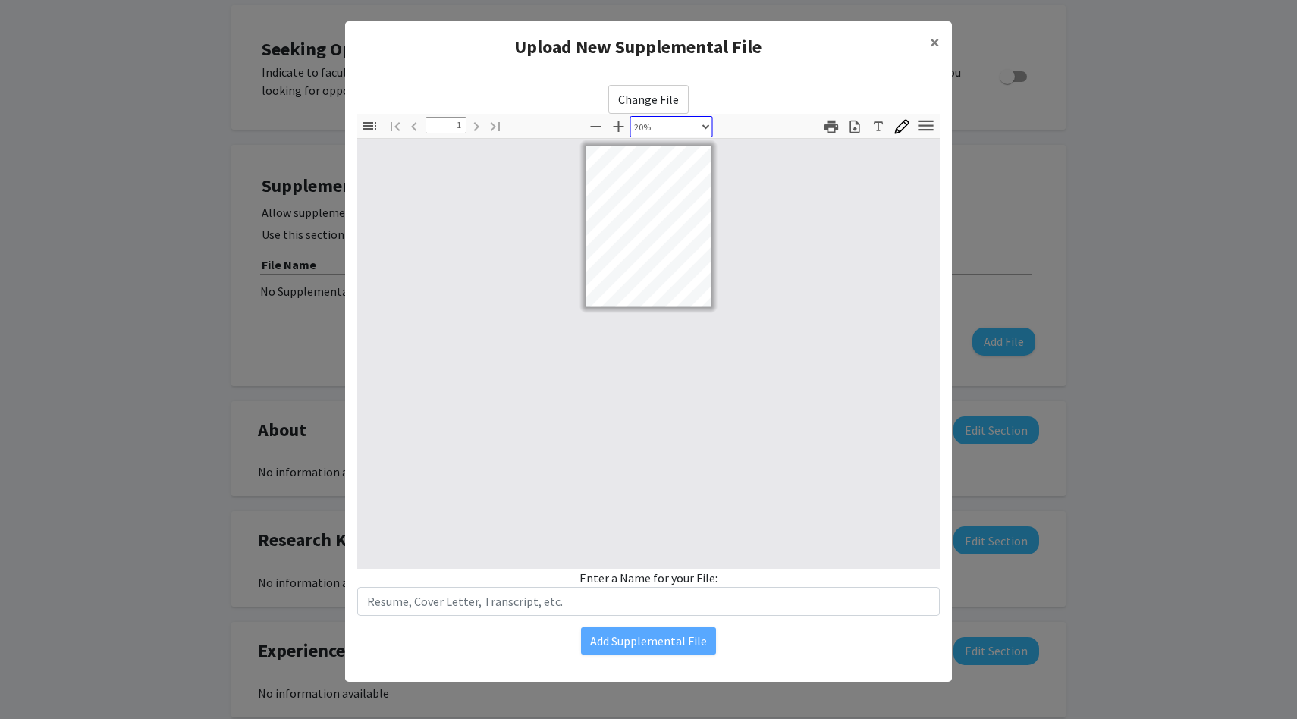
click at [679, 136] on select "Automatic Zoom Actual Size Page Fit Page Width 50% 100% 125% 150% 200% 300% 400…" at bounding box center [671, 126] width 83 height 21
click at [631, 116] on select "Automatic Zoom Actual Size Page Fit Page Width 50% 100% 125% 150% 200% 300% 400…" at bounding box center [671, 126] width 83 height 21
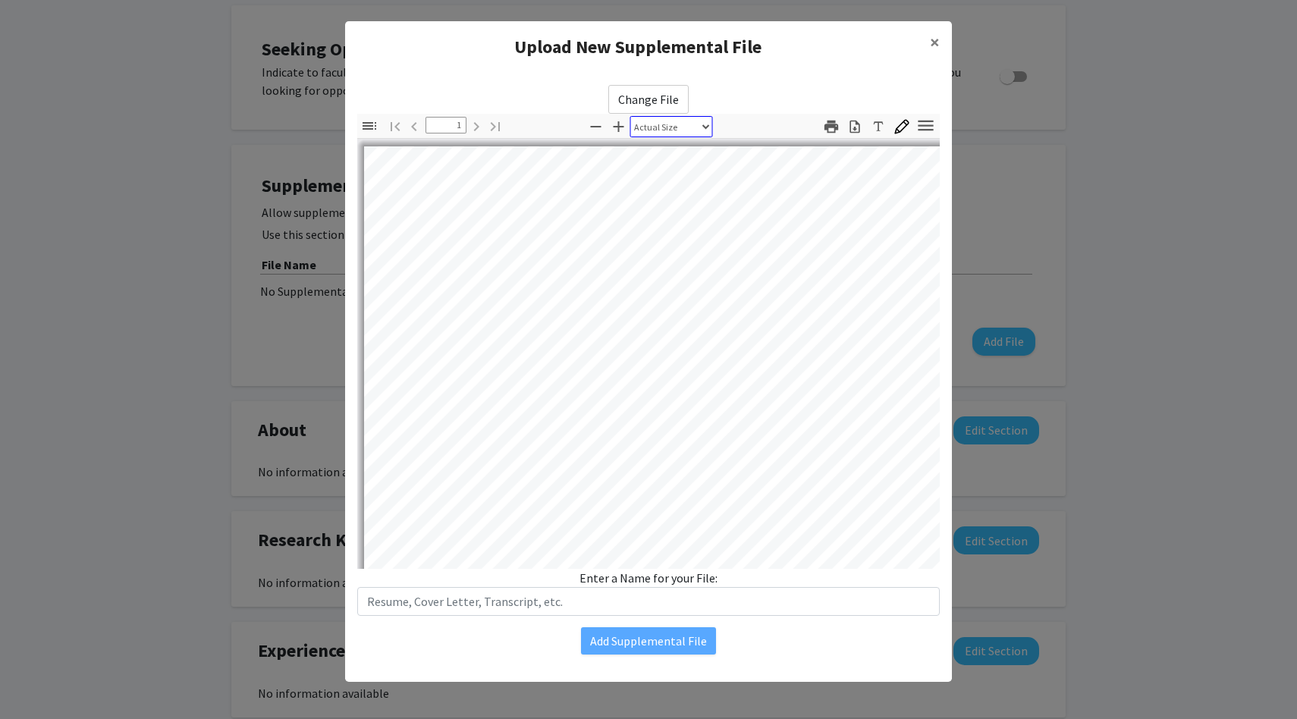
click at [685, 123] on select "Automatic Zoom Actual Size Page Fit Page Width 50% 100% 125% 150% 200% 300% 400…" at bounding box center [671, 126] width 83 height 21
select select "page-fit"
click at [631, 116] on select "Automatic Zoom Actual Size Page Fit Page Width 50% 100% 125% 150% 200% 300% 400…" at bounding box center [671, 126] width 83 height 21
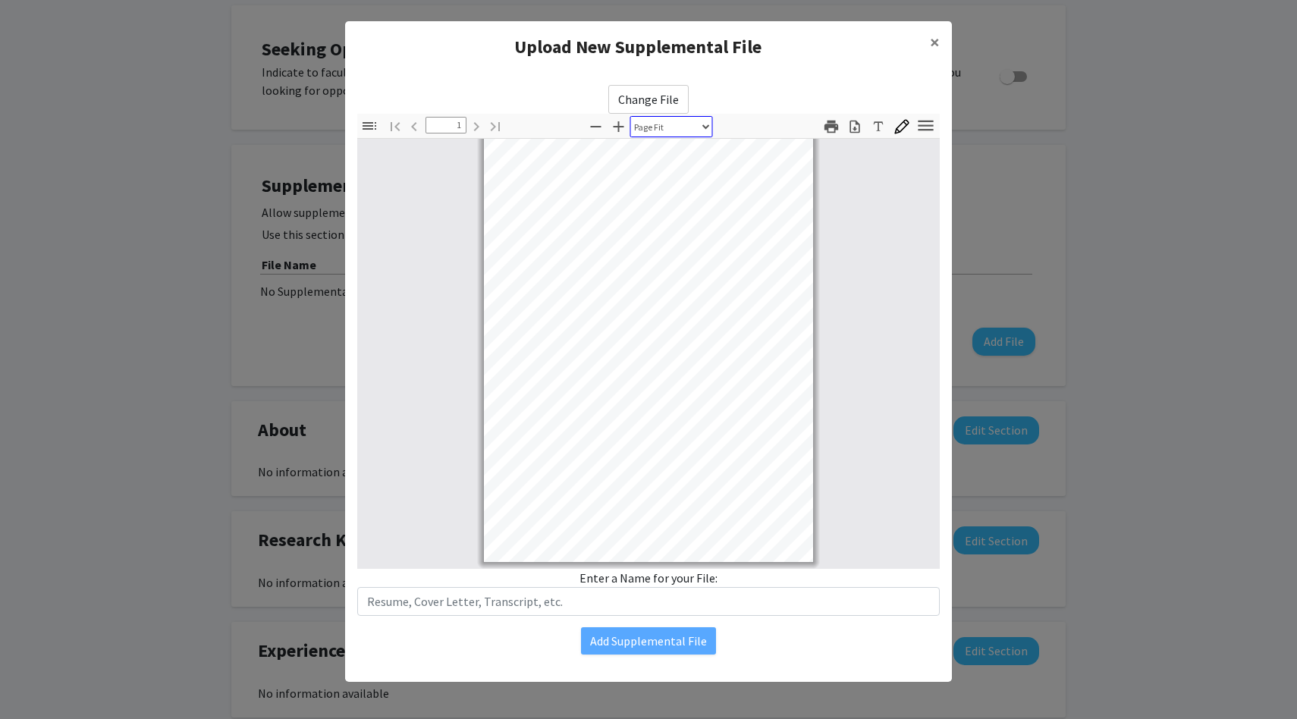
scroll to position [0, 0]
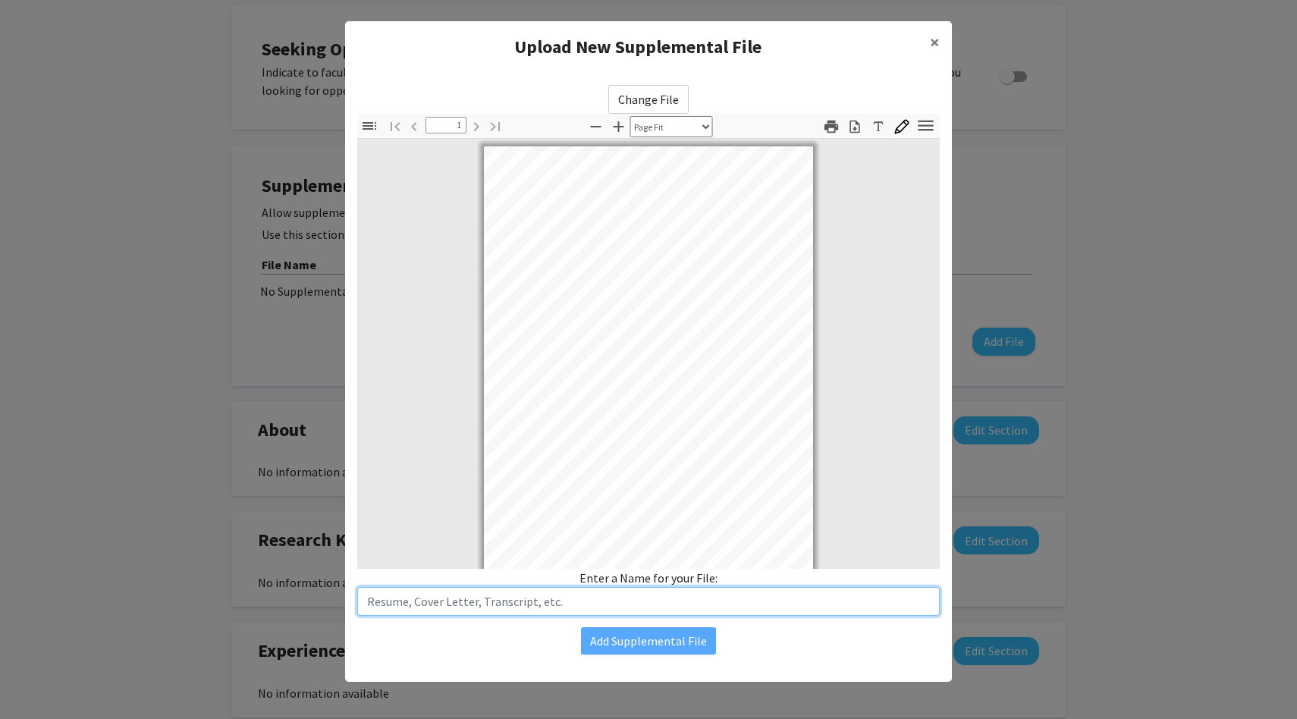
click at [554, 601] on input "text" at bounding box center [648, 601] width 582 height 29
type input "N"
type input "Resume"
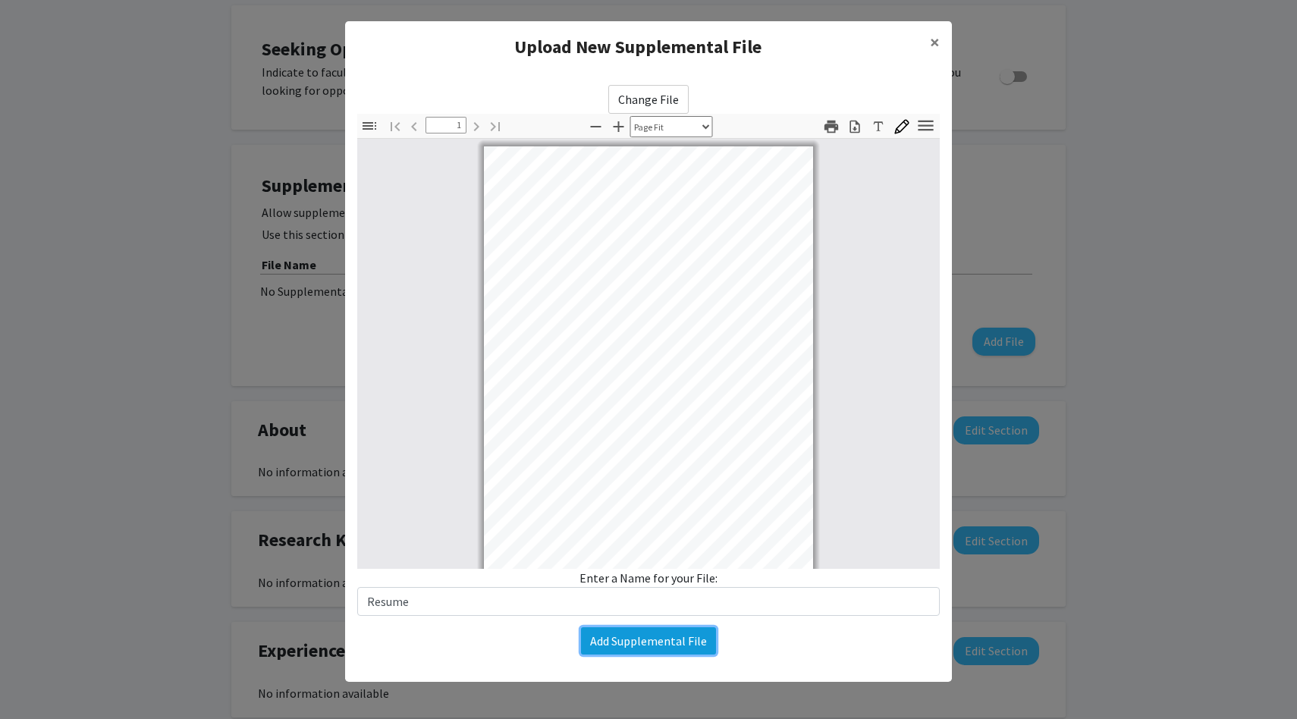
click at [665, 636] on button "Add Supplemental File" at bounding box center [648, 640] width 135 height 27
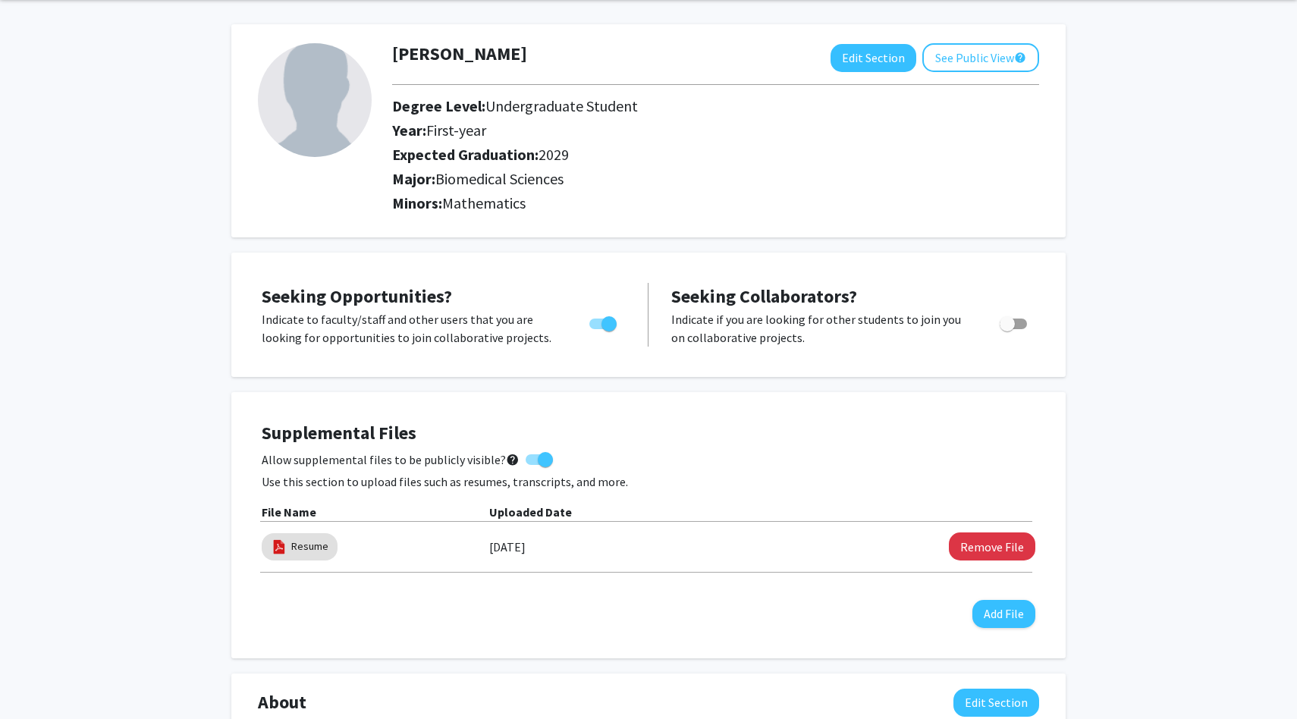
scroll to position [24, 0]
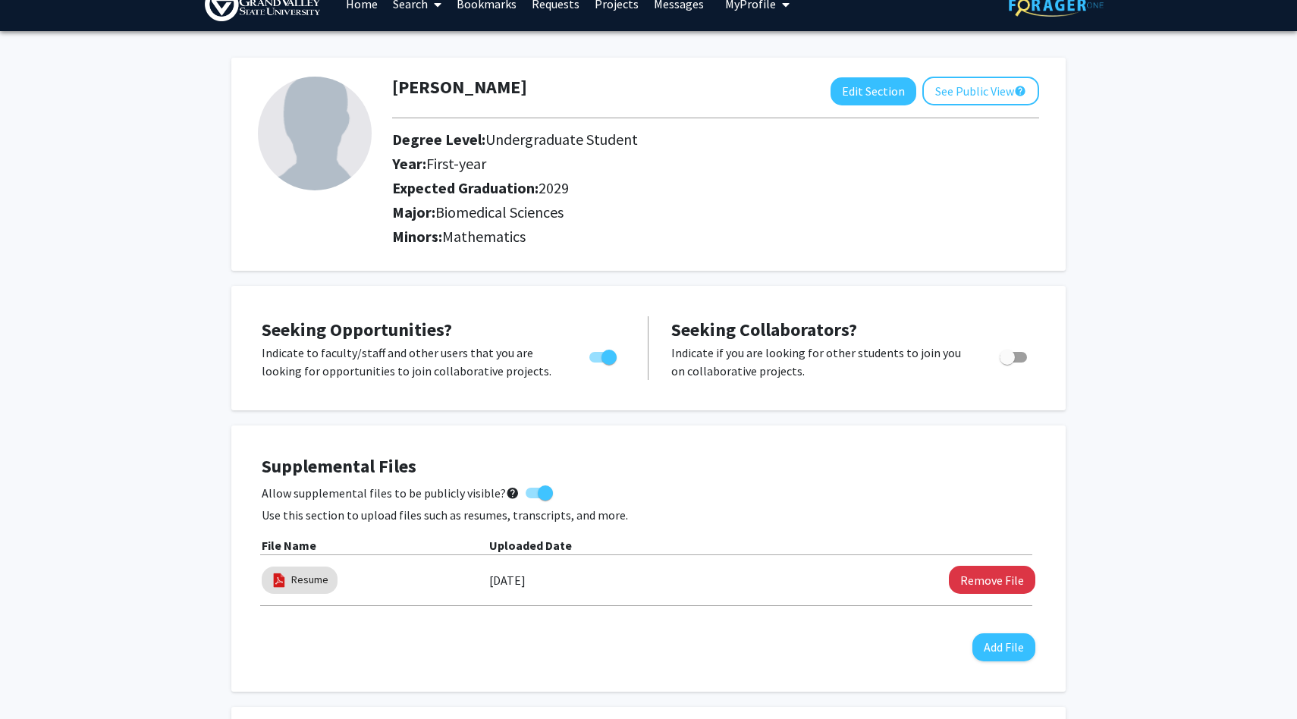
click at [1189, 335] on div "[PERSON_NAME] Edit Section See Public View help Degree Level: Undergraduate Stu…" at bounding box center [648, 717] width 1297 height 1372
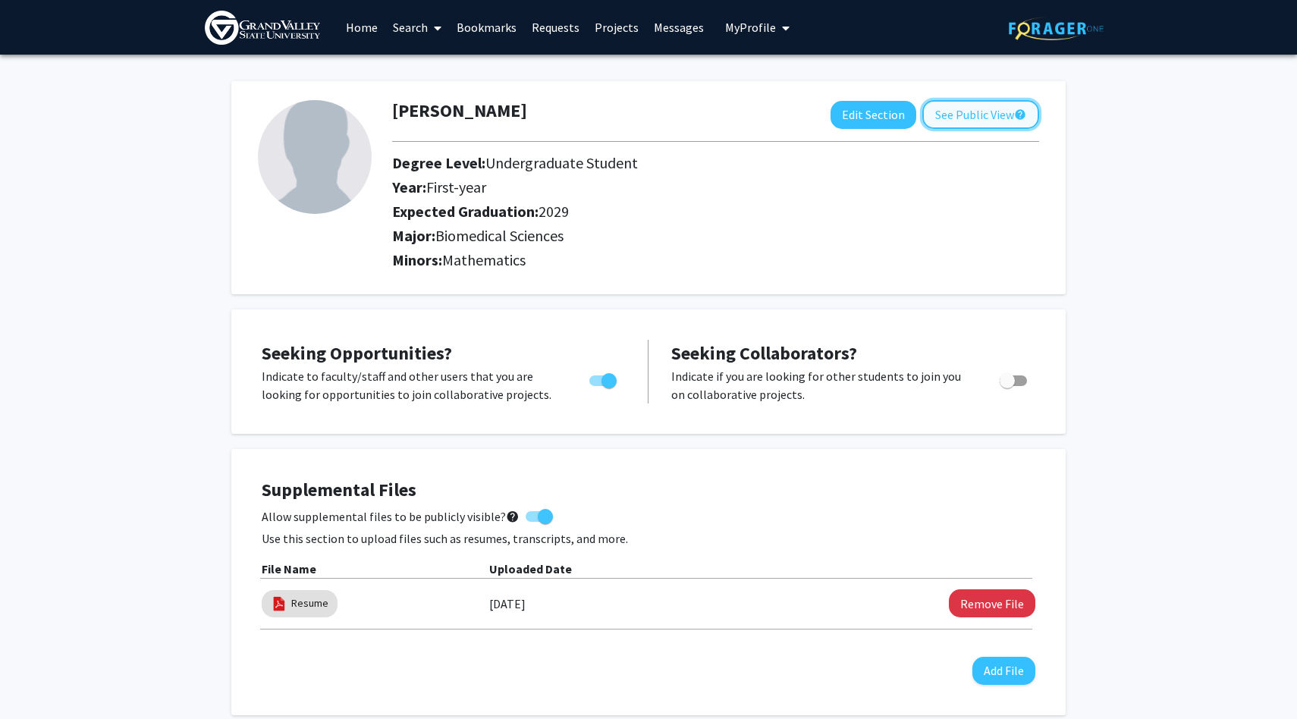
click at [972, 111] on button "See Public View help" at bounding box center [980, 114] width 117 height 29
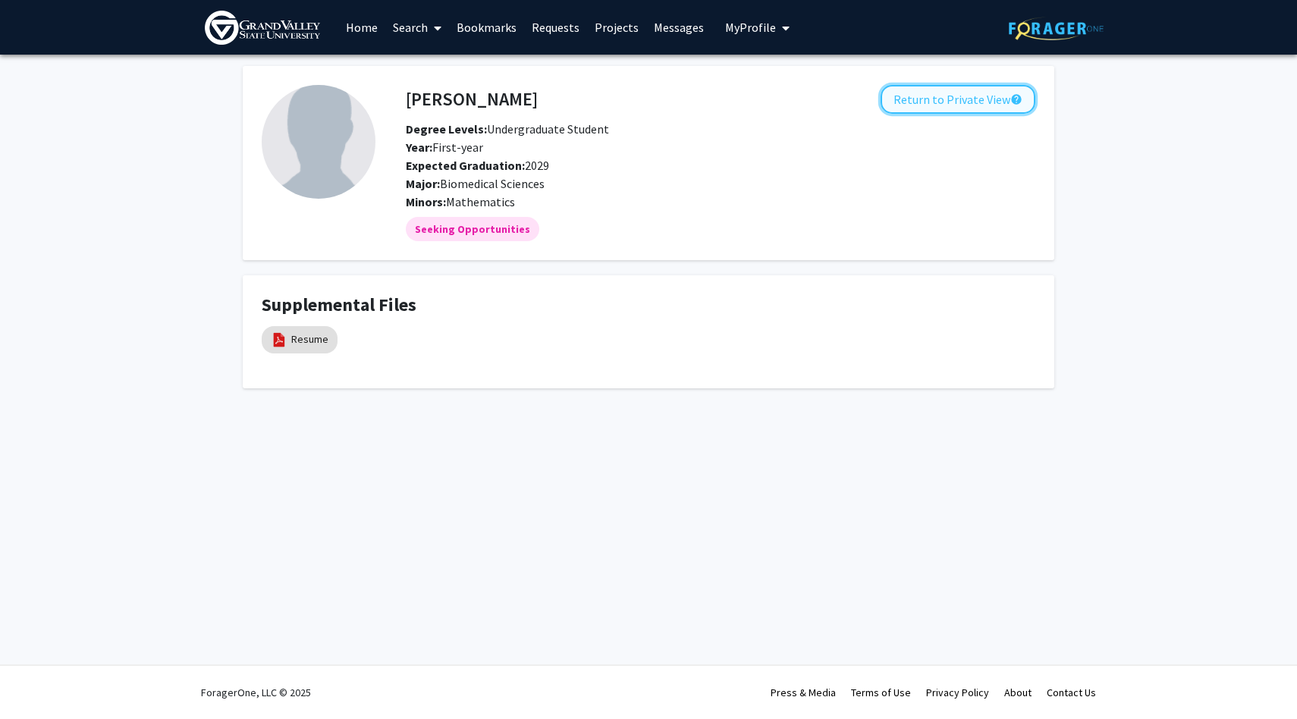
click at [929, 102] on button "Return to Private View help" at bounding box center [957, 99] width 155 height 29
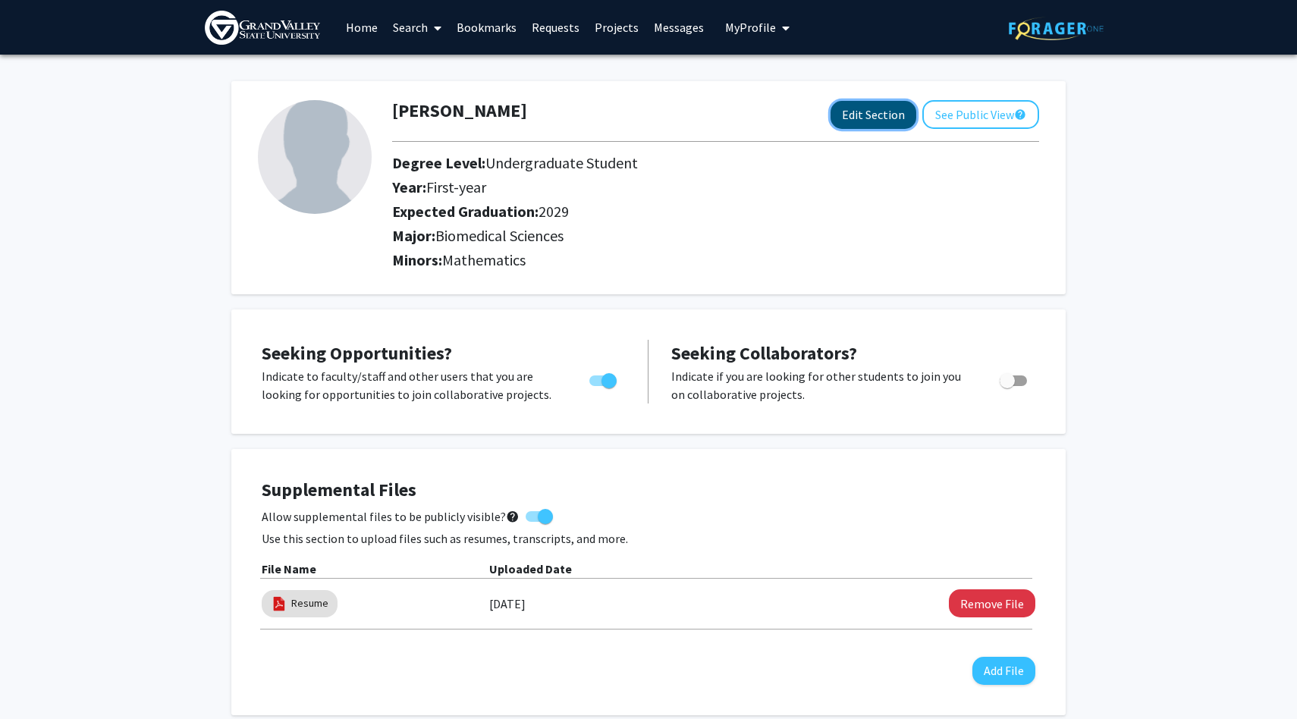
click at [878, 106] on button "Edit Section" at bounding box center [873, 115] width 86 height 28
select select "first-year"
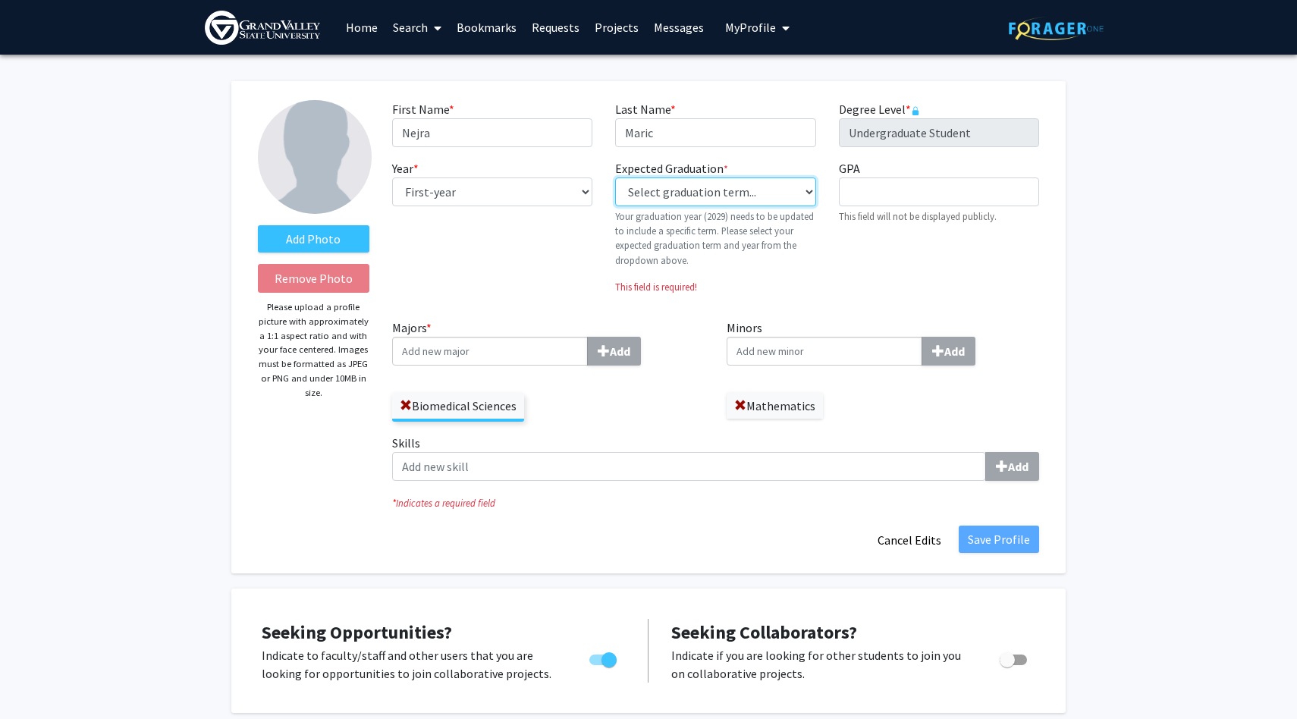
click at [734, 195] on select "Select graduation term... Previous: 2029 (Please select a specific term) Spring…" at bounding box center [715, 191] width 200 height 29
select select "46: spring_2029"
click at [615, 177] on select "Select graduation term... Previous: 2029 (Please select a specific term) Spring…" at bounding box center [715, 191] width 200 height 29
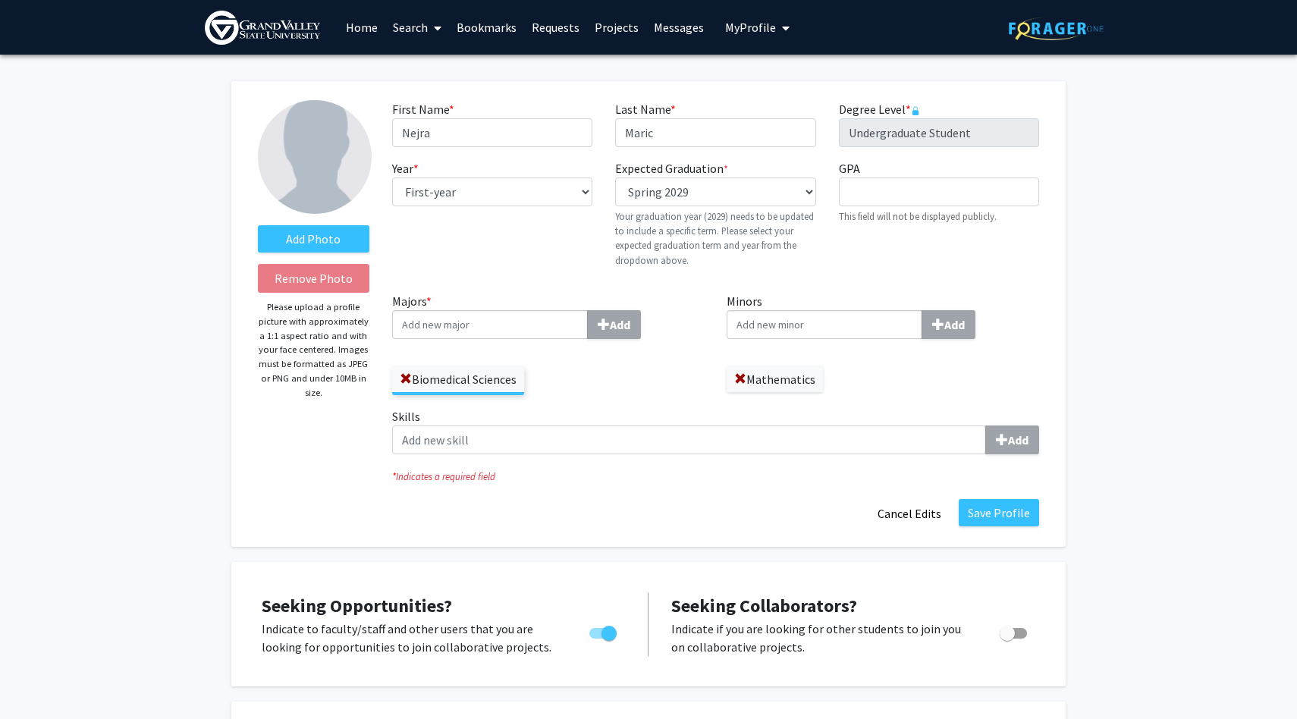
click at [780, 328] on input "Minors Add" at bounding box center [824, 324] width 196 height 29
type input "Chemi"
click at [786, 347] on span "stry" at bounding box center [779, 352] width 20 height 15
click at [786, 339] on input "Chemi" at bounding box center [824, 324] width 196 height 29
click at [300, 237] on label "Add Photo" at bounding box center [313, 238] width 111 height 27
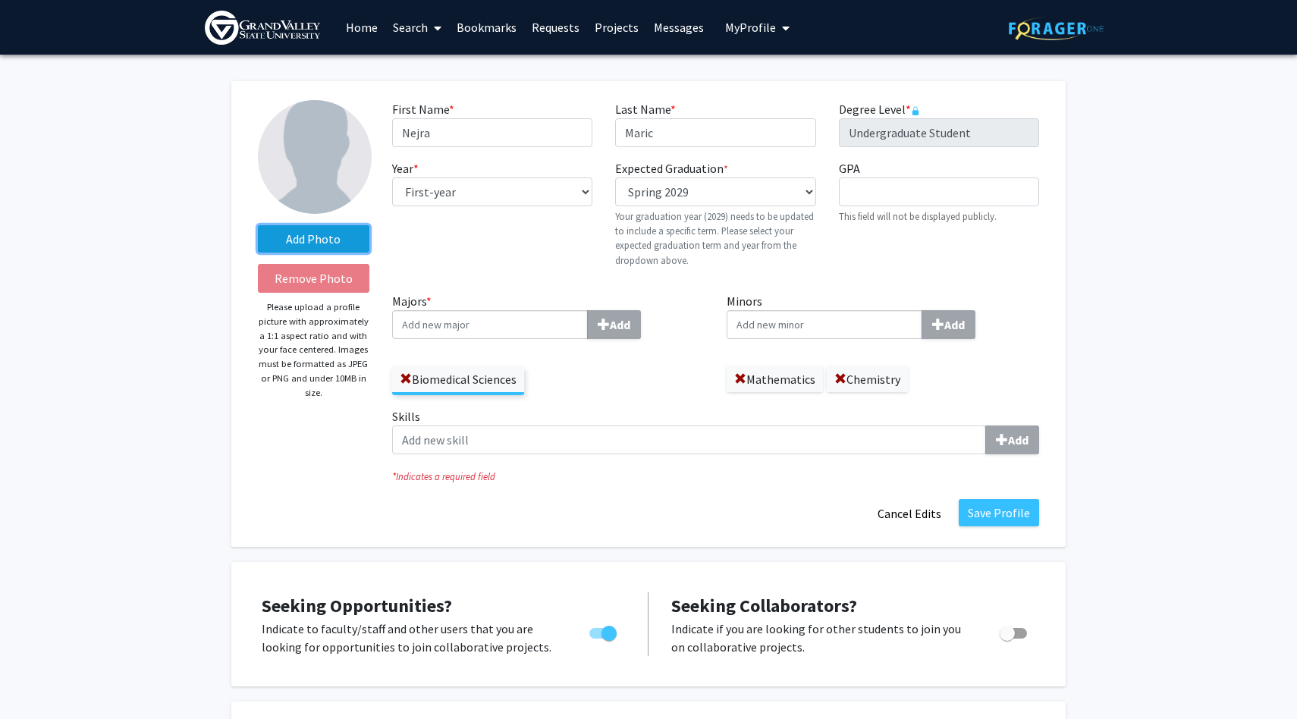
click at [0, 0] on input "Add Photo" at bounding box center [0, 0] width 0 height 0
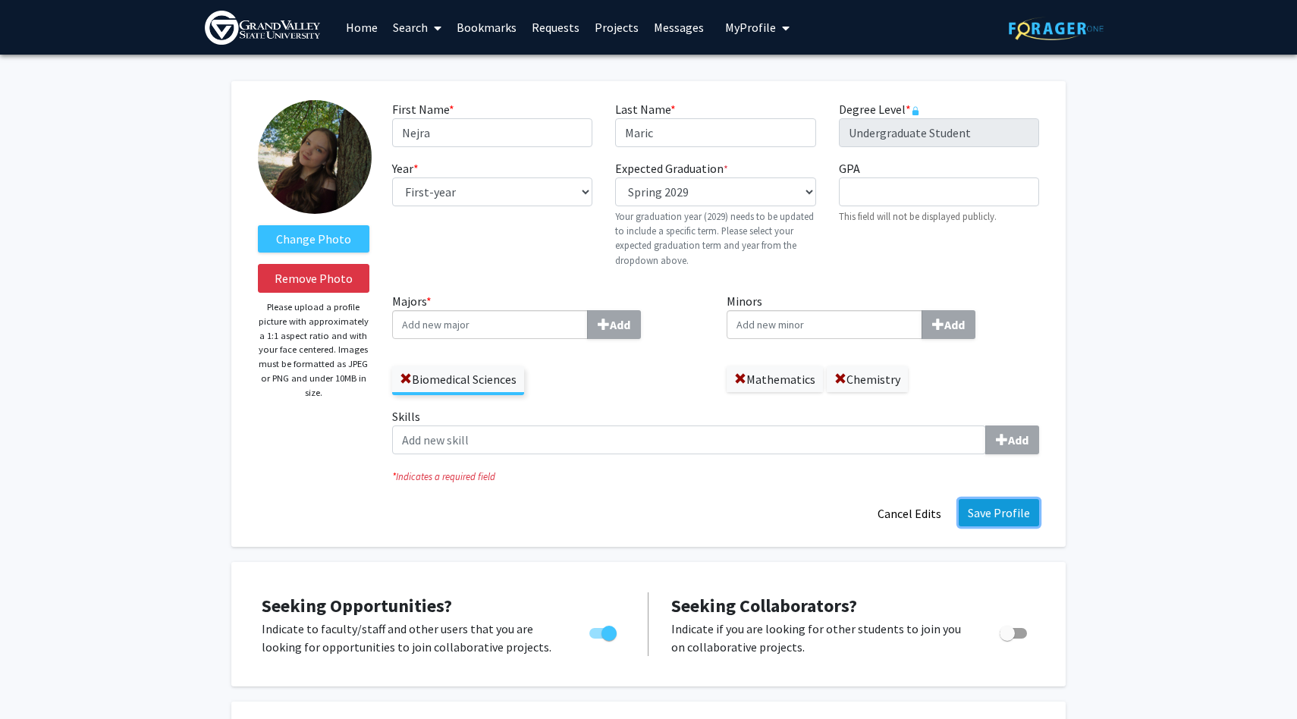
click at [1006, 507] on button "Save Profile" at bounding box center [999, 512] width 80 height 27
